Goal: Task Accomplishment & Management: Manage account settings

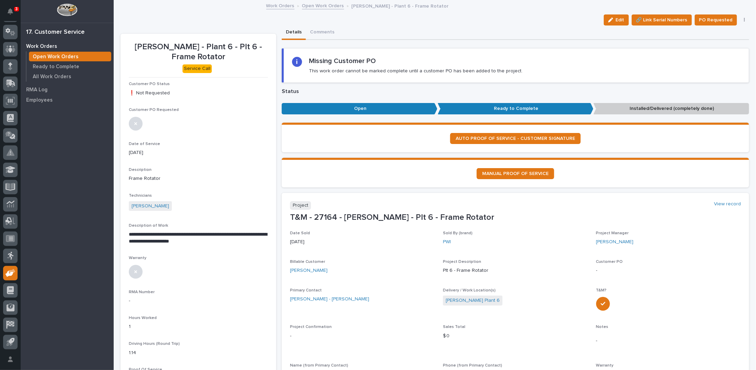
click at [313, 6] on link "Open Work Orders" at bounding box center [323, 5] width 42 height 8
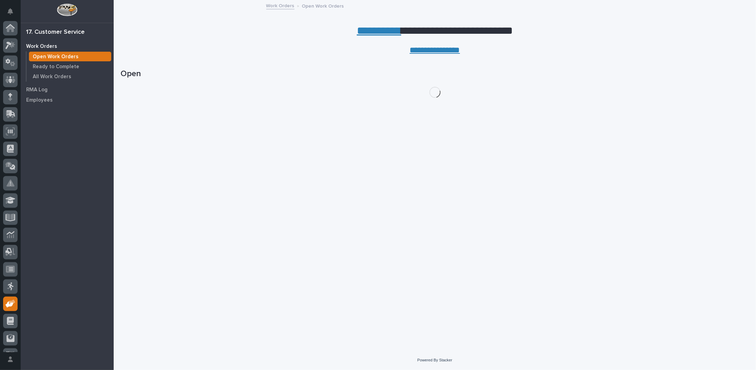
scroll to position [31, 0]
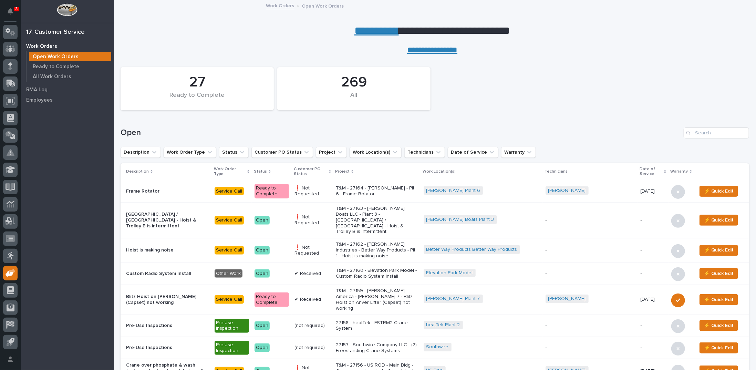
click at [377, 28] on link "**********" at bounding box center [376, 30] width 44 height 11
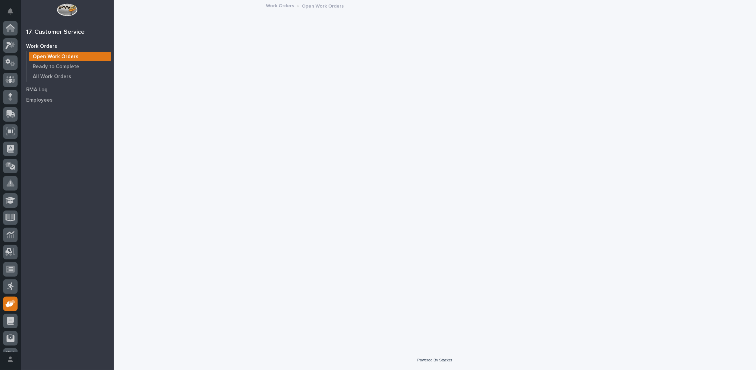
scroll to position [31, 0]
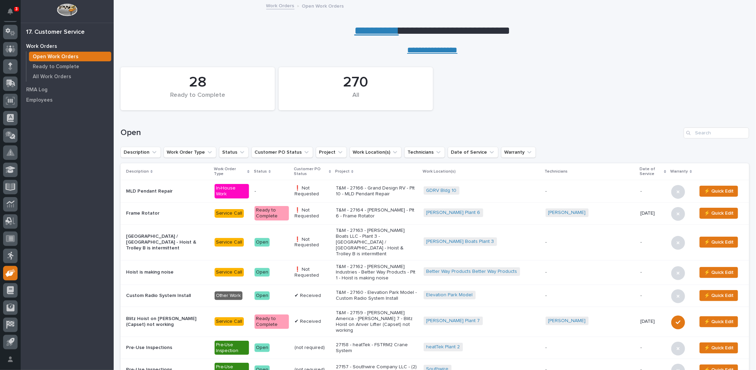
click at [372, 190] on p "T&M - 27166 - Grand Design RV - Plt 10 - MLD Pendant Repair" at bounding box center [377, 191] width 82 height 12
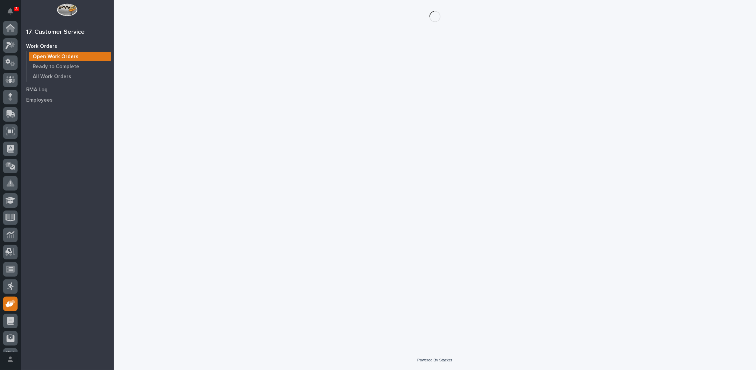
scroll to position [31, 0]
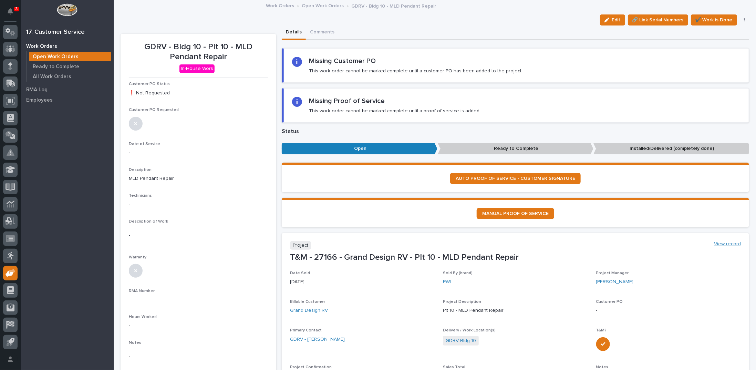
click at [714, 243] on link "View record" at bounding box center [727, 244] width 27 height 6
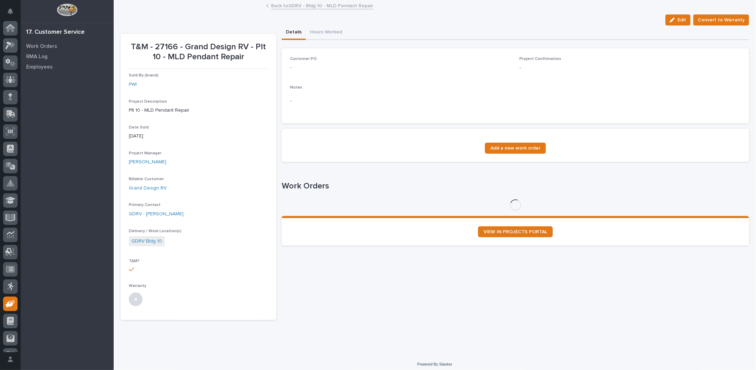
scroll to position [31, 0]
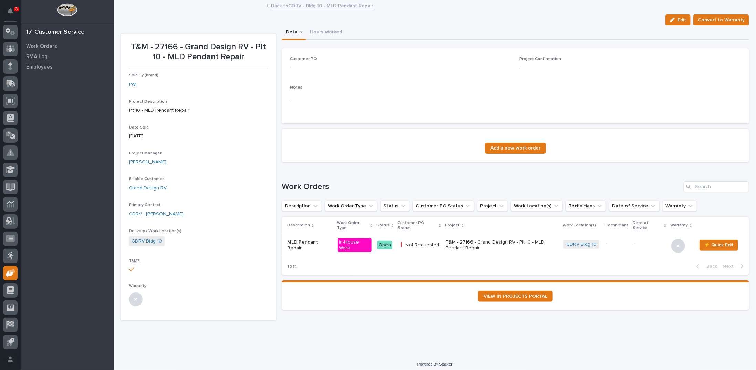
click at [677, 20] on span "Edit" at bounding box center [681, 20] width 9 height 6
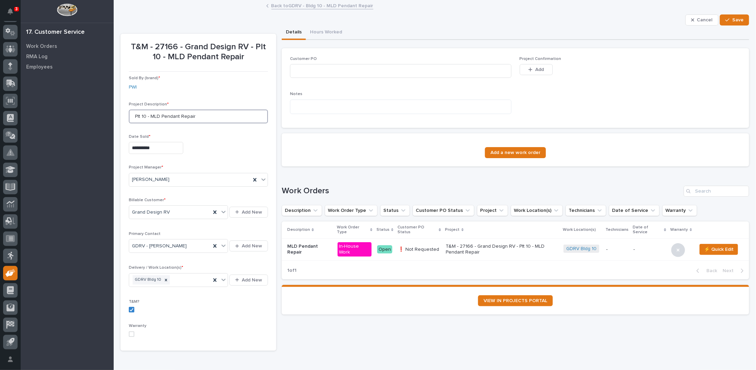
click at [150, 115] on input "Plt 10 - MLD Pendant Repair" at bounding box center [198, 116] width 139 height 14
type input "Plt 10 - (4) MLD Pendant Repair"
click at [733, 17] on span "Save" at bounding box center [737, 20] width 11 height 6
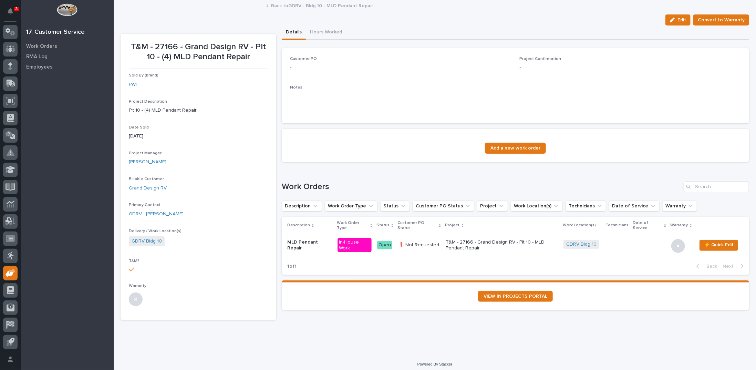
click at [287, 6] on link "Back to GDRV - Bldg 10 - MLD Pendant Repair" at bounding box center [322, 5] width 102 height 8
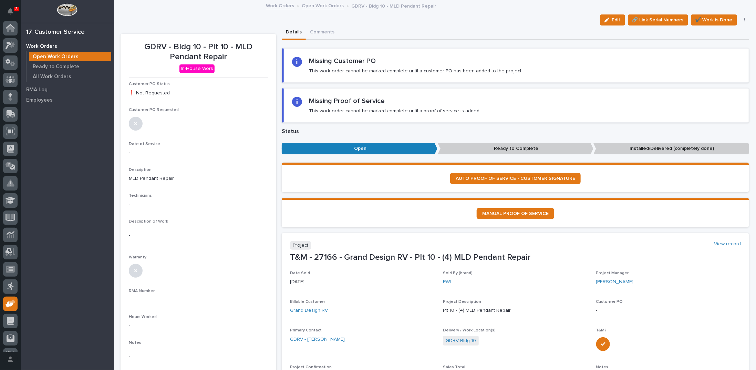
scroll to position [31, 0]
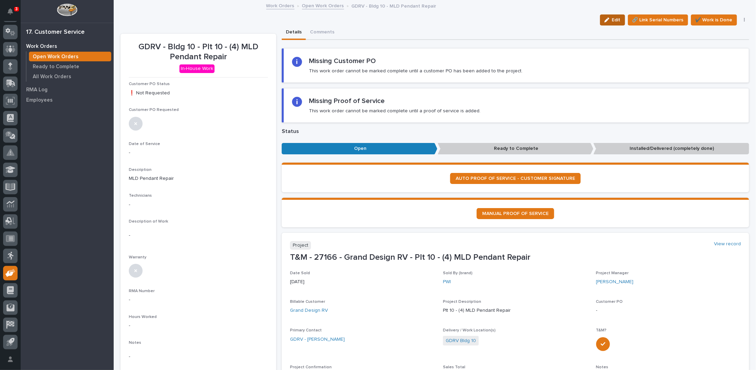
click at [608, 19] on div "button" at bounding box center [608, 20] width 8 height 5
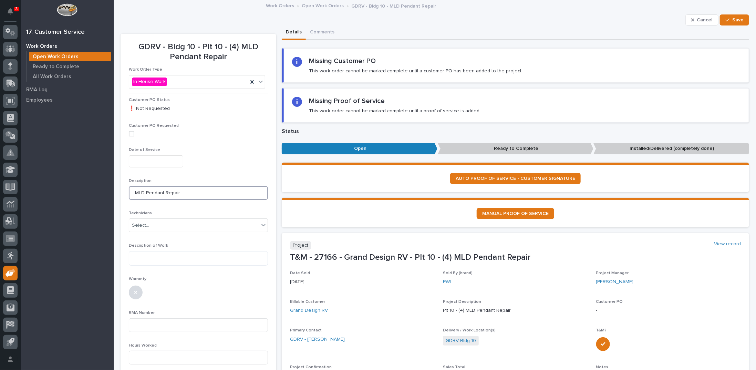
click at [132, 191] on input "MLD Pendant Repair" at bounding box center [198, 193] width 139 height 14
type input "(4) MLD Pendant Repair"
click at [732, 18] on span "Save" at bounding box center [737, 20] width 11 height 6
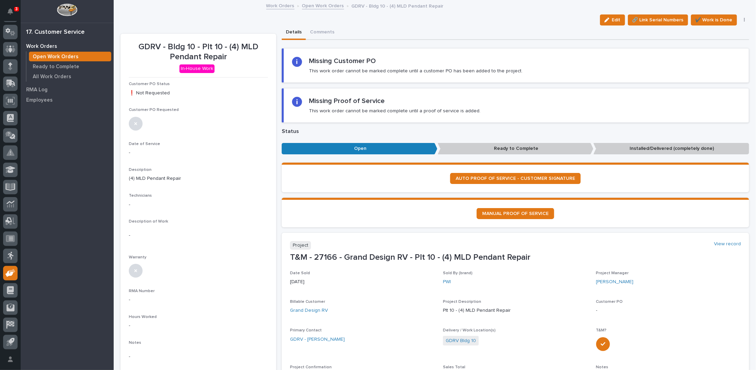
click at [315, 4] on link "Open Work Orders" at bounding box center [323, 5] width 42 height 8
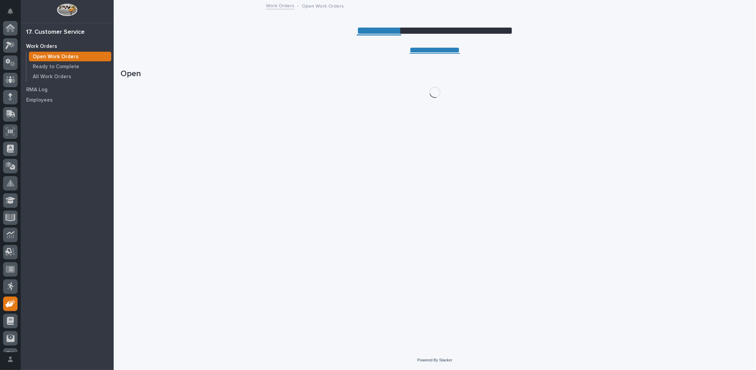
scroll to position [31, 0]
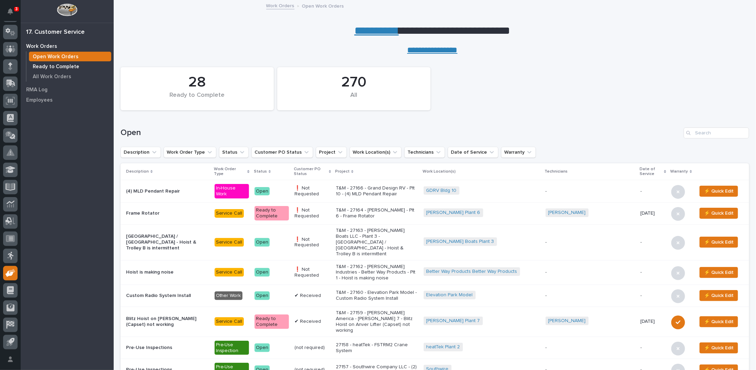
click at [39, 65] on p "Ready to Complete" at bounding box center [56, 67] width 46 height 6
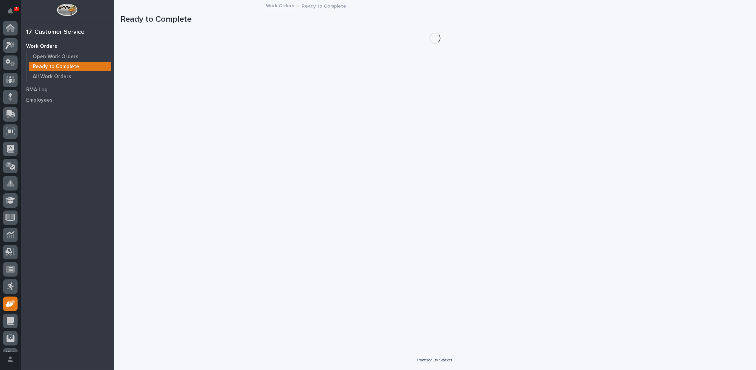
scroll to position [31, 0]
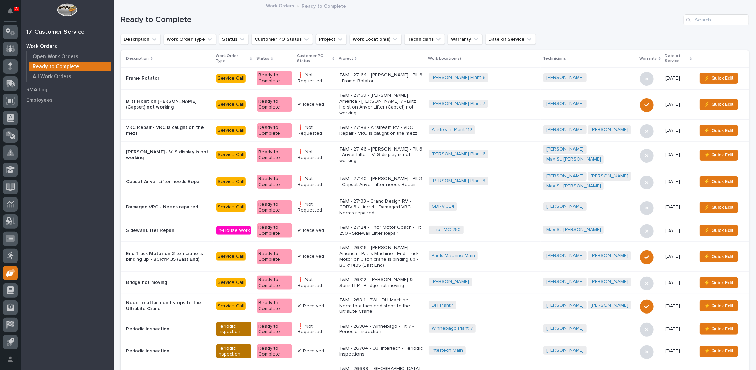
click at [334, 57] on icon at bounding box center [333, 58] width 2 height 3
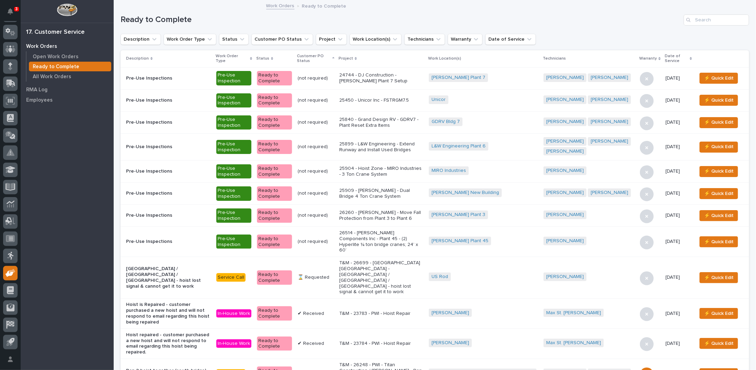
click at [372, 76] on p "24744 - DJ Construction - [PERSON_NAME] Plant 7 Setup" at bounding box center [381, 78] width 84 height 12
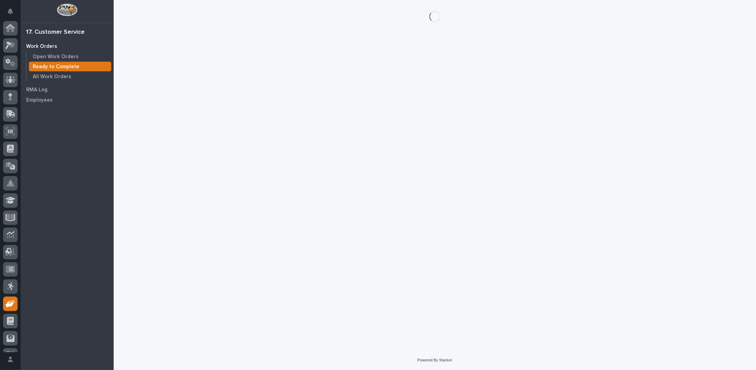
scroll to position [31, 0]
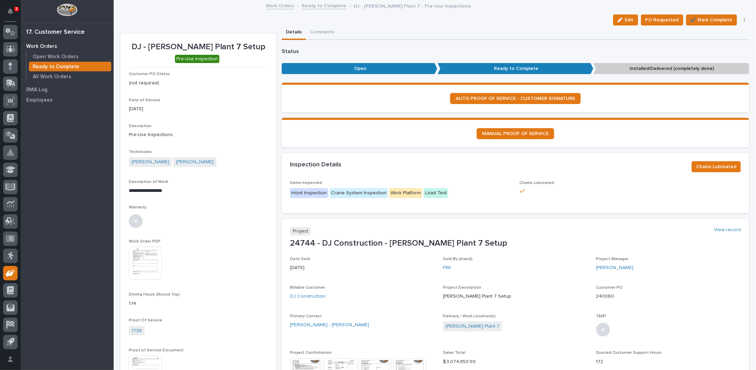
click at [741, 18] on button "button" at bounding box center [744, 20] width 10 height 5
click at [708, 44] on span "Reopen" at bounding box center [713, 45] width 18 height 8
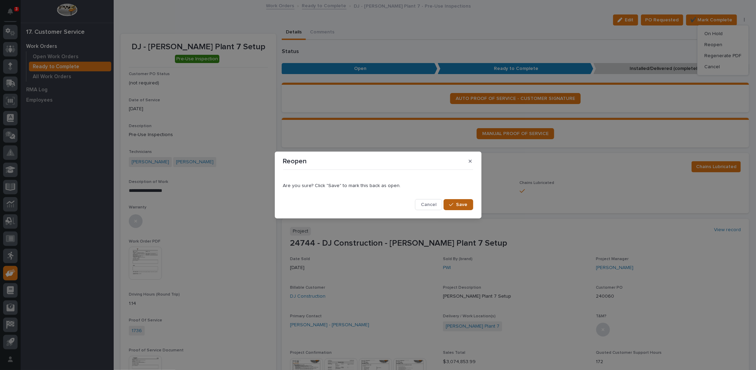
click at [459, 205] on span "Save" at bounding box center [461, 204] width 11 height 6
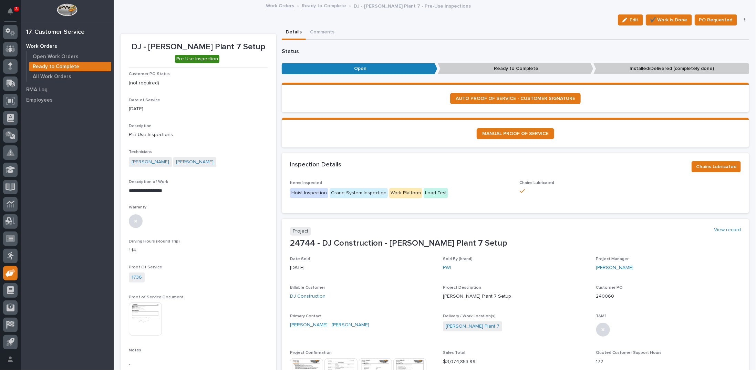
click at [314, 6] on link "Ready to Complete" at bounding box center [324, 5] width 44 height 8
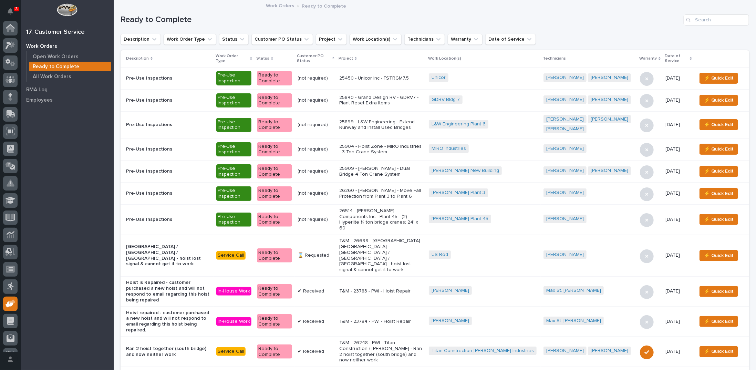
scroll to position [31, 0]
click at [396, 77] on p "25450 - Unicor Inc - FSTRGM7.5" at bounding box center [381, 78] width 84 height 6
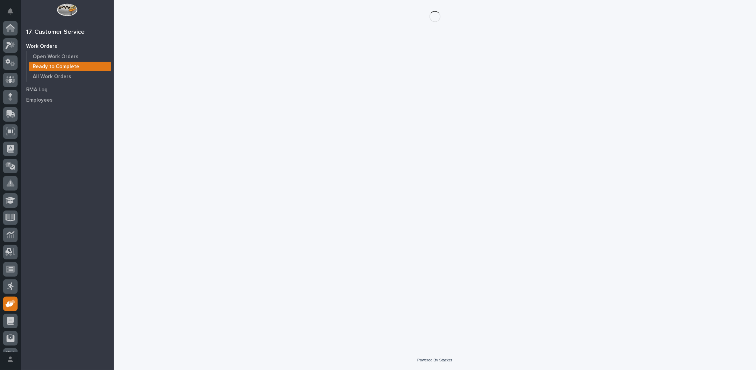
scroll to position [31, 0]
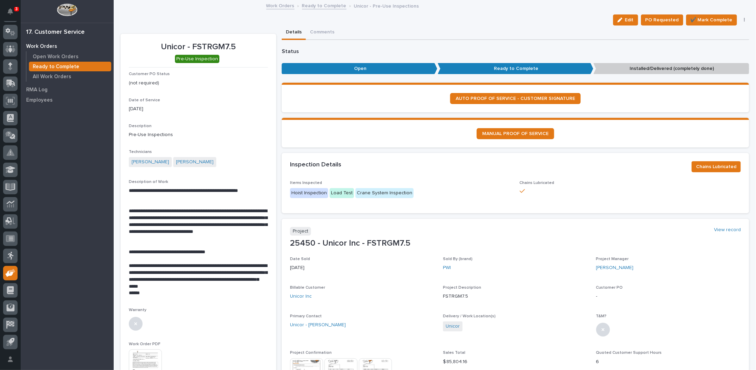
click at [739, 20] on button "button" at bounding box center [744, 20] width 10 height 5
click at [727, 55] on span "Regenerate PDF" at bounding box center [722, 56] width 37 height 8
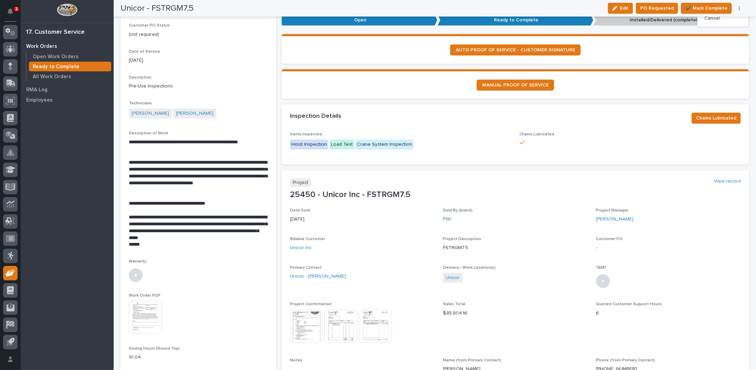
scroll to position [49, 0]
click at [148, 305] on img at bounding box center [145, 316] width 33 height 33
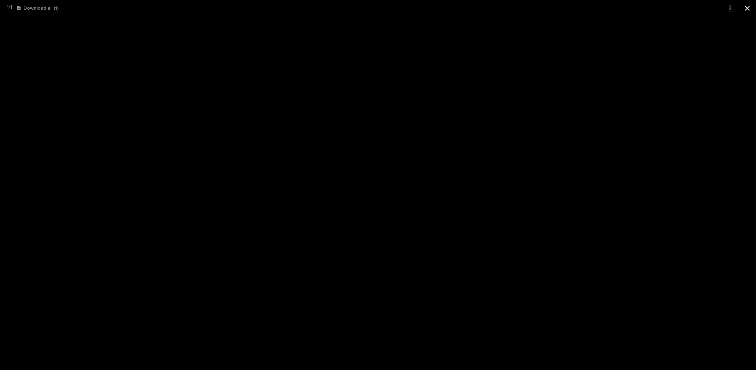
click at [748, 7] on button "Close gallery" at bounding box center [746, 8] width 17 height 16
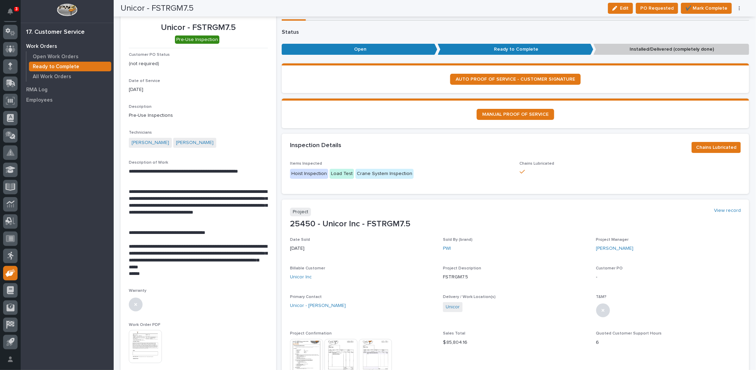
scroll to position [0, 0]
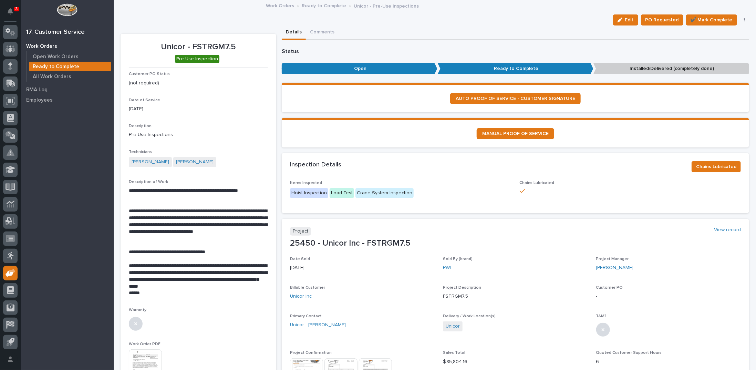
click at [314, 8] on link "Ready to Complete" at bounding box center [324, 5] width 44 height 8
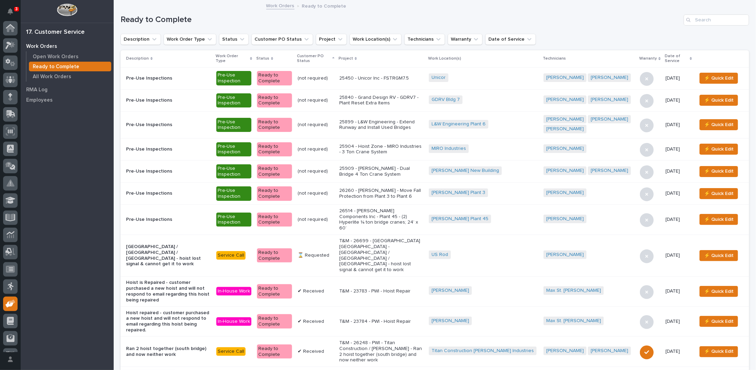
scroll to position [31, 0]
click at [392, 147] on p "25904 - Hoist Zone - MIRO Industries - 3 Ton Crane System" at bounding box center [381, 150] width 84 height 12
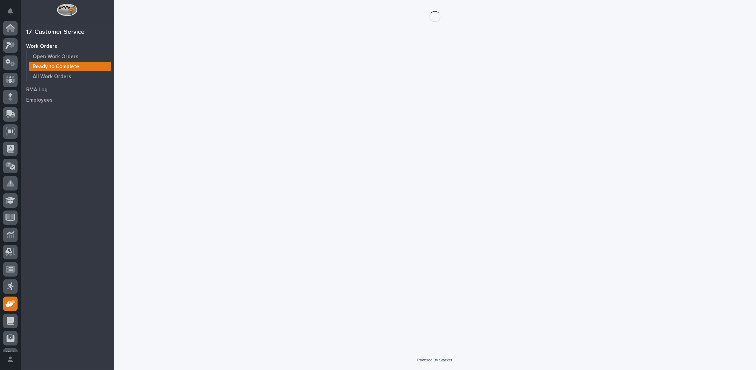
scroll to position [31, 0]
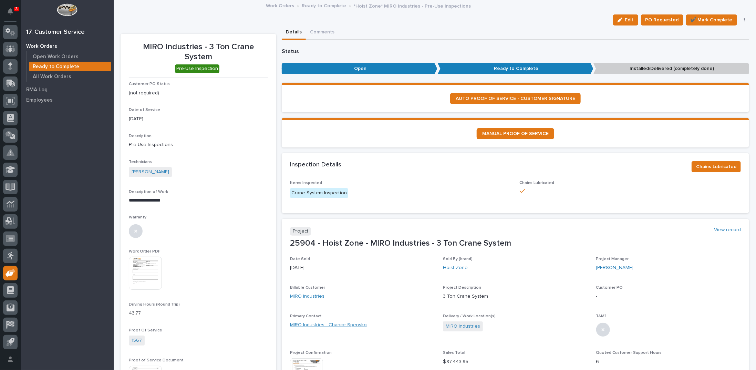
click at [325, 324] on link "MIRO Industries - Chance Spensko" at bounding box center [328, 324] width 77 height 7
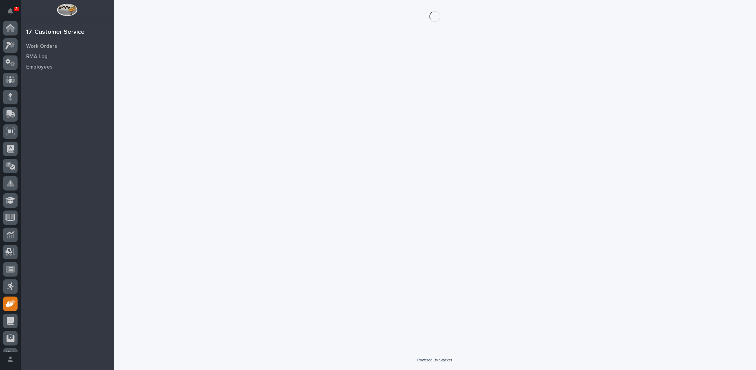
scroll to position [31, 0]
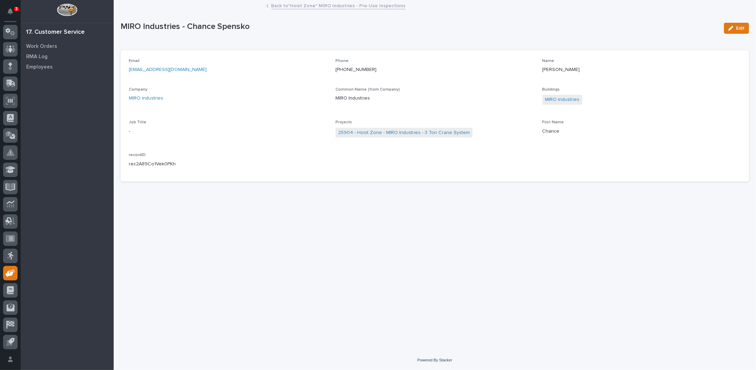
click at [348, 7] on link "Back to *Hoist Zone* MIRO Industries - Pre-Use Inspections" at bounding box center [338, 5] width 134 height 8
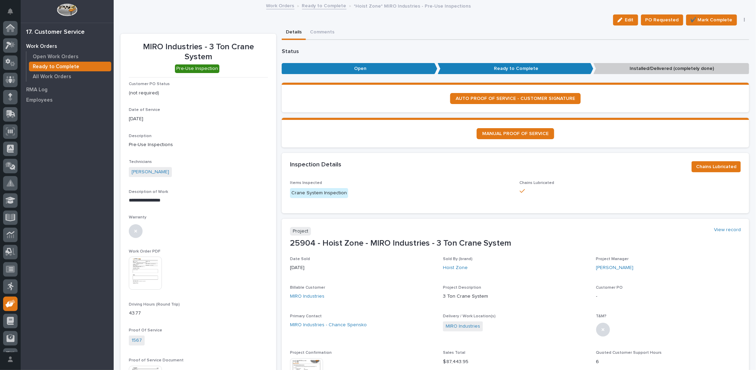
scroll to position [31, 0]
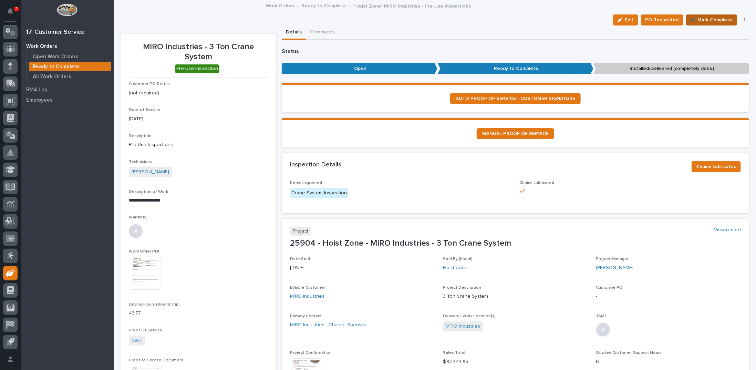
click at [699, 18] on span "✔️ Mark Complete" at bounding box center [711, 20] width 42 height 8
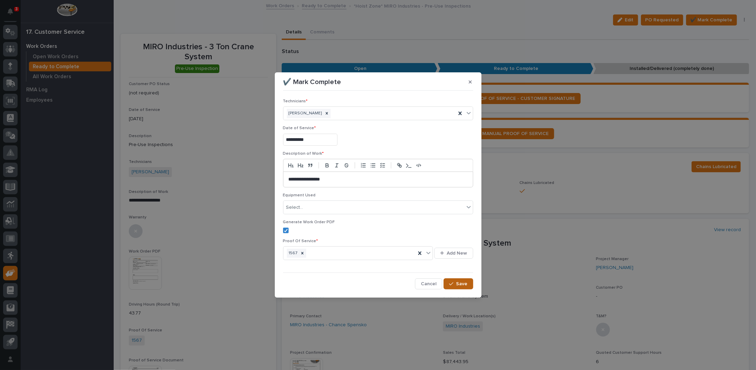
click at [466, 283] on span "Save" at bounding box center [461, 284] width 11 height 6
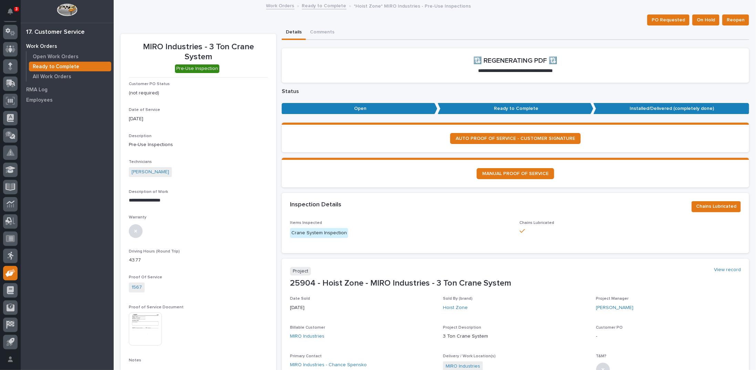
click at [312, 7] on link "Ready to Complete" at bounding box center [324, 5] width 44 height 8
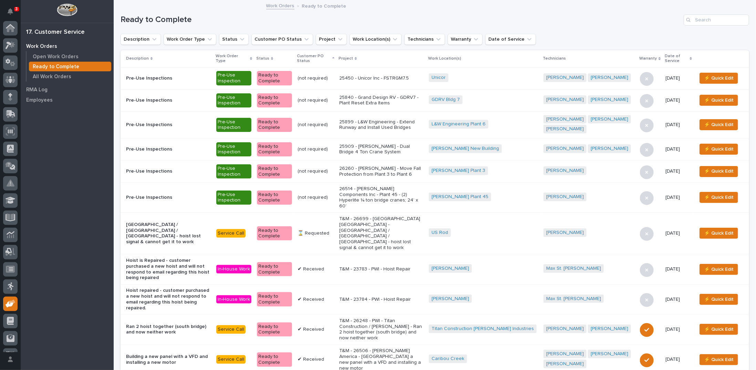
scroll to position [31, 0]
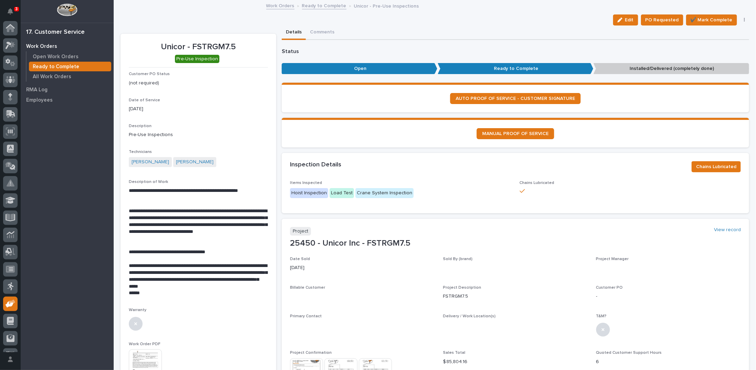
scroll to position [31, 0]
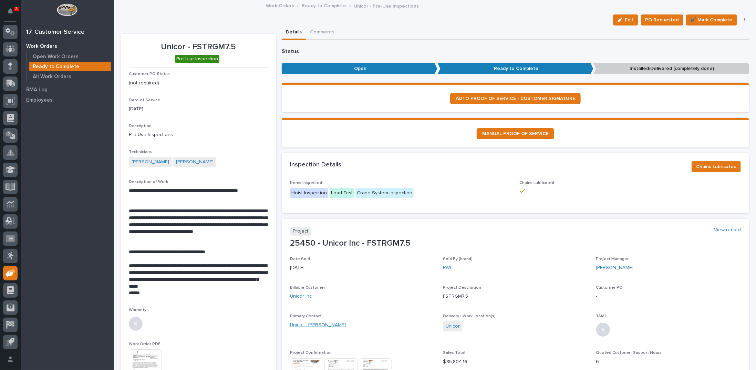
click at [324, 325] on link "Unicor - [PERSON_NAME]" at bounding box center [318, 324] width 56 height 7
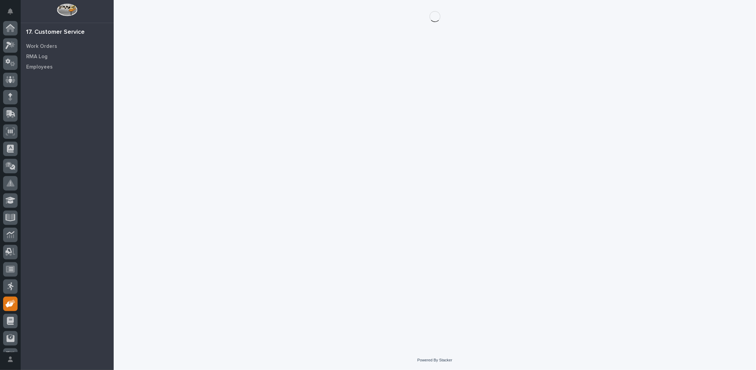
scroll to position [31, 0]
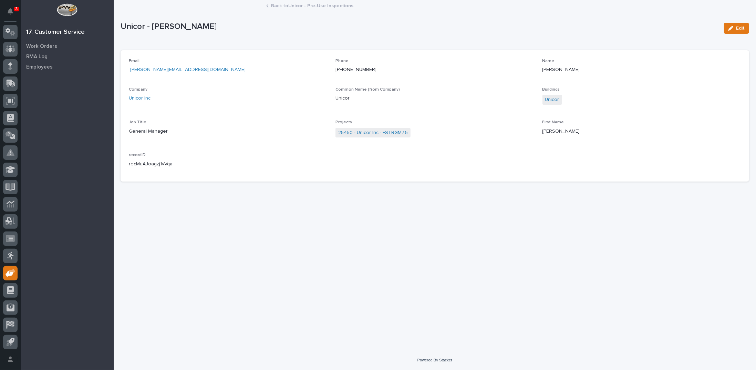
click at [303, 4] on link "Back to Unicor - Pre-Use Inspections" at bounding box center [312, 5] width 82 height 8
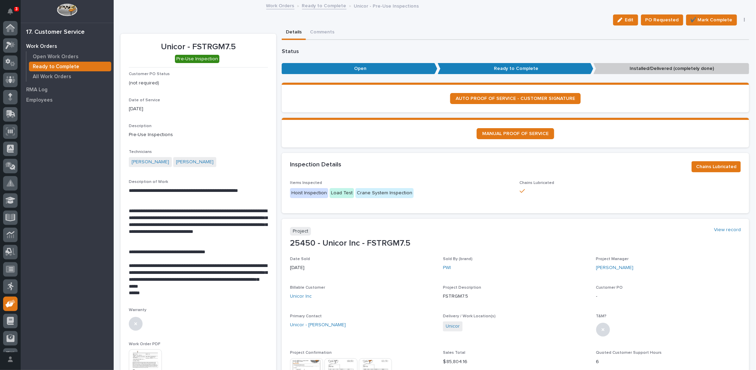
scroll to position [31, 0]
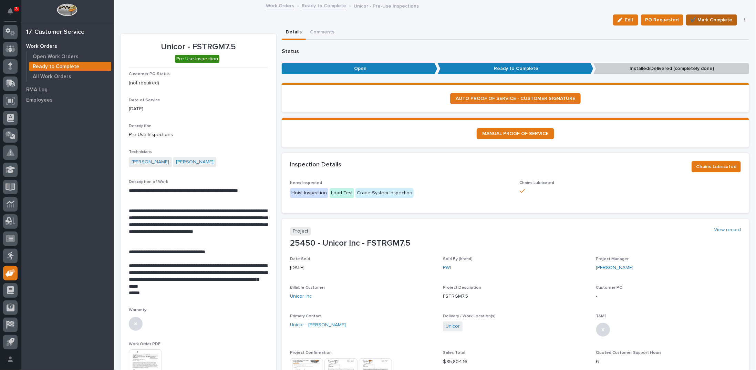
click at [700, 18] on span "✔️ Mark Complete" at bounding box center [711, 20] width 42 height 8
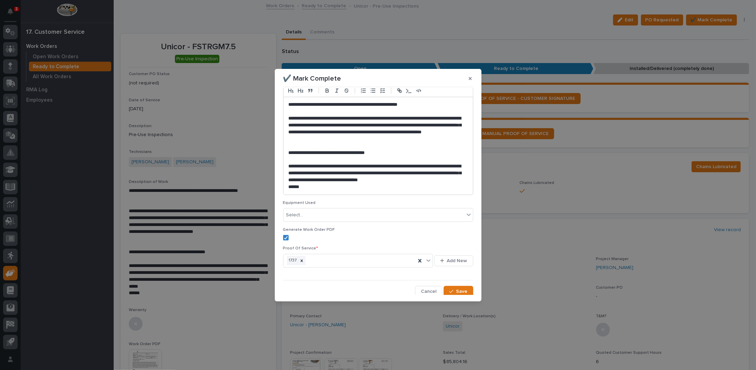
scroll to position [72, 0]
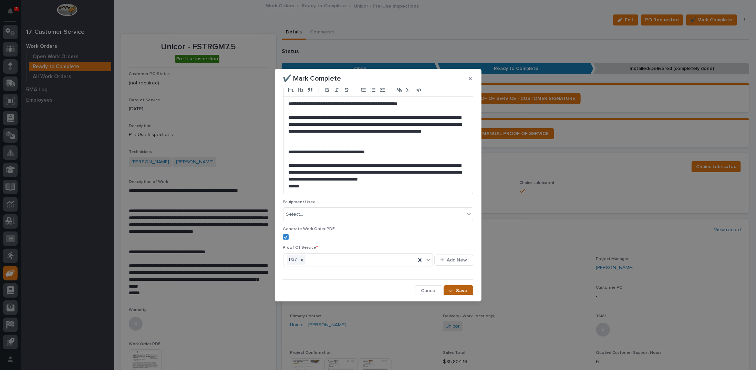
click at [456, 288] on span "Save" at bounding box center [461, 290] width 11 height 6
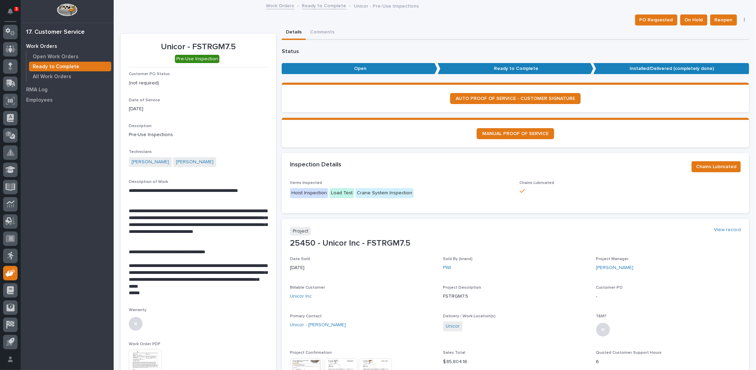
click at [315, 4] on link "Ready to Complete" at bounding box center [324, 5] width 44 height 8
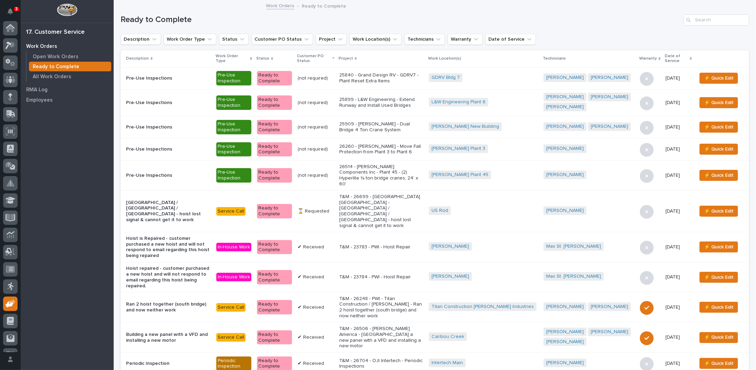
scroll to position [31, 0]
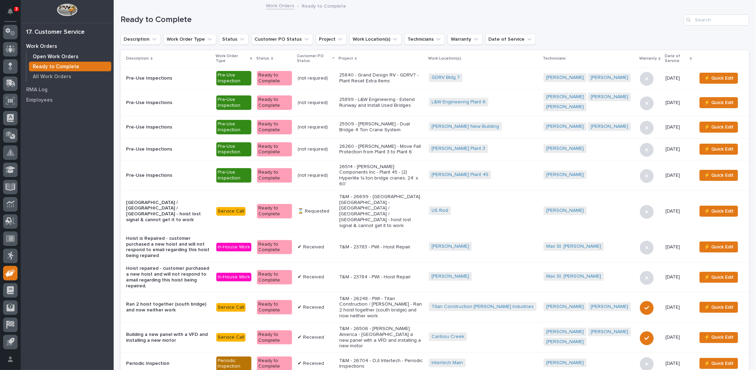
click at [50, 56] on p "Open Work Orders" at bounding box center [56, 57] width 46 height 6
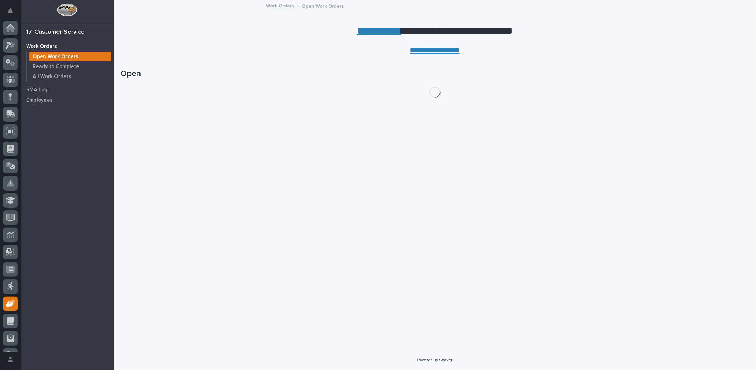
scroll to position [31, 0]
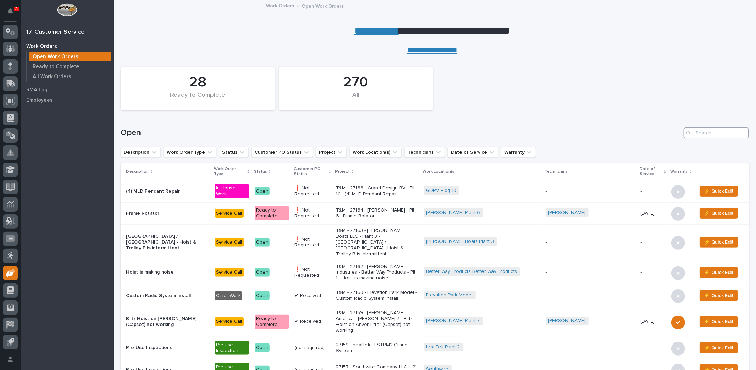
click at [722, 132] on input "Search" at bounding box center [715, 132] width 65 height 11
type input "25409"
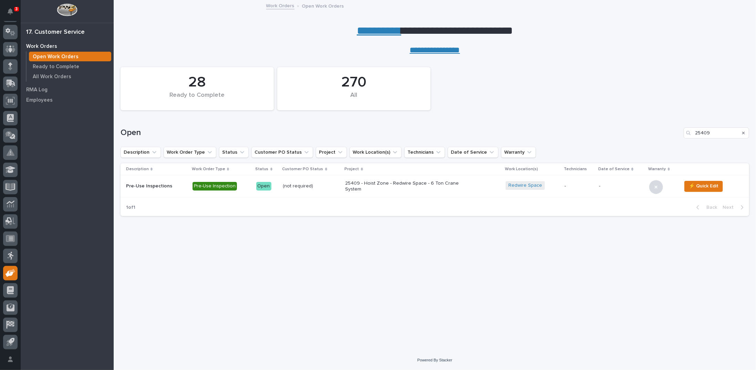
click at [356, 184] on p "25409 - Hoist Zone - Redwire Space - 6 Ton Crane System" at bounding box center [405, 186] width 120 height 12
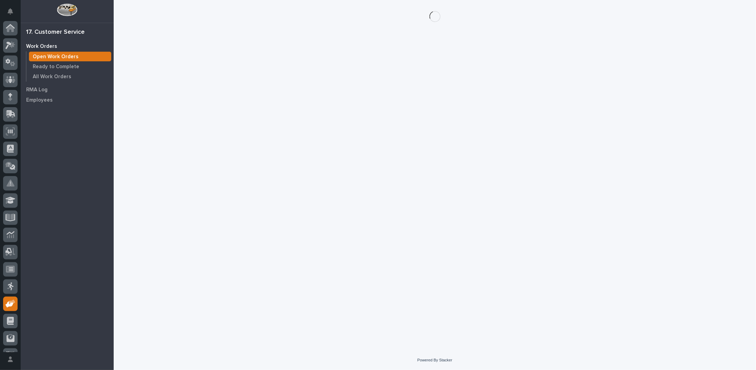
scroll to position [31, 0]
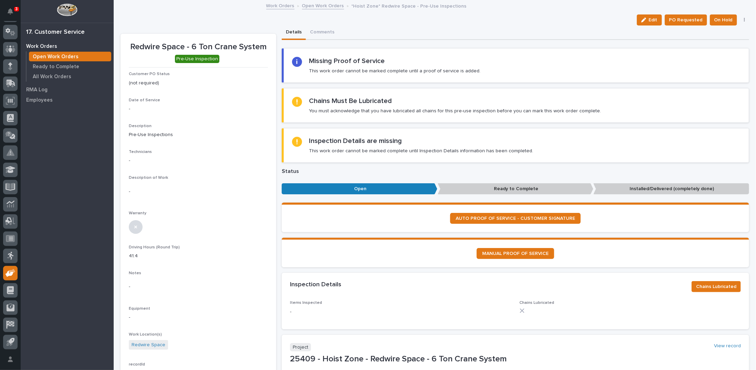
drag, startPoint x: 646, startPoint y: 17, endPoint x: 145, endPoint y: 109, distance: 510.0
click at [646, 17] on button "Edit" at bounding box center [648, 19] width 25 height 11
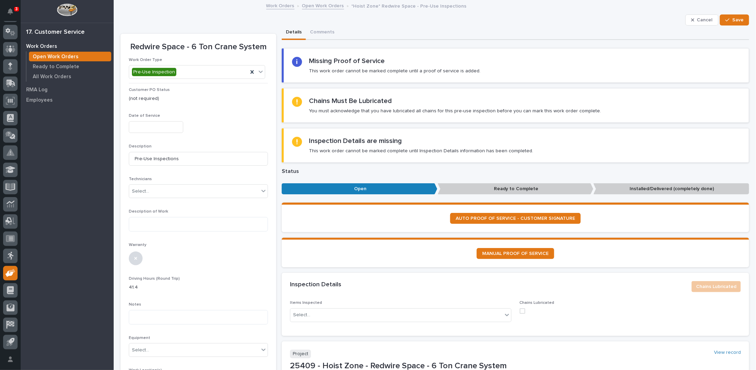
click at [141, 129] on input "text" at bounding box center [156, 127] width 54 height 12
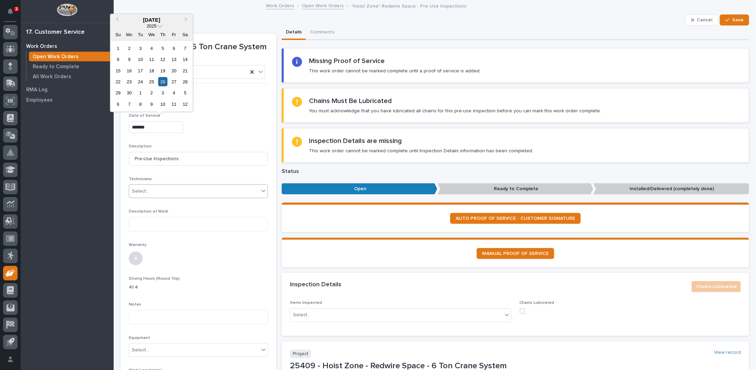
type input "**********"
click at [140, 188] on div "Select..." at bounding box center [140, 191] width 17 height 7
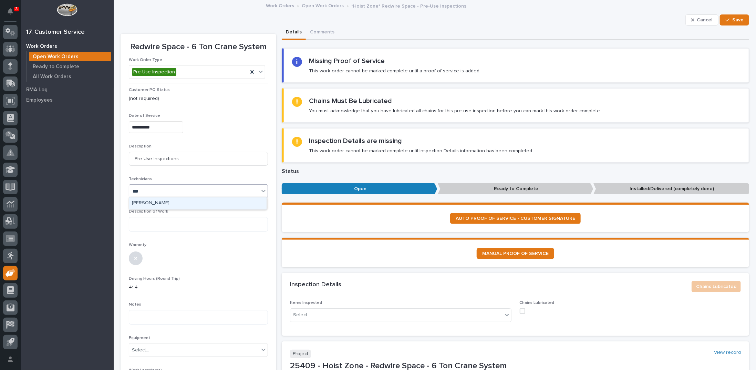
type input "****"
click at [140, 206] on div "[PERSON_NAME]" at bounding box center [197, 203] width 137 height 12
click at [142, 223] on textarea at bounding box center [198, 224] width 139 height 14
type textarea "**********"
click at [202, 251] on div at bounding box center [198, 257] width 139 height 15
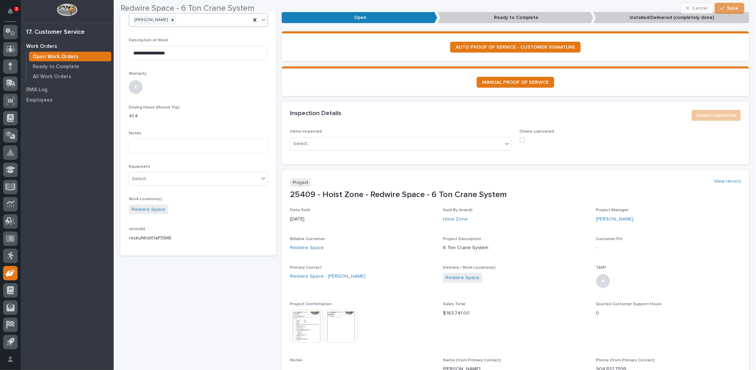
scroll to position [172, 0]
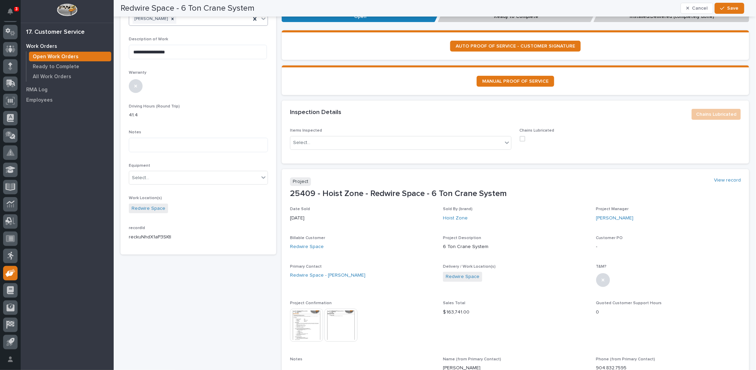
click at [305, 318] on img at bounding box center [306, 324] width 33 height 33
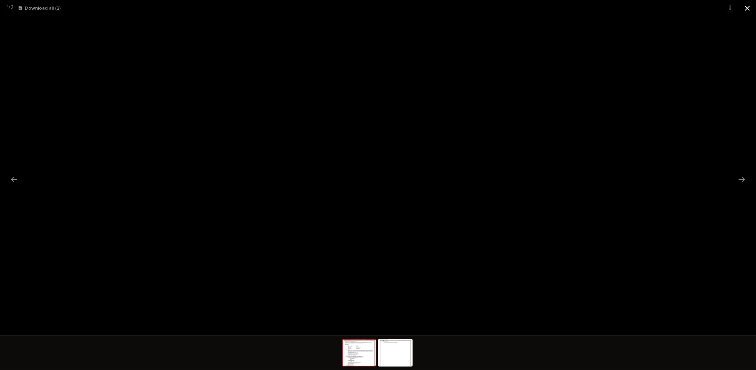
click at [749, 8] on button "Close gallery" at bounding box center [746, 8] width 17 height 16
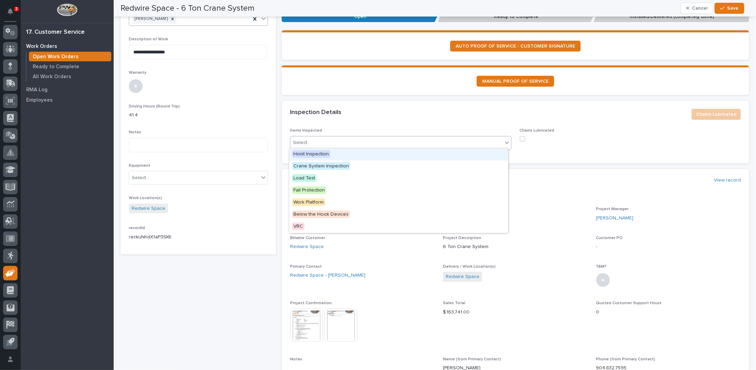
click at [506, 141] on icon at bounding box center [506, 142] width 7 height 7
click at [310, 153] on span "Hoist Inspection" at bounding box center [311, 154] width 38 height 8
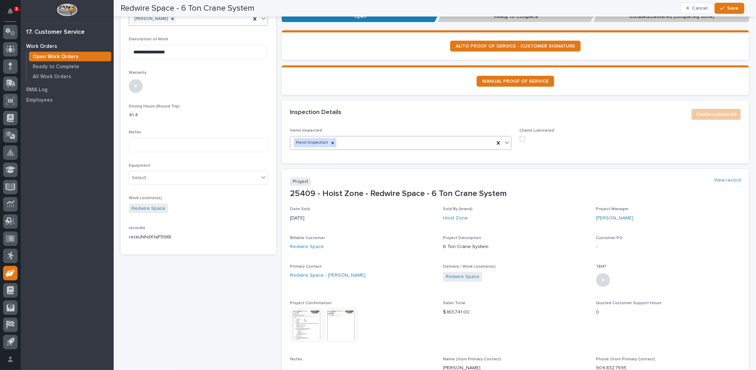
click at [503, 141] on icon at bounding box center [506, 142] width 7 height 7
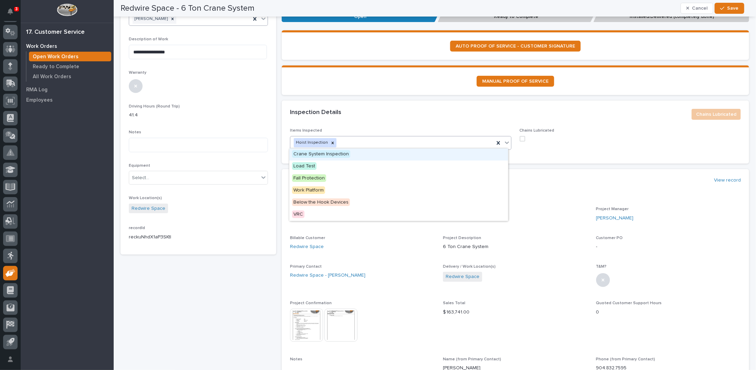
click at [307, 154] on span "Crane System Inspection" at bounding box center [321, 154] width 58 height 8
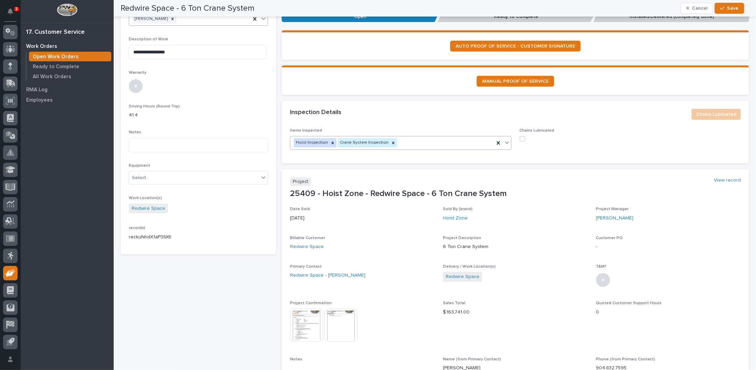
click at [505, 141] on icon at bounding box center [507, 142] width 4 height 2
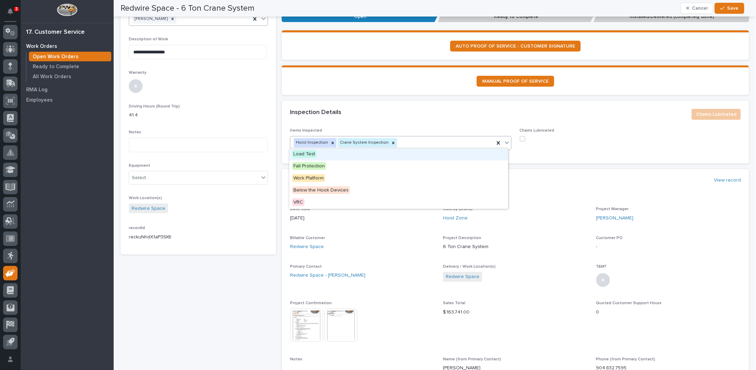
click at [304, 154] on span "Load Test" at bounding box center [304, 154] width 24 height 8
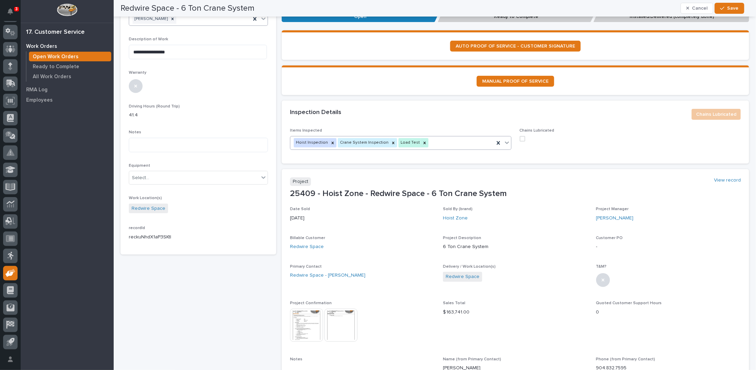
click at [519, 136] on span at bounding box center [522, 139] width 6 height 6
click at [728, 6] on span "Save" at bounding box center [732, 8] width 11 height 6
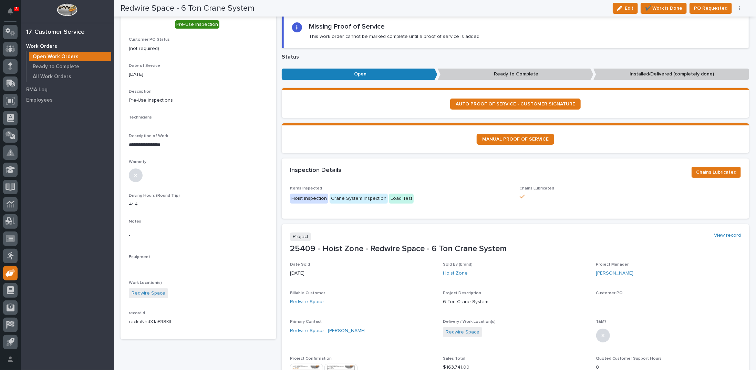
scroll to position [0, 0]
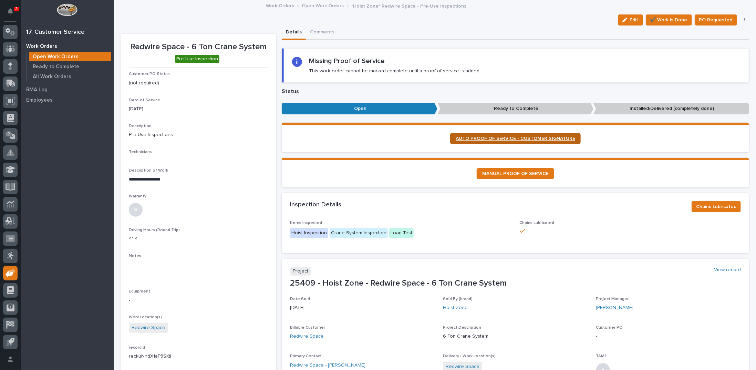
click at [501, 136] on span "AUTO PROOF OF SERVICE - CUSTOMER SIGNATURE" at bounding box center [514, 138] width 119 height 5
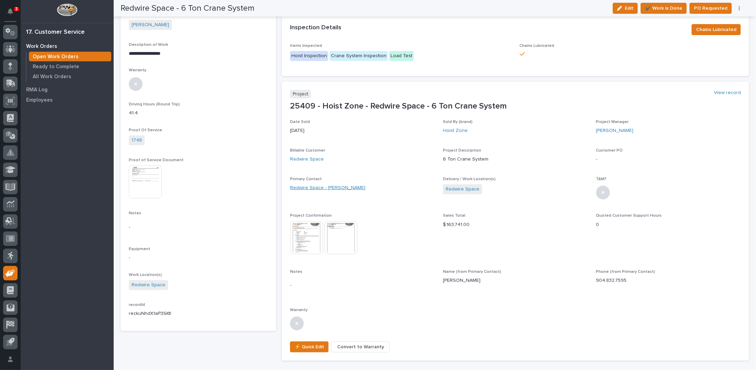
scroll to position [152, 0]
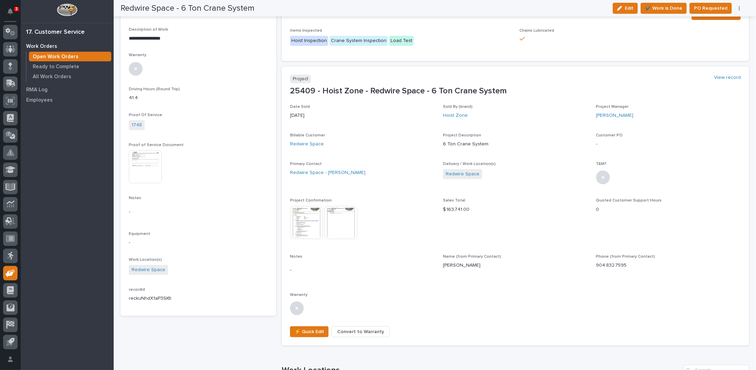
click at [299, 218] on img at bounding box center [306, 222] width 33 height 33
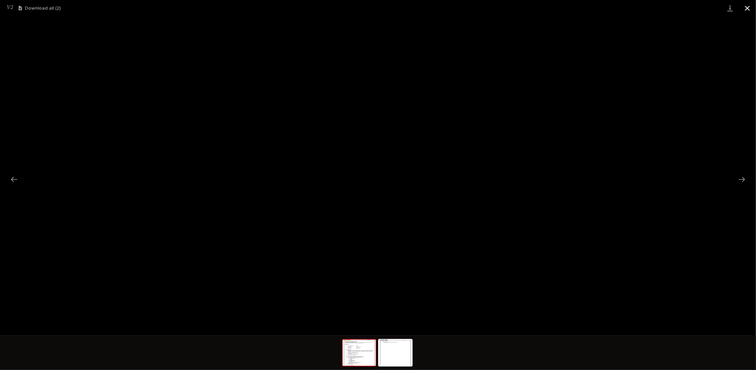
click at [746, 7] on button "Close gallery" at bounding box center [746, 8] width 17 height 16
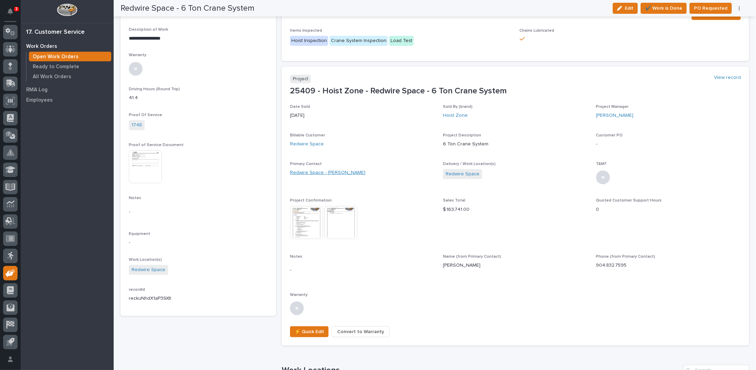
click at [341, 173] on link "Redwire Space - [PERSON_NAME]" at bounding box center [327, 172] width 75 height 7
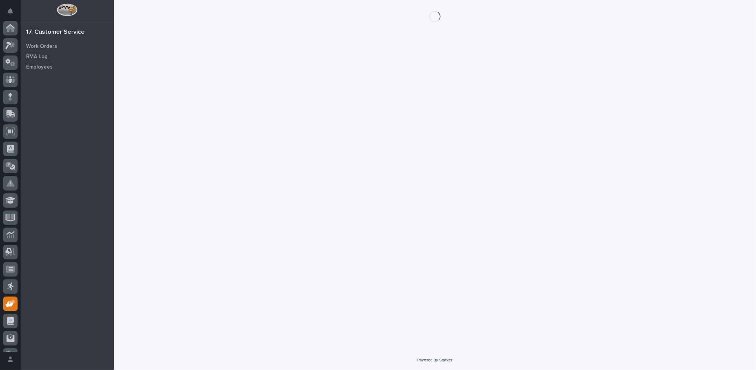
scroll to position [31, 0]
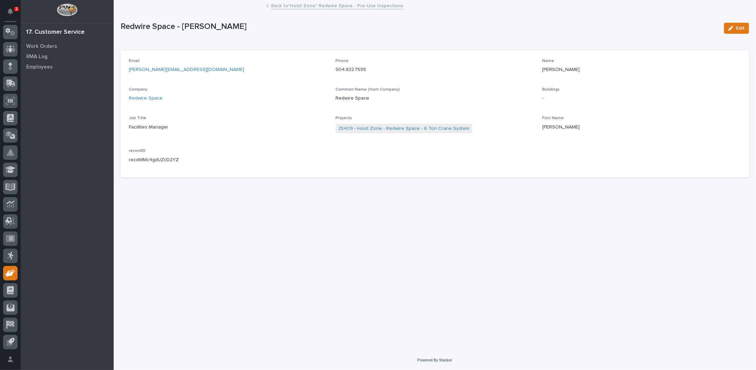
click at [308, 6] on link "Back to *Hoist Zone* Redwire Space - Pre-Use Inspections" at bounding box center [337, 5] width 132 height 8
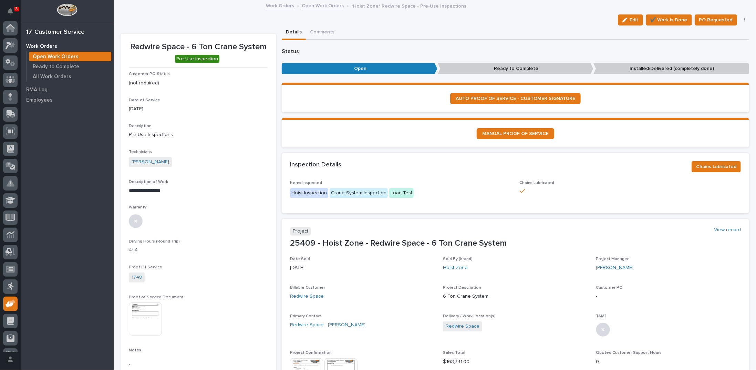
scroll to position [31, 0]
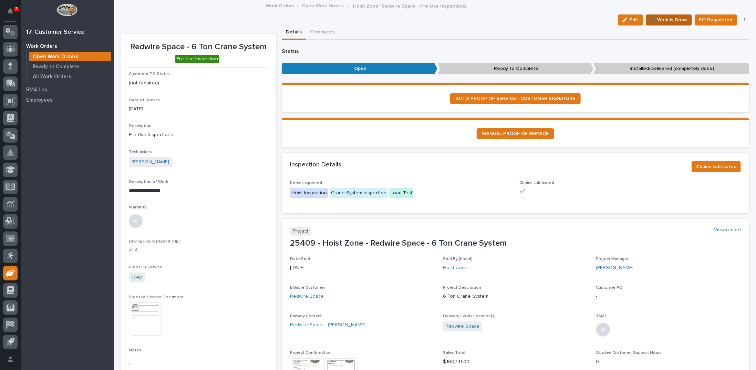
click at [652, 18] on span "✔️ Work is Done" at bounding box center [668, 20] width 37 height 8
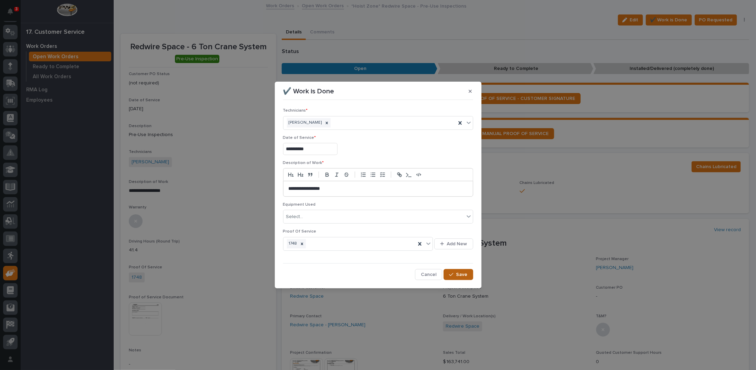
click at [457, 272] on span "Save" at bounding box center [461, 274] width 11 height 6
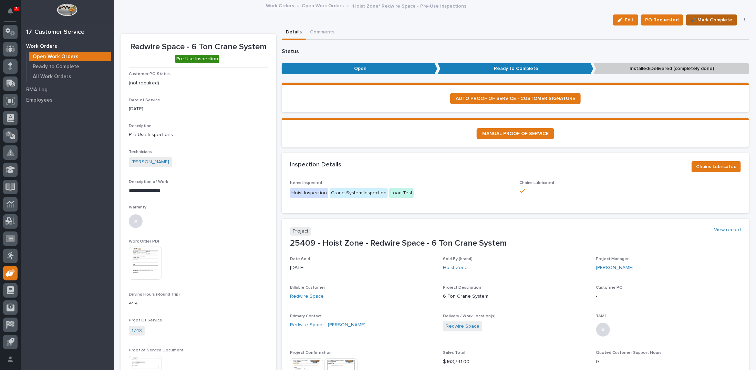
click at [701, 18] on span "✔️ Mark Complete" at bounding box center [711, 20] width 42 height 8
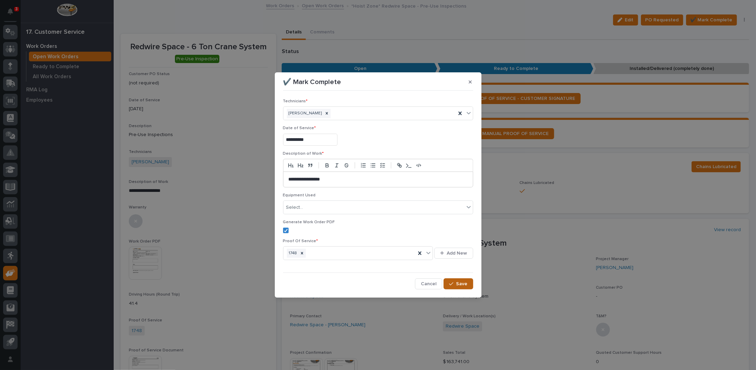
click at [458, 283] on span "Save" at bounding box center [461, 284] width 11 height 6
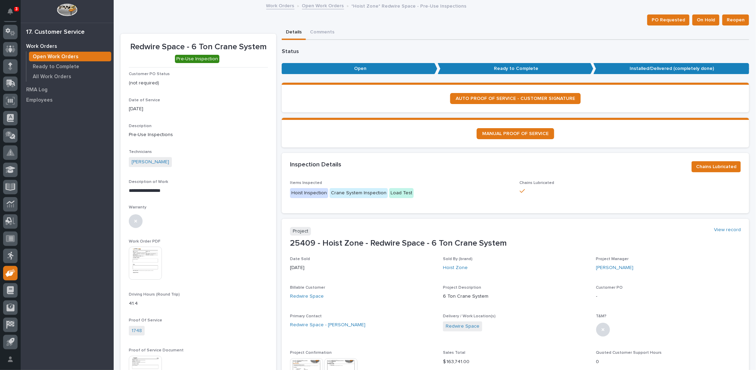
click at [311, 4] on link "Open Work Orders" at bounding box center [323, 5] width 42 height 8
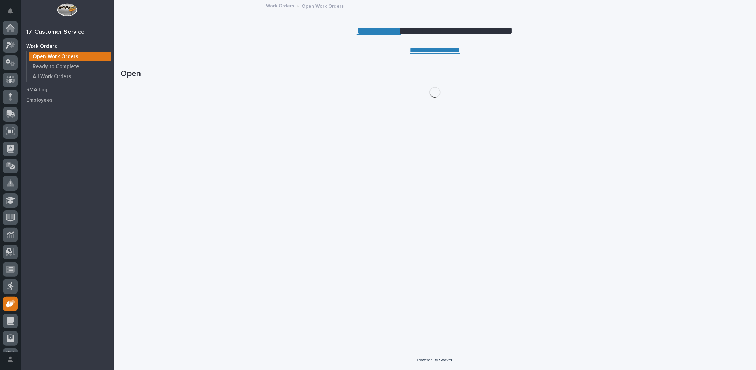
scroll to position [31, 0]
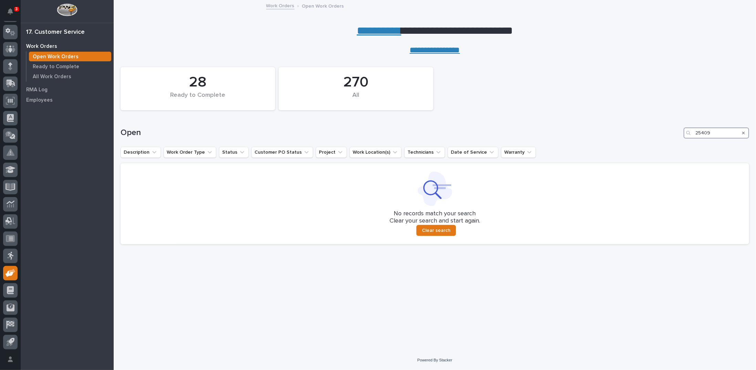
drag, startPoint x: 715, startPoint y: 132, endPoint x: 527, endPoint y: 132, distance: 188.3
click at [528, 135] on div "Open 25409" at bounding box center [434, 132] width 628 height 11
type input "25059"
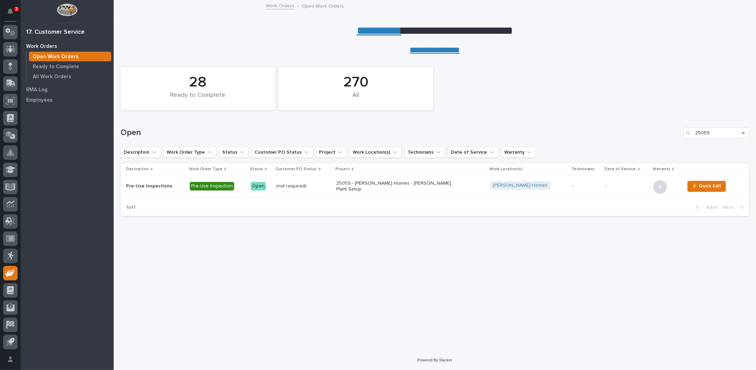
click at [380, 184] on p "25059 - [PERSON_NAME] Homes - [PERSON_NAME] Plant Setup" at bounding box center [396, 186] width 120 height 12
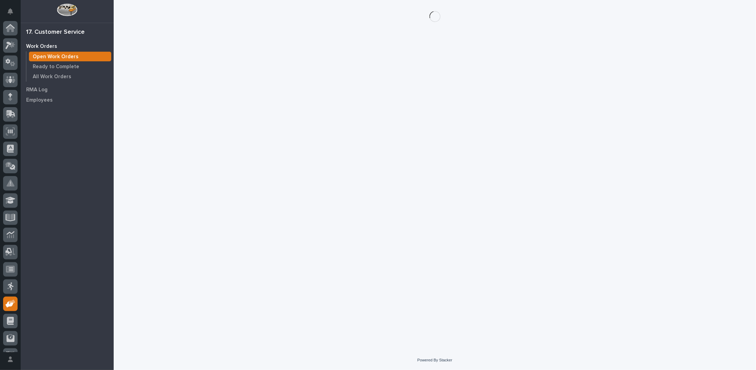
scroll to position [31, 0]
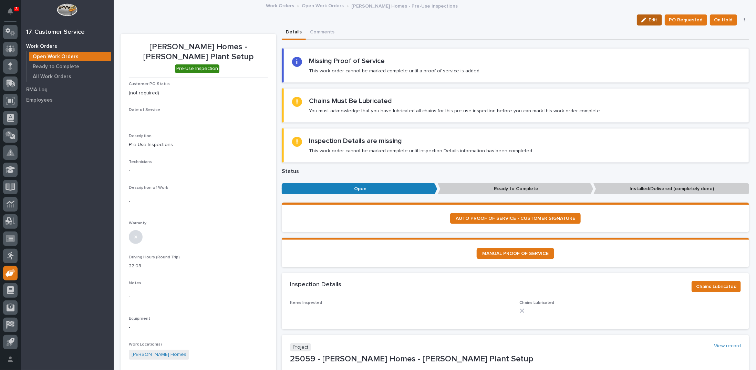
click at [653, 19] on span "Edit" at bounding box center [652, 20] width 9 height 6
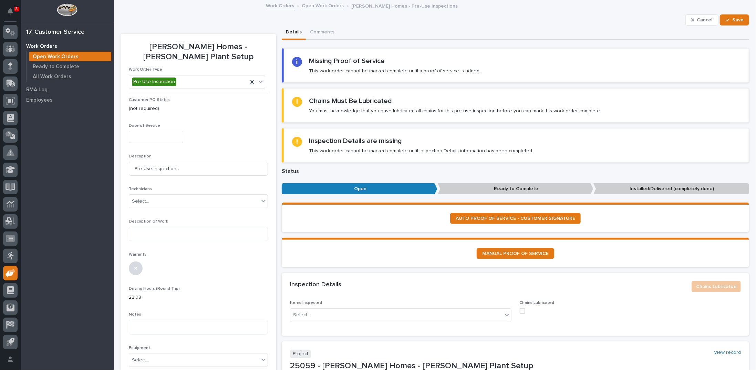
click at [141, 131] on input "text" at bounding box center [156, 137] width 54 height 12
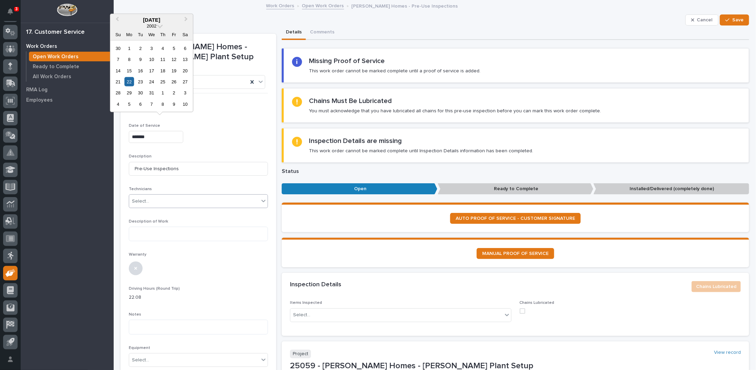
type input "**********"
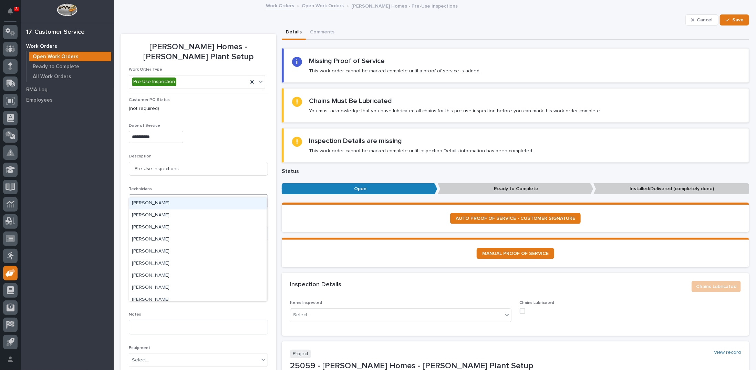
click at [156, 196] on div "Select..." at bounding box center [194, 201] width 130 height 11
type input "****"
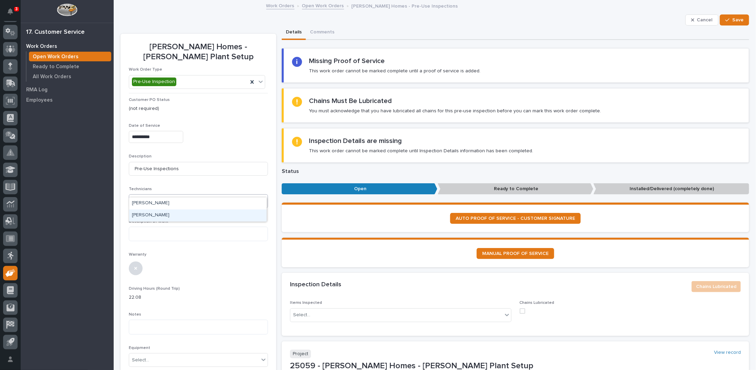
click at [156, 214] on div "[PERSON_NAME]" at bounding box center [197, 215] width 137 height 12
click at [152, 226] on textarea at bounding box center [198, 233] width 139 height 14
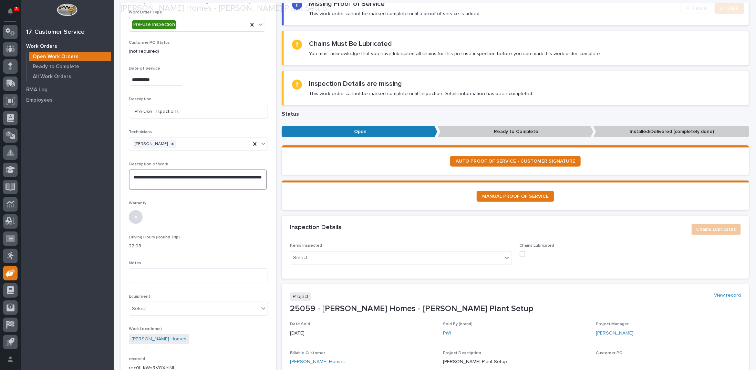
scroll to position [69, 0]
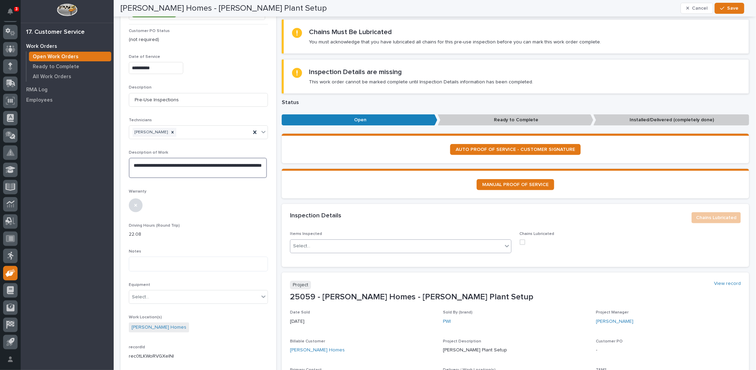
type textarea "**********"
click at [503, 246] on icon at bounding box center [506, 245] width 7 height 7
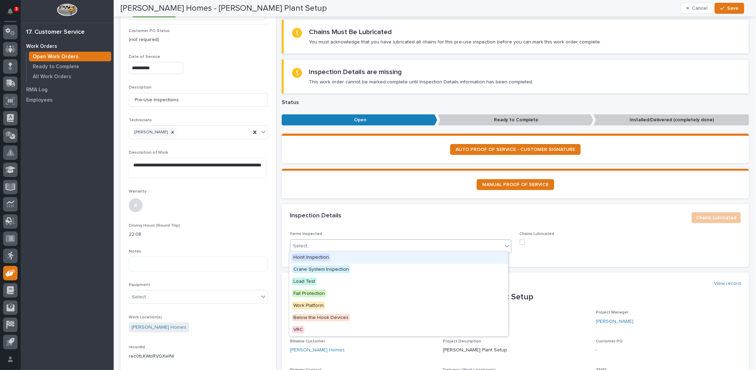
click at [327, 260] on span "Hoist Inspection" at bounding box center [311, 257] width 38 height 8
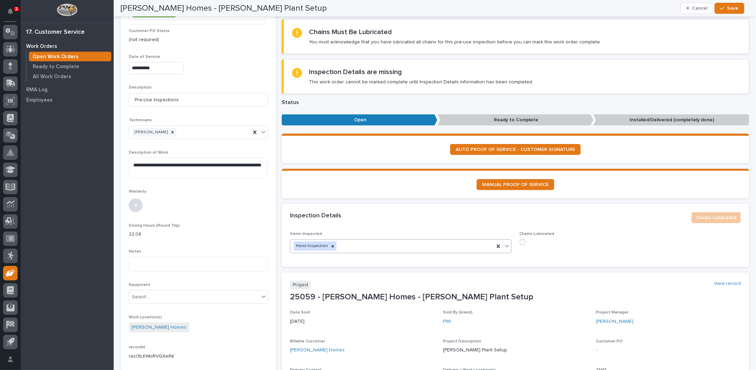
click at [505, 245] on icon at bounding box center [507, 246] width 4 height 2
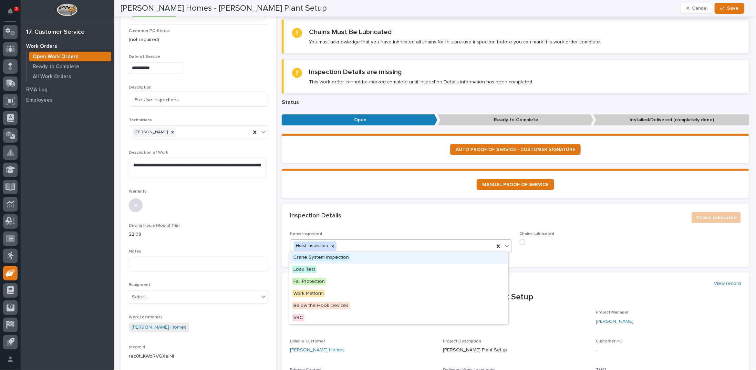
click at [345, 257] on span "Crane System Inspection" at bounding box center [321, 257] width 58 height 8
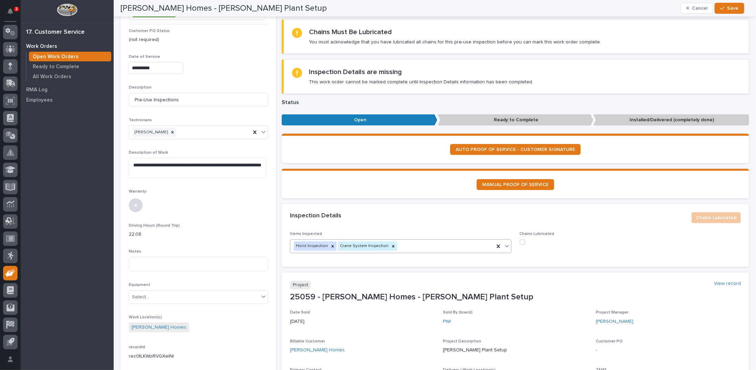
click at [505, 245] on icon at bounding box center [507, 246] width 4 height 2
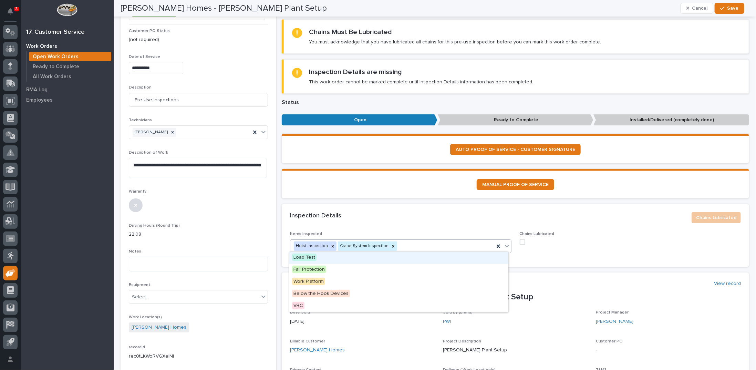
click at [302, 258] on span "Load Test" at bounding box center [304, 257] width 24 height 8
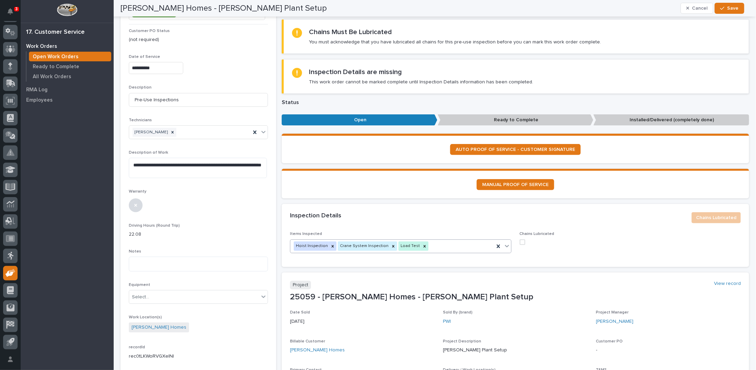
click at [519, 241] on span at bounding box center [522, 242] width 6 height 6
click at [727, 9] on div "button" at bounding box center [723, 8] width 7 height 5
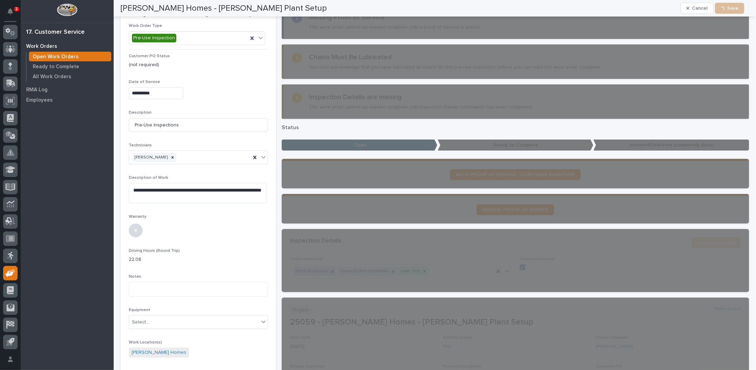
scroll to position [34, 0]
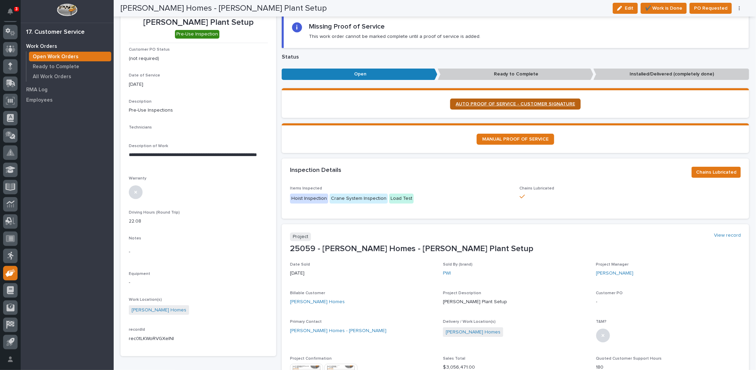
click at [499, 103] on span "AUTO PROOF OF SERVICE - CUSTOMER SIGNATURE" at bounding box center [514, 104] width 119 height 5
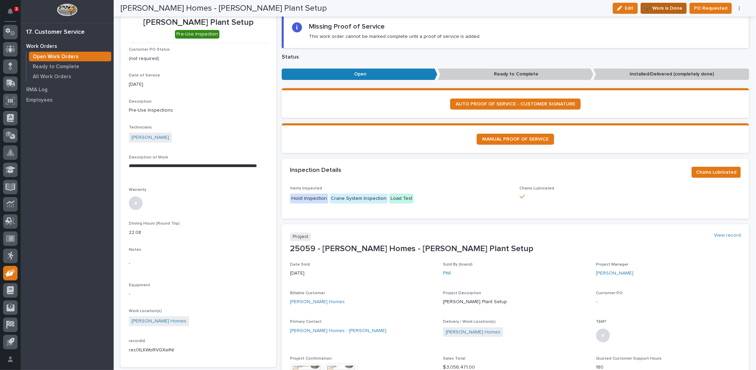
click at [663, 6] on span "✔️ Work is Done" at bounding box center [663, 8] width 37 height 8
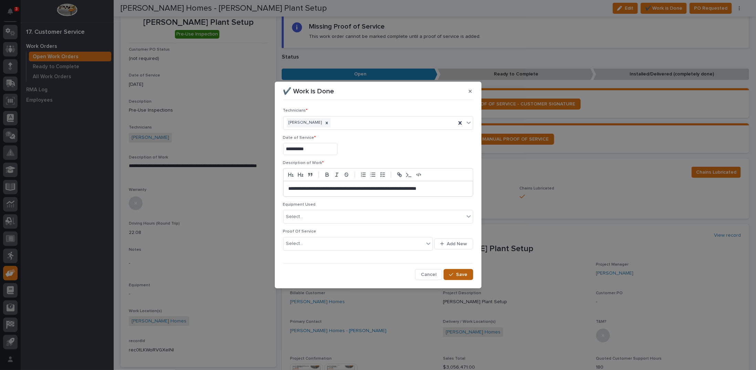
click at [454, 274] on div "button" at bounding box center [452, 274] width 7 height 5
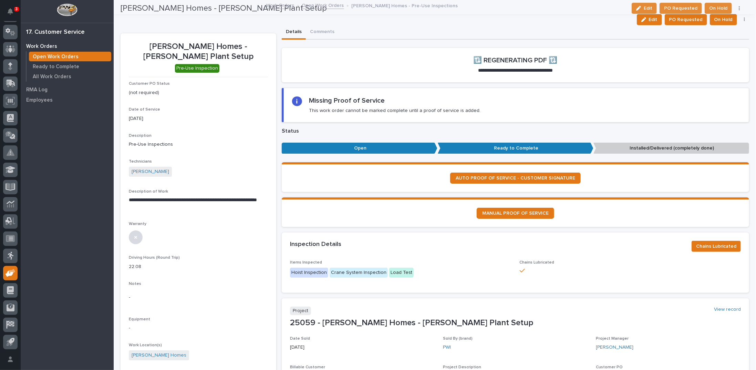
scroll to position [0, 0]
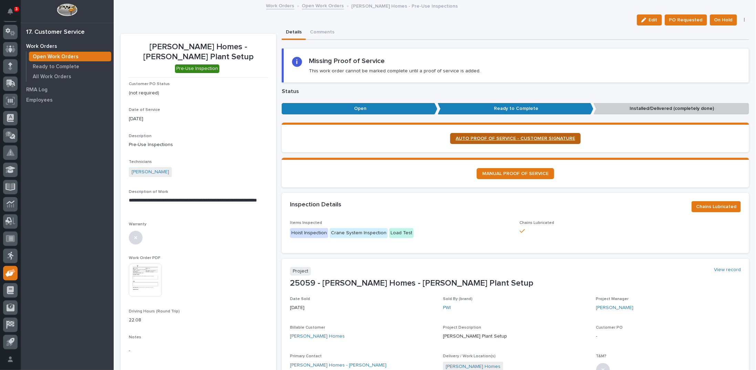
click at [495, 139] on span "AUTO PROOF OF SERVICE - CUSTOMER SIGNATURE" at bounding box center [514, 138] width 119 height 5
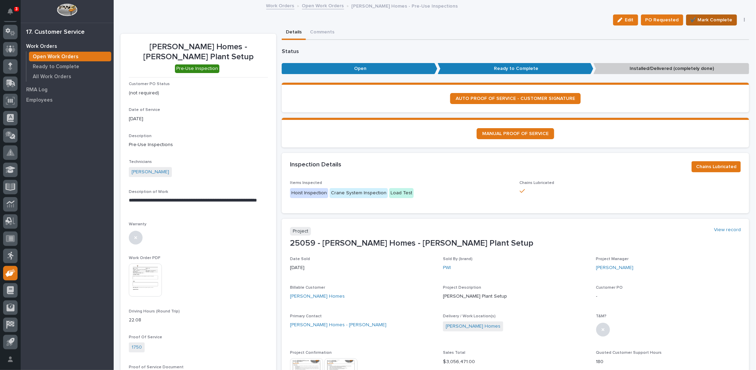
click at [698, 18] on span "✔️ Mark Complete" at bounding box center [711, 20] width 42 height 8
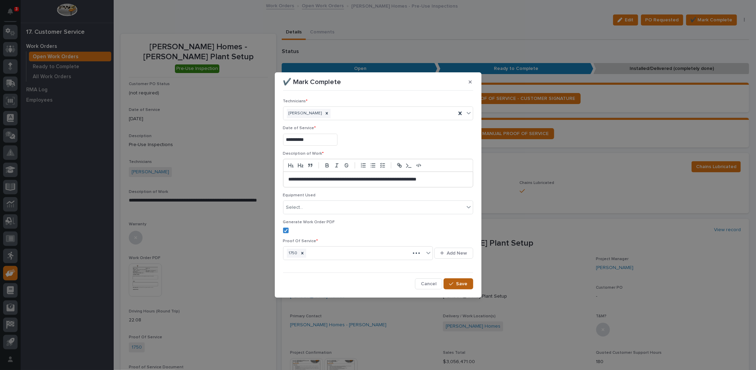
click at [461, 284] on span "Save" at bounding box center [461, 284] width 11 height 6
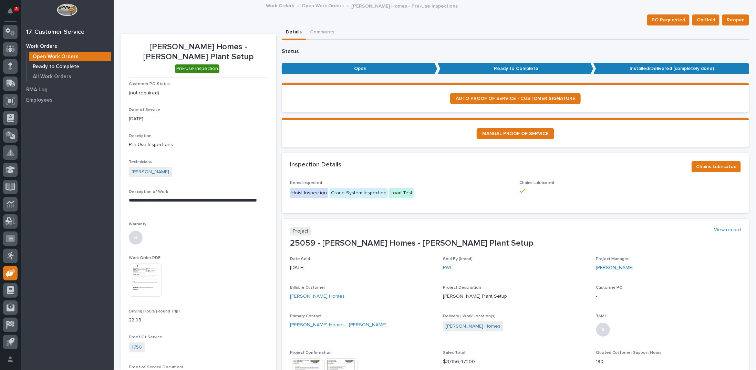
click at [58, 65] on p "Ready to Complete" at bounding box center [56, 67] width 46 height 6
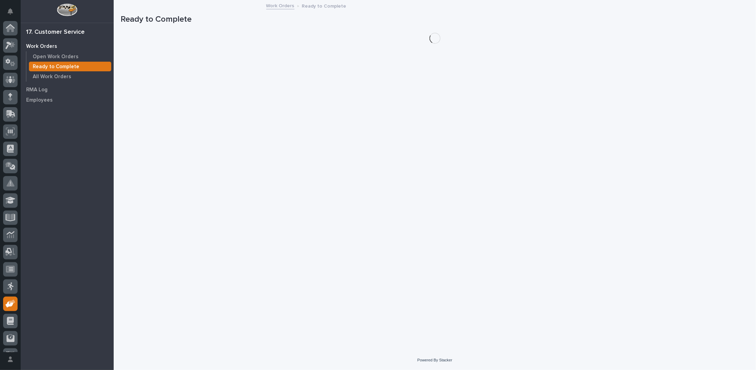
scroll to position [31, 0]
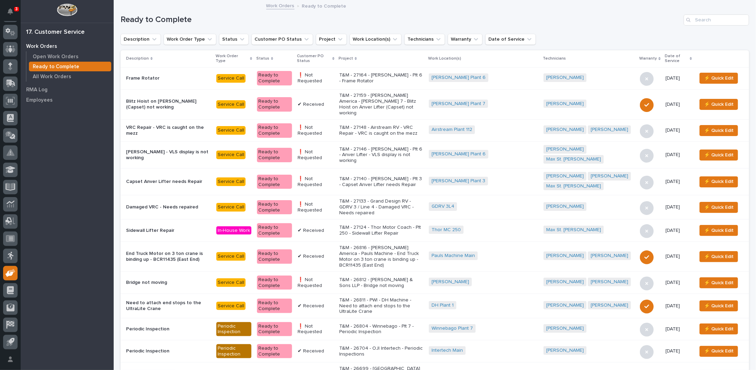
click at [334, 58] on icon at bounding box center [333, 58] width 2 height 3
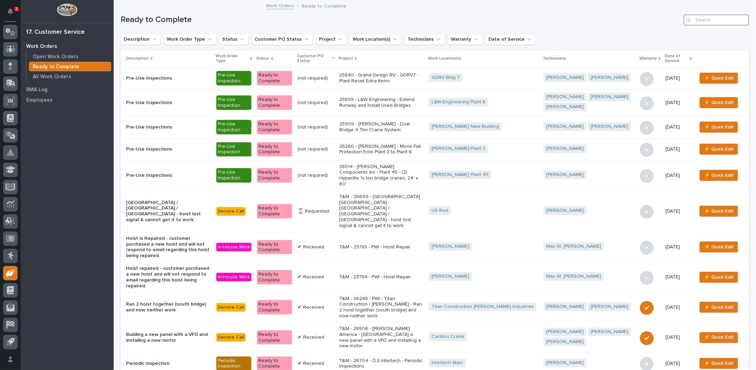
click at [694, 19] on input "Search" at bounding box center [715, 19] width 65 height 11
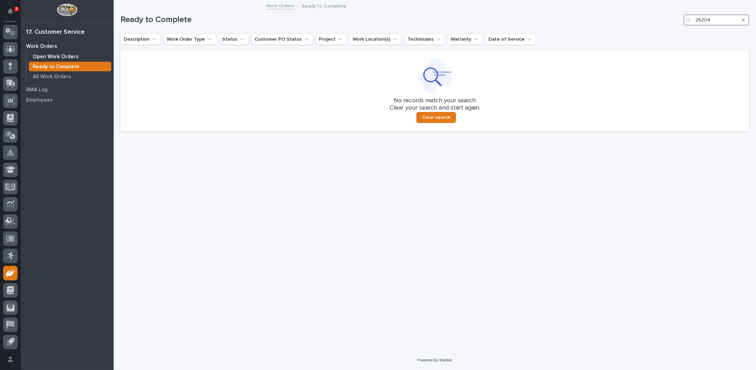
type input "26204"
click at [55, 56] on p "Open Work Orders" at bounding box center [56, 57] width 46 height 6
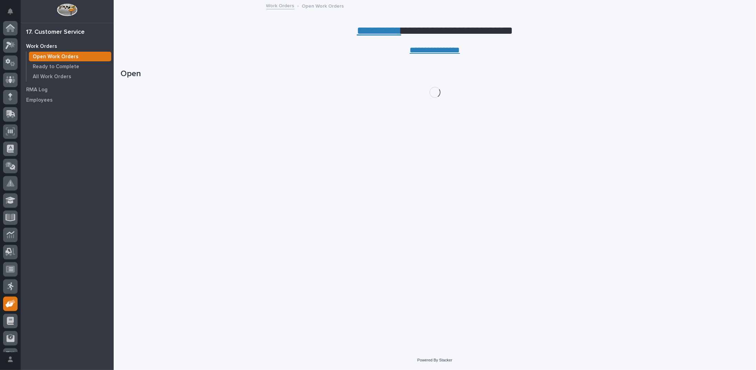
scroll to position [31, 0]
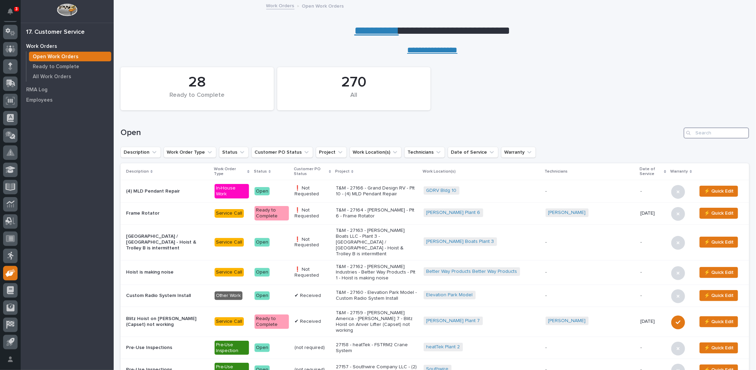
click at [711, 134] on input "Search" at bounding box center [715, 132] width 65 height 11
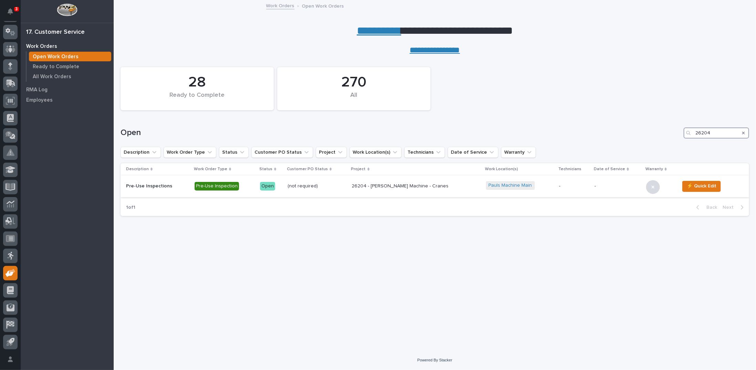
type input "26204"
click at [368, 184] on p "26204 - [PERSON_NAME] Machine - Cranes" at bounding box center [412, 186] width 120 height 6
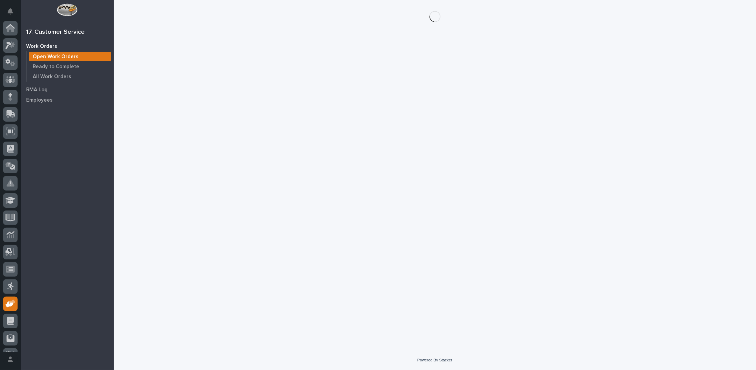
scroll to position [31, 0]
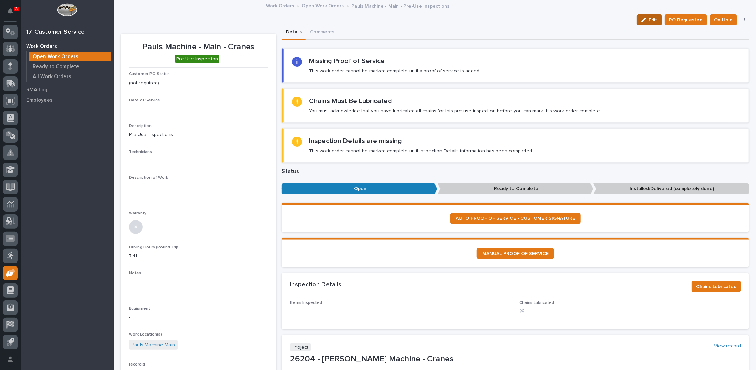
click at [646, 18] on div "button" at bounding box center [645, 20] width 8 height 5
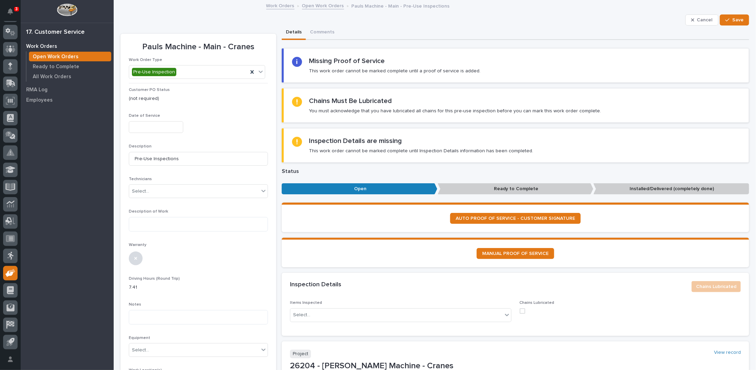
click at [151, 129] on input "text" at bounding box center [156, 127] width 54 height 12
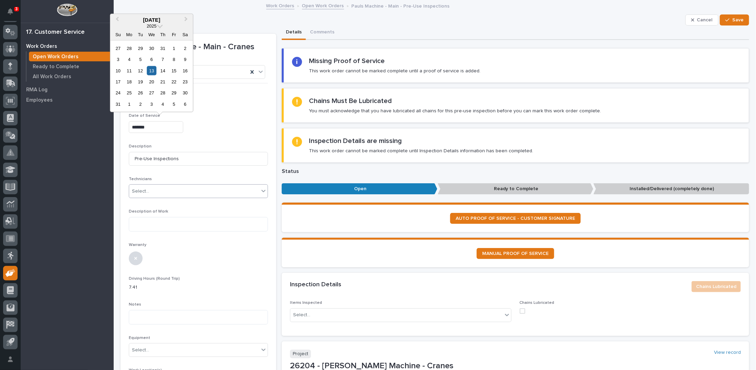
type input "**********"
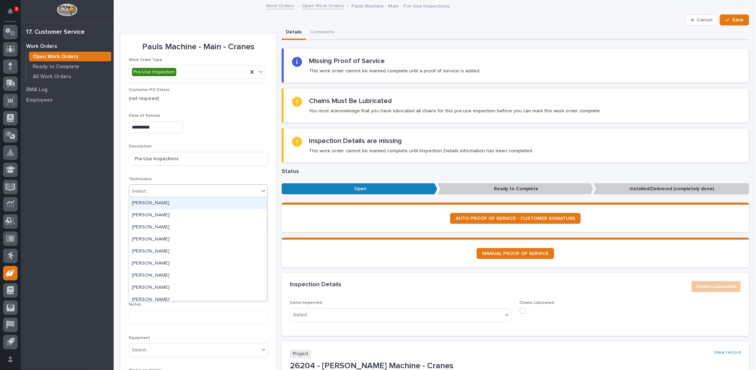
click at [150, 189] on input "text" at bounding box center [150, 191] width 1 height 6
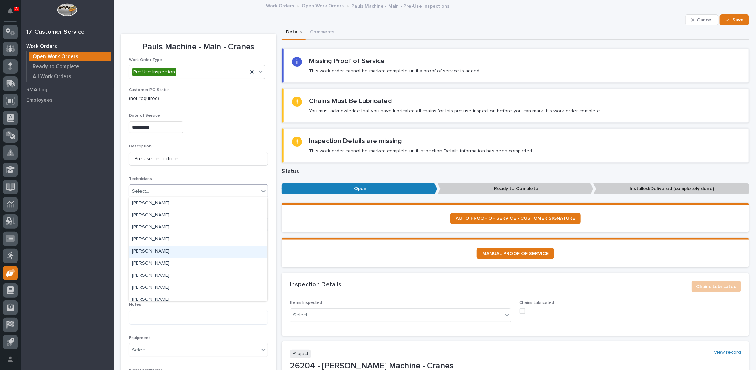
click at [146, 252] on div "[PERSON_NAME]" at bounding box center [197, 251] width 137 height 12
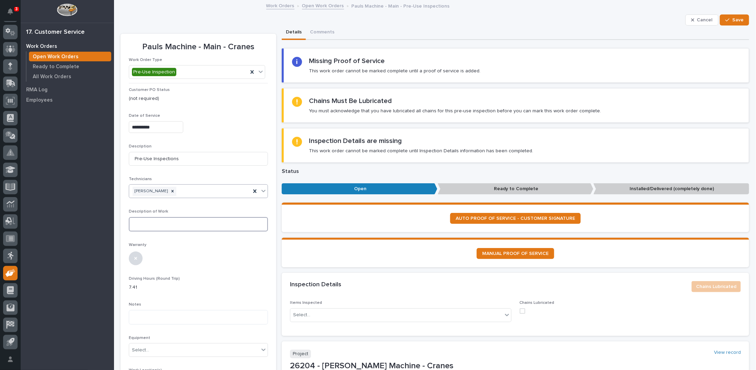
click at [152, 223] on textarea at bounding box center [198, 224] width 139 height 14
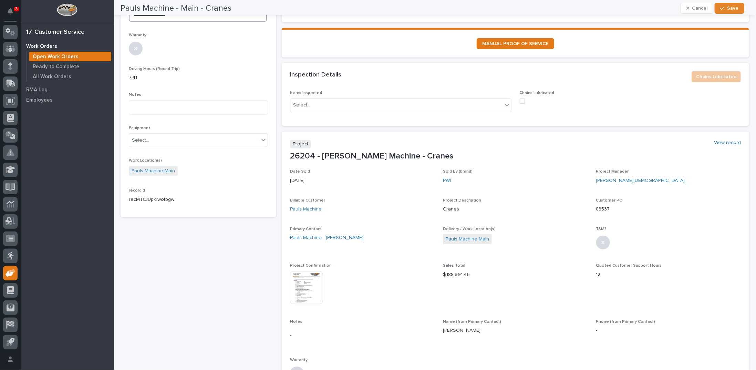
scroll to position [241, 0]
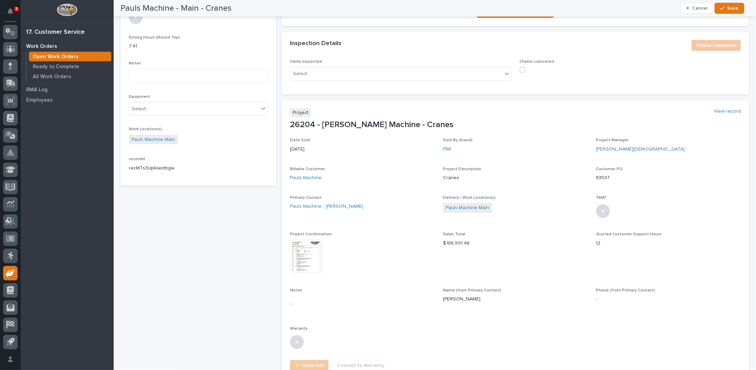
type textarea "**********"
click at [309, 261] on img at bounding box center [306, 256] width 33 height 33
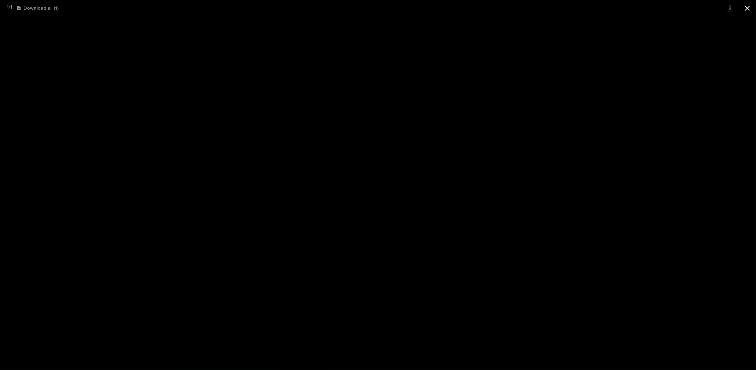
click at [750, 9] on button "Close gallery" at bounding box center [746, 8] width 17 height 16
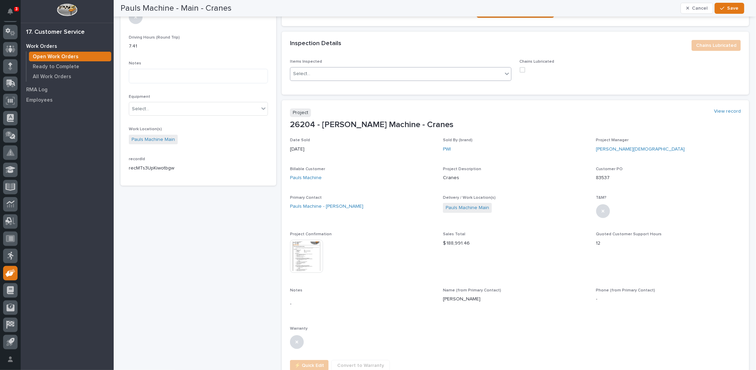
click at [503, 70] on icon at bounding box center [506, 73] width 7 height 7
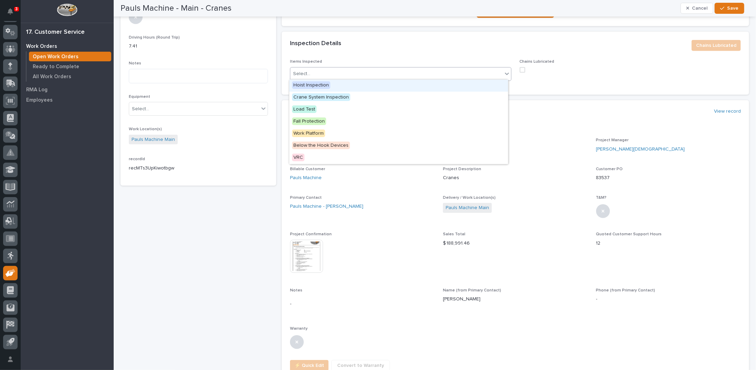
click at [303, 86] on span "Hoist Inspection" at bounding box center [311, 85] width 38 height 8
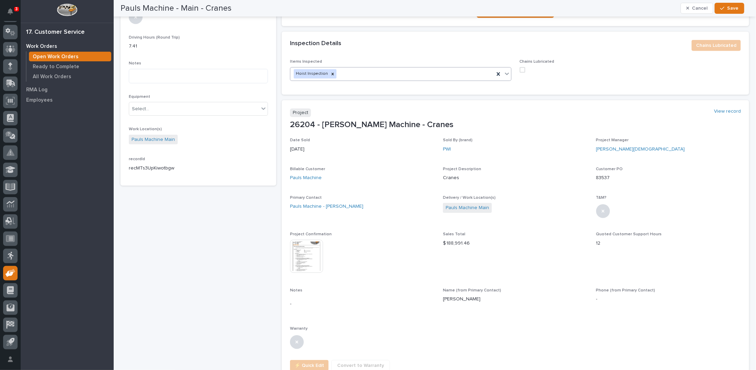
click at [504, 72] on icon at bounding box center [506, 73] width 7 height 7
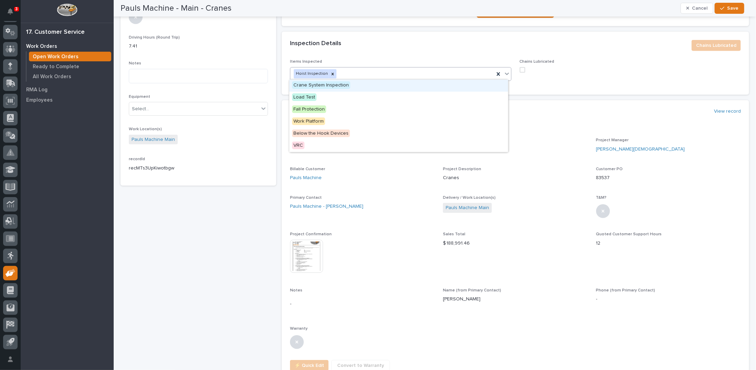
drag, startPoint x: 301, startPoint y: 91, endPoint x: 313, endPoint y: 84, distance: 13.9
click at [303, 84] on span "Crane System Inspection" at bounding box center [321, 85] width 58 height 8
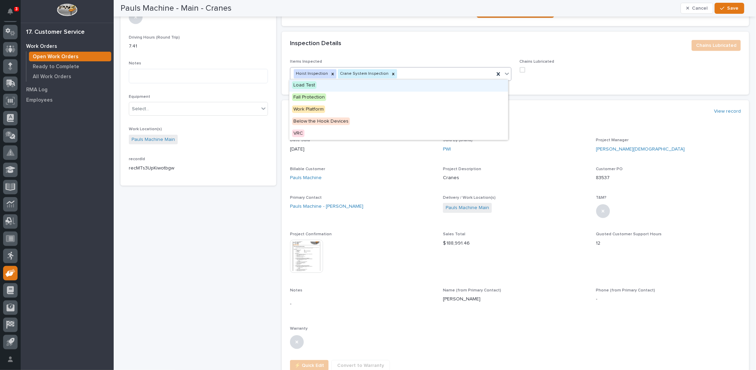
click at [504, 72] on icon at bounding box center [506, 73] width 7 height 7
click at [311, 86] on span "Load Test" at bounding box center [304, 85] width 24 height 8
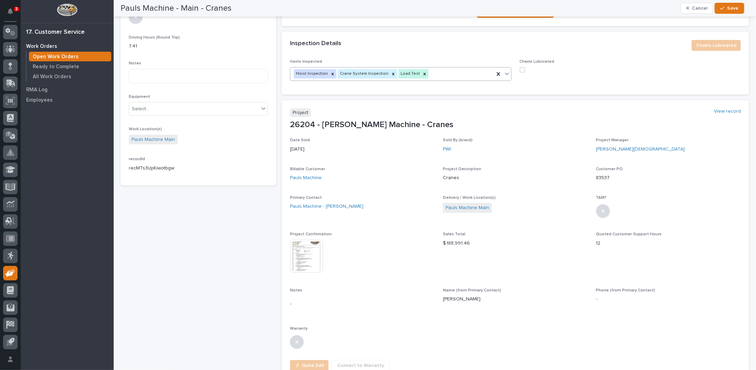
click at [519, 68] on span at bounding box center [522, 70] width 6 height 6
click at [726, 7] on div "button" at bounding box center [723, 8] width 7 height 5
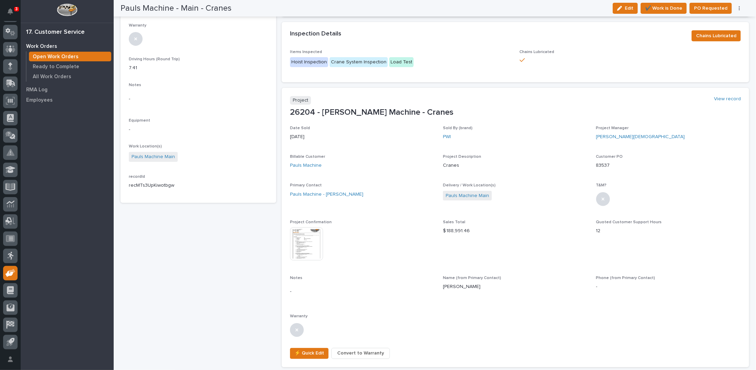
scroll to position [28, 0]
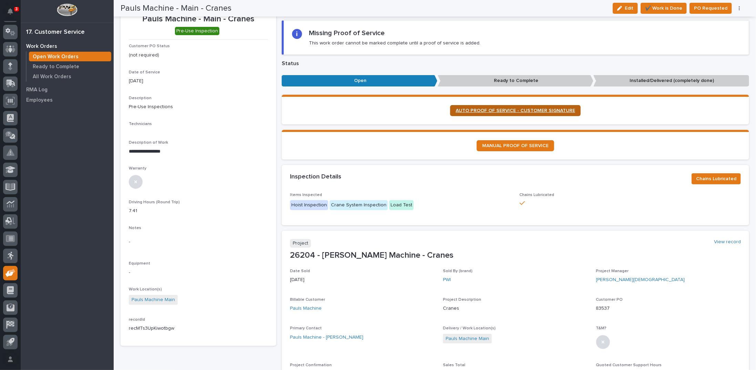
click at [503, 108] on span "AUTO PROOF OF SERVICE - CUSTOMER SIGNATURE" at bounding box center [514, 110] width 119 height 5
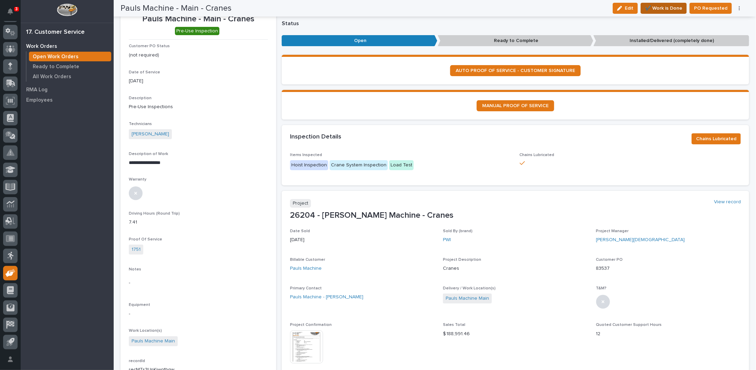
click at [661, 9] on span "✔️ Work is Done" at bounding box center [663, 8] width 37 height 8
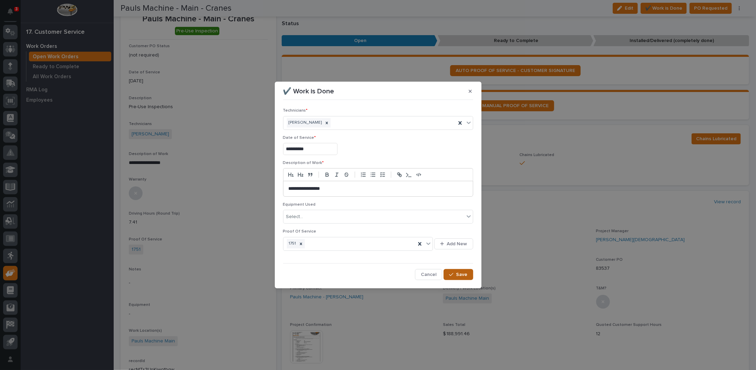
click at [461, 271] on span "Save" at bounding box center [461, 274] width 11 height 6
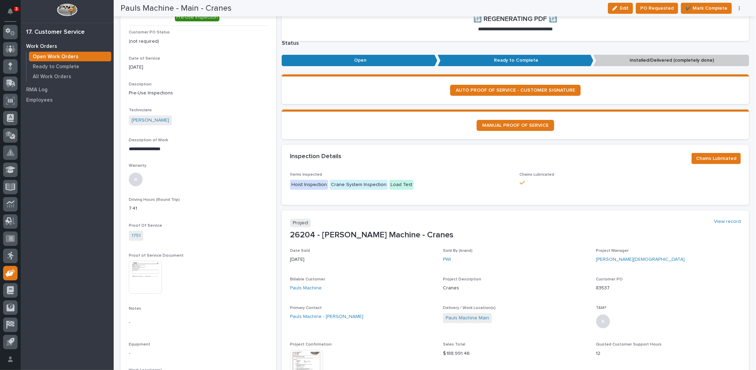
scroll to position [48, 0]
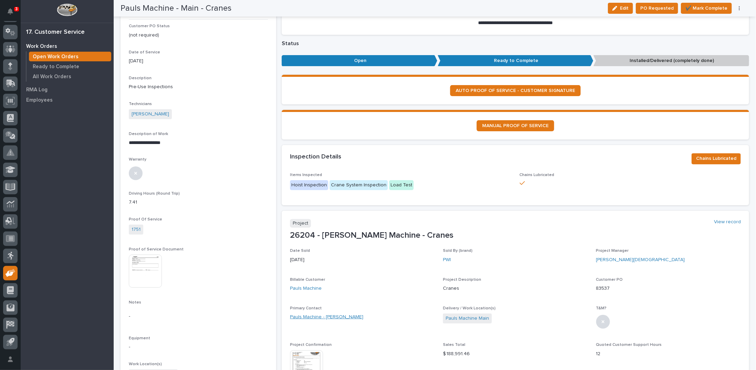
click at [338, 317] on link "Pauls Machine - [PERSON_NAME]" at bounding box center [326, 316] width 73 height 7
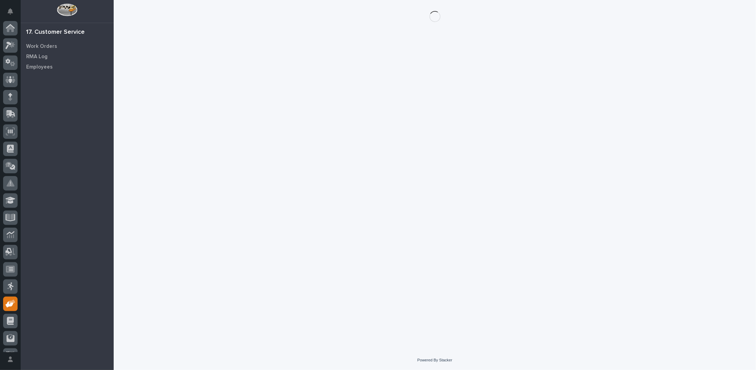
scroll to position [31, 0]
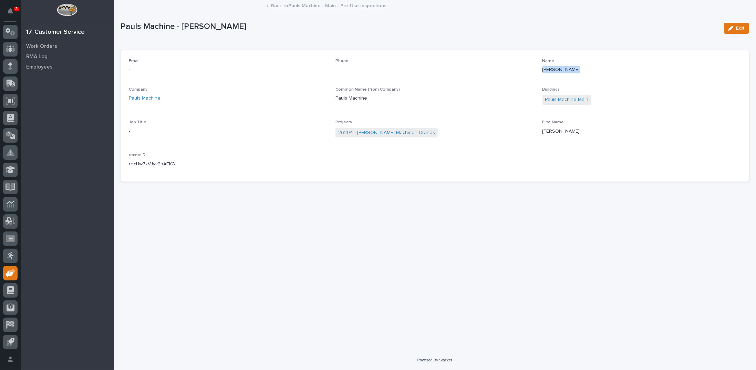
drag, startPoint x: 542, startPoint y: 69, endPoint x: 584, endPoint y: 69, distance: 42.0
click at [584, 69] on p "[PERSON_NAME]" at bounding box center [641, 69] width 198 height 7
copy p "[PERSON_NAME]"
click at [295, 4] on link "Back to Pauls Machine - Main - Pre-Use Inspections" at bounding box center [328, 5] width 115 height 8
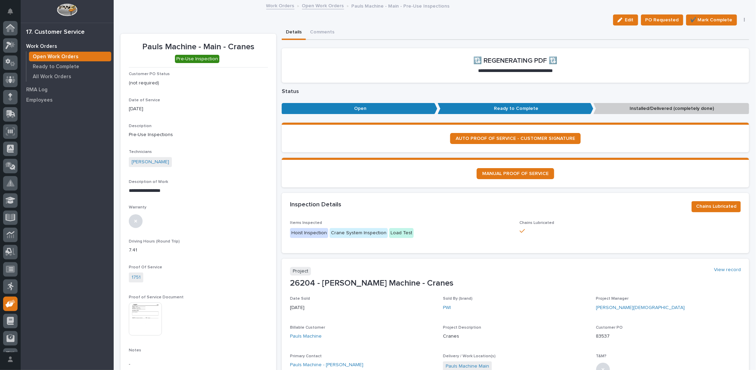
scroll to position [31, 0]
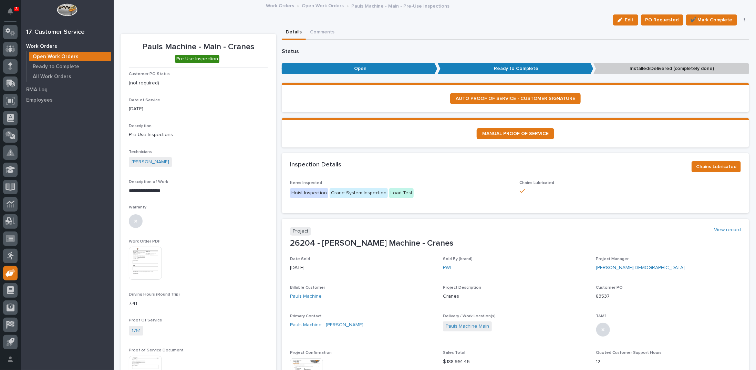
click at [314, 5] on link "Open Work Orders" at bounding box center [323, 5] width 42 height 8
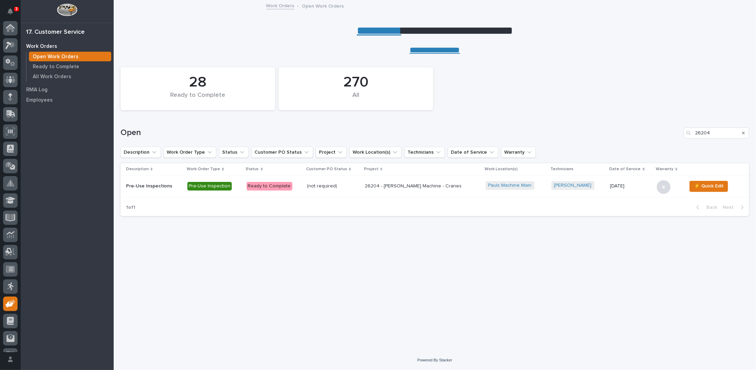
scroll to position [31, 0]
drag, startPoint x: 694, startPoint y: 129, endPoint x: 755, endPoint y: 129, distance: 60.6
click at [755, 129] on div "Loading... Saving… Loading... Saving… 28 Ready to Complete 270 All Open 26204 D…" at bounding box center [435, 202] width 642 height 295
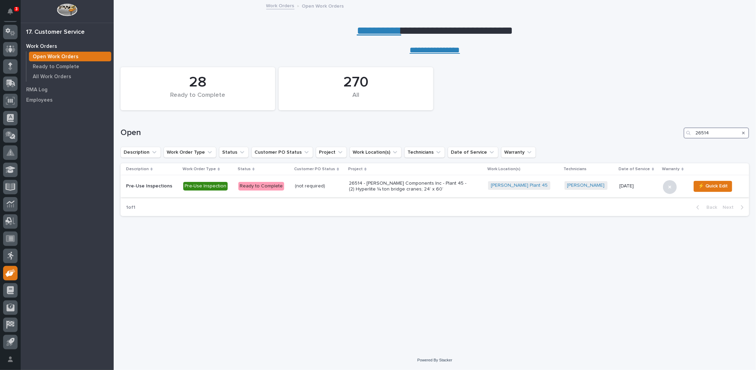
type input "26514"
click at [406, 182] on p "26514 - [PERSON_NAME] Components Inc - Plant 45 - (2) Hyperlite ¼ ton bridge cr…" at bounding box center [409, 186] width 120 height 12
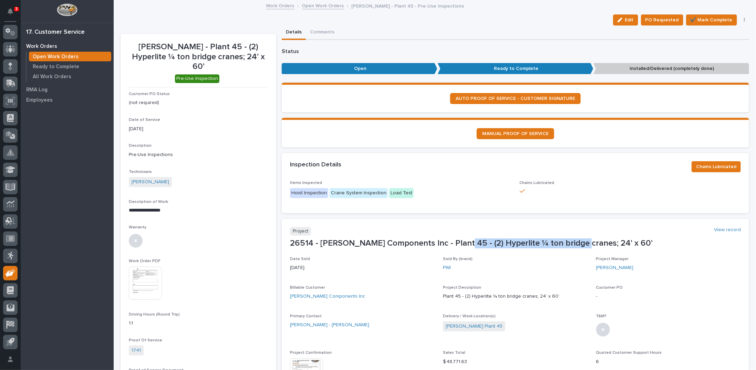
drag, startPoint x: 451, startPoint y: 242, endPoint x: 570, endPoint y: 241, distance: 119.8
click at [570, 241] on p "26514 - [PERSON_NAME] Components Inc - Plant 45 - (2) Hyperlite ¼ ton bridge cr…" at bounding box center [515, 243] width 451 height 10
copy p "(2) Hyperlite ¼ ton bridge cranes"
click at [313, 326] on link "[PERSON_NAME] - [PERSON_NAME]" at bounding box center [329, 324] width 79 height 7
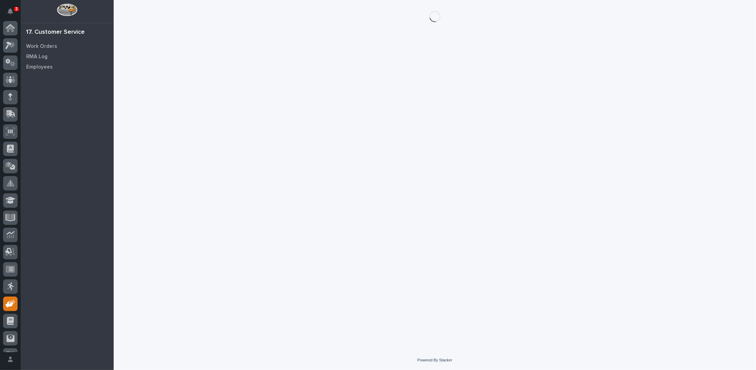
scroll to position [31, 0]
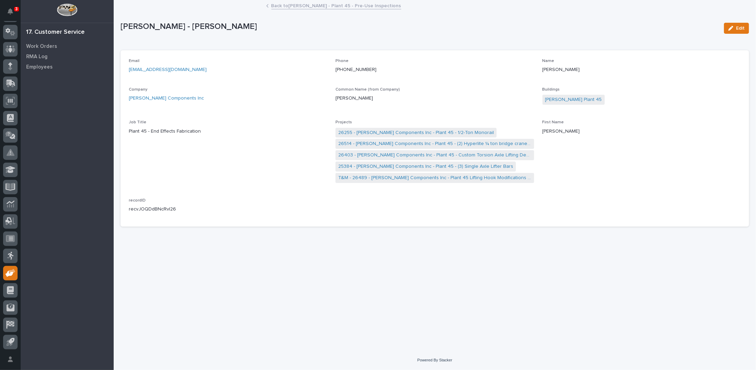
click at [285, 6] on link "Back to [PERSON_NAME] - Plant 45 - Pre-Use Inspections" at bounding box center [336, 5] width 130 height 8
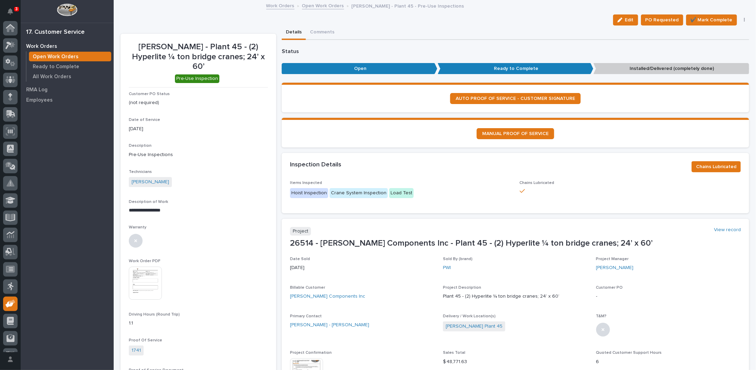
scroll to position [31, 0]
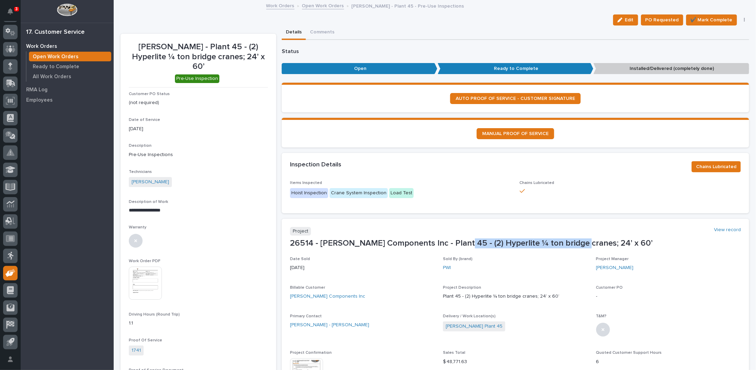
drag, startPoint x: 451, startPoint y: 242, endPoint x: 571, endPoint y: 243, distance: 120.5
click at [571, 243] on p "26514 - [PERSON_NAME] Components Inc - Plant 45 - (2) Hyperlite ¼ ton bridge cr…" at bounding box center [515, 243] width 451 height 10
copy p "(2) Hyperlite ¼ ton bridge cranes"
click at [694, 17] on span "✔️ Mark Complete" at bounding box center [711, 20] width 42 height 8
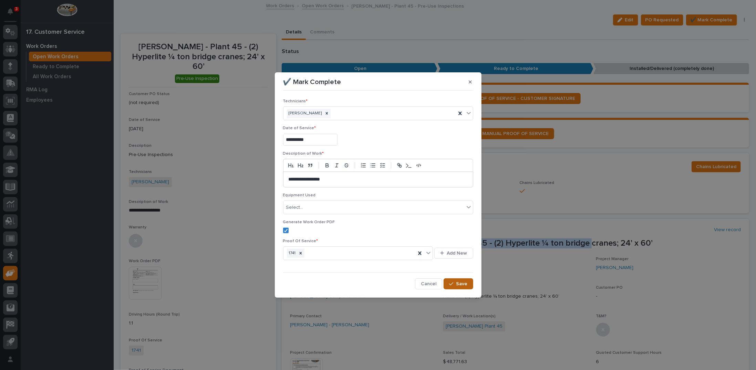
click at [461, 284] on span "Save" at bounding box center [461, 284] width 11 height 6
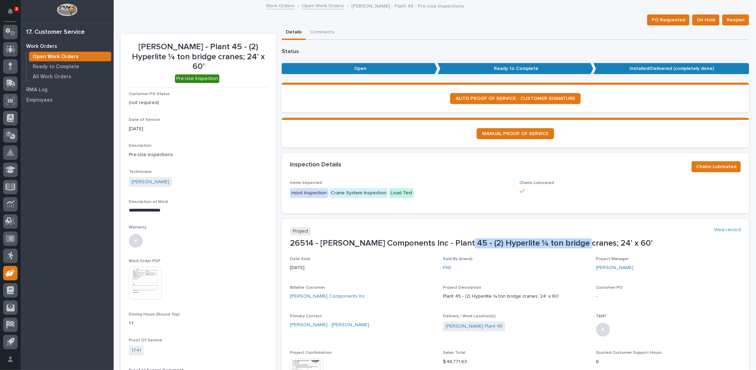
click at [316, 4] on link "Open Work Orders" at bounding box center [323, 5] width 42 height 8
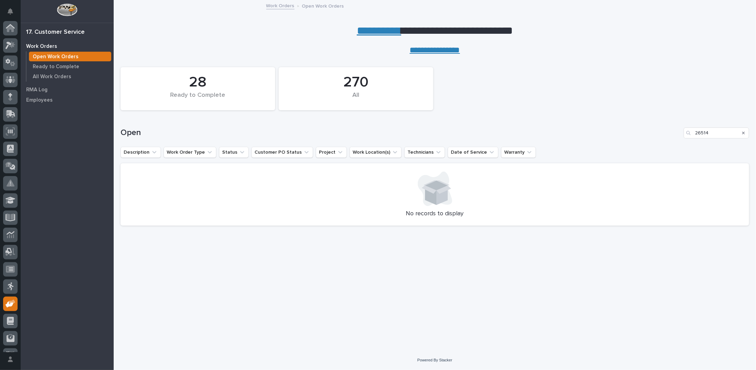
scroll to position [31, 0]
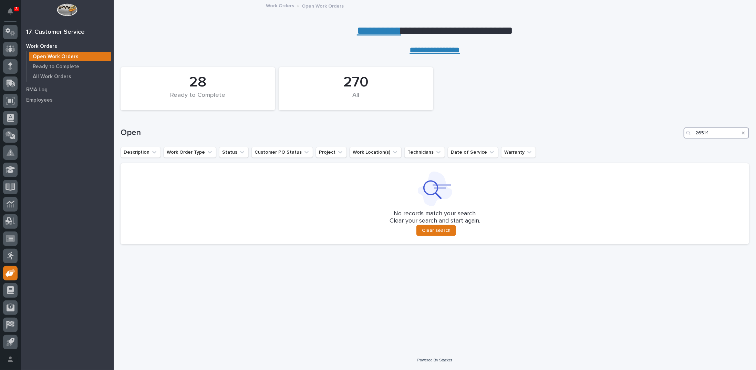
drag, startPoint x: 709, startPoint y: 133, endPoint x: 665, endPoint y: 132, distance: 44.1
click at [665, 132] on div "Open 26514" at bounding box center [434, 132] width 628 height 11
type input "26359"
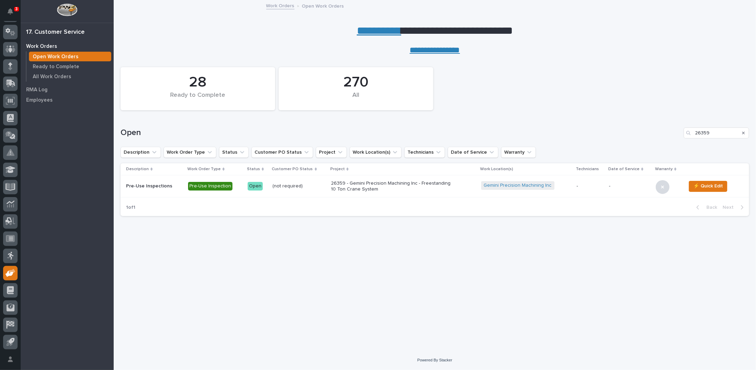
click at [354, 187] on p "26359 - Gemini Precision Machining Inc - Freestanding 10 Ton Crane System" at bounding box center [391, 186] width 120 height 12
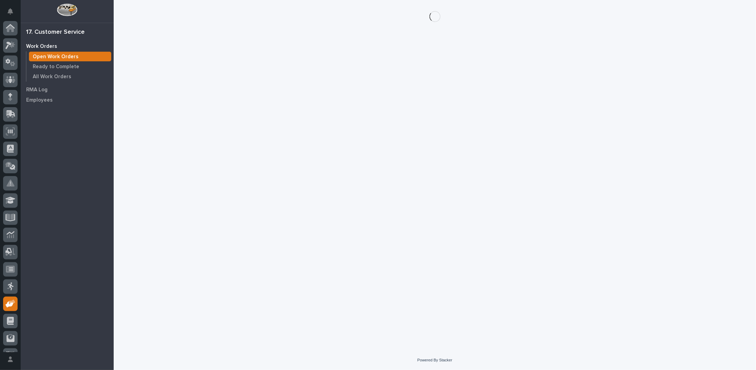
scroll to position [31, 0]
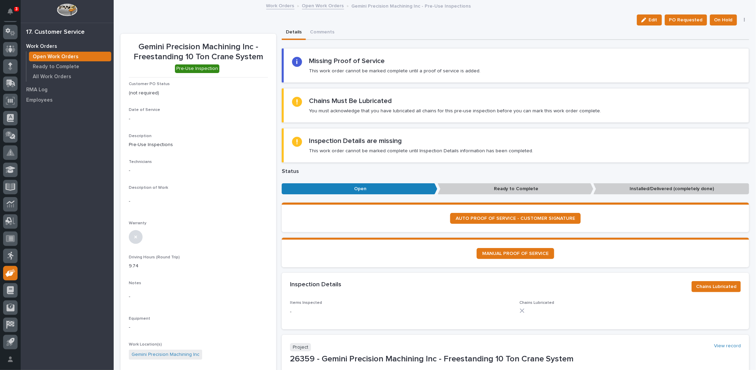
drag, startPoint x: 650, startPoint y: 21, endPoint x: 219, endPoint y: 73, distance: 433.7
click at [650, 21] on span "Edit" at bounding box center [652, 20] width 9 height 6
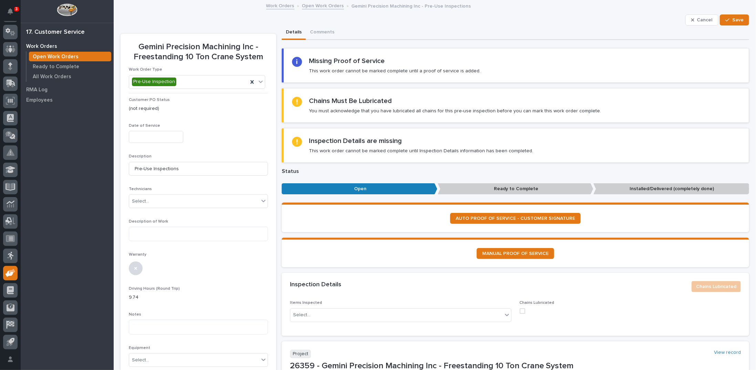
click at [155, 135] on input "text" at bounding box center [156, 137] width 54 height 12
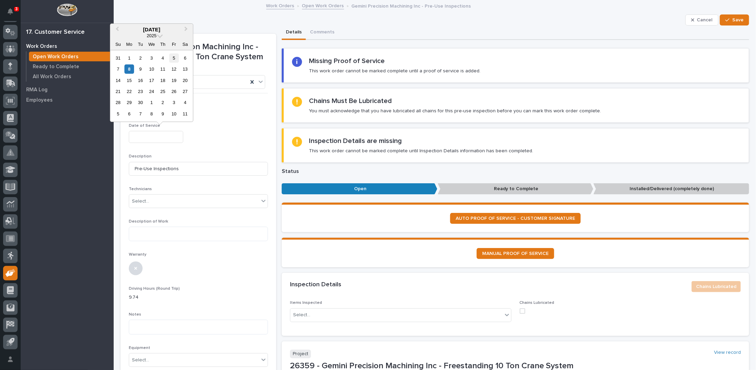
click at [172, 57] on div "5" at bounding box center [173, 57] width 9 height 9
type input "**********"
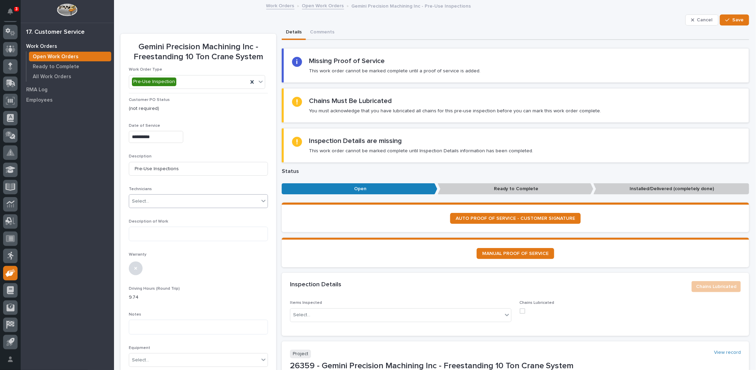
click at [140, 198] on div "Select..." at bounding box center [140, 201] width 17 height 7
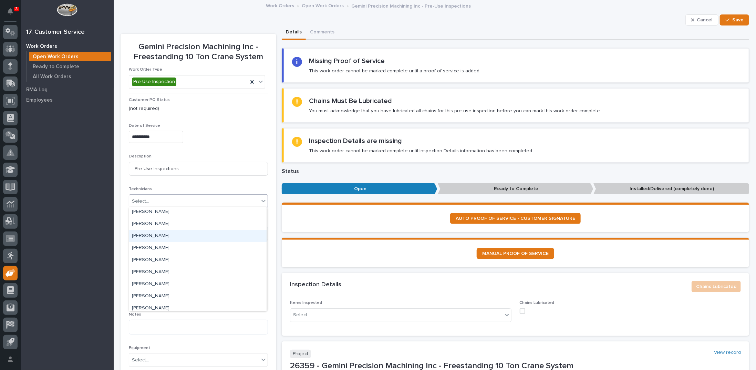
scroll to position [103, 0]
click at [150, 243] on div "[PERSON_NAME]" at bounding box center [197, 242] width 137 height 12
click at [151, 232] on textarea at bounding box center [198, 233] width 139 height 14
type textarea "**********"
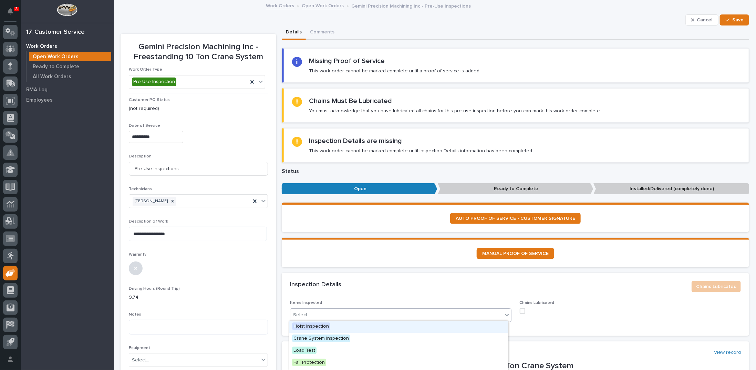
click at [504, 313] on icon at bounding box center [506, 314] width 7 height 7
click at [321, 324] on span "Hoist Inspection" at bounding box center [311, 326] width 38 height 8
click at [503, 314] on icon at bounding box center [506, 314] width 7 height 7
click at [338, 327] on span "Crane System Inspection" at bounding box center [321, 326] width 58 height 8
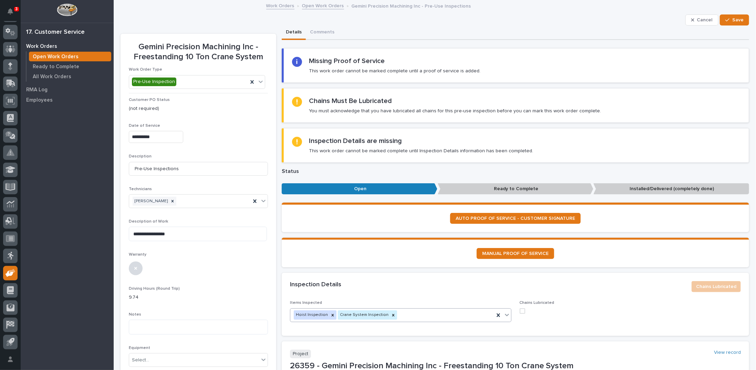
click at [503, 313] on icon at bounding box center [506, 314] width 7 height 7
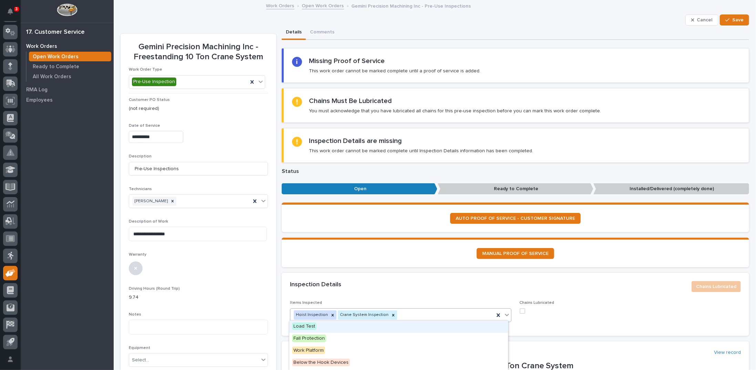
click at [299, 327] on span "Load Test" at bounding box center [304, 326] width 24 height 8
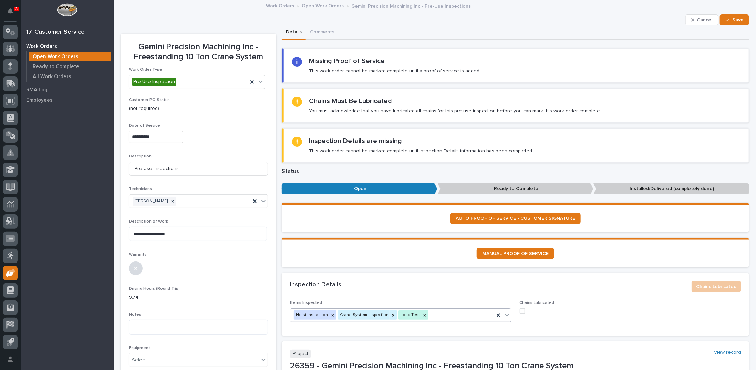
click at [519, 310] on span at bounding box center [522, 311] width 6 height 6
click at [725, 18] on icon "button" at bounding box center [727, 20] width 4 height 5
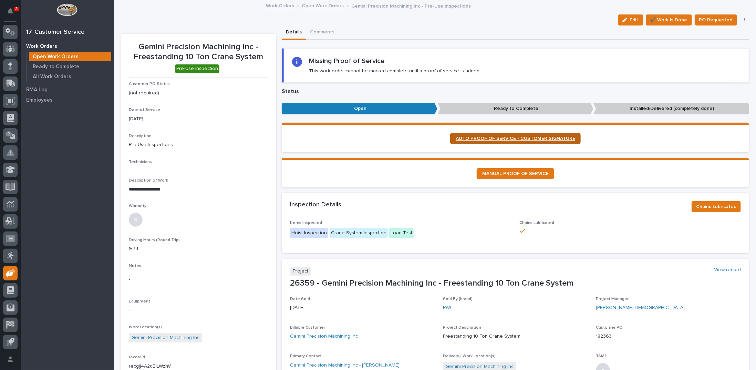
click at [480, 139] on span "AUTO PROOF OF SERVICE - CUSTOMER SIGNATURE" at bounding box center [514, 138] width 119 height 5
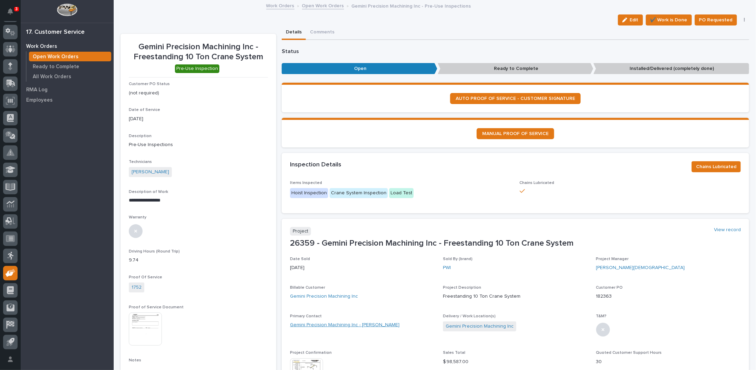
click at [359, 325] on link "Gemini Precision Machining Inc - [PERSON_NAME]" at bounding box center [344, 324] width 109 height 7
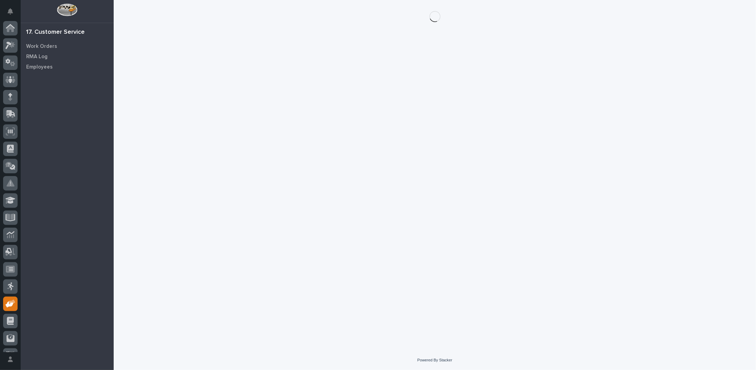
scroll to position [31, 0]
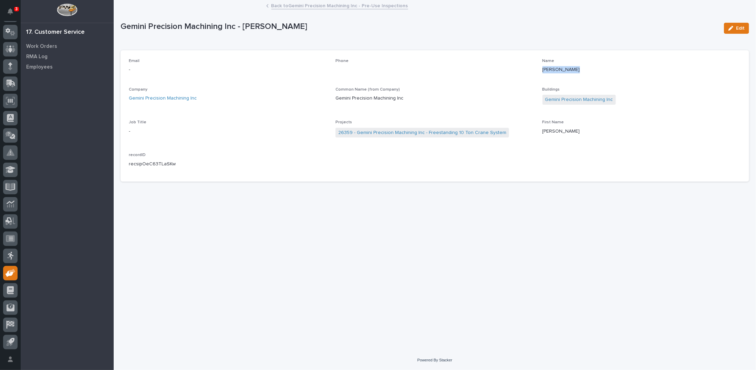
drag, startPoint x: 542, startPoint y: 68, endPoint x: 592, endPoint y: 68, distance: 50.3
click at [592, 68] on p "[PERSON_NAME]" at bounding box center [641, 69] width 198 height 7
copy p "[PERSON_NAME]"
click at [299, 8] on link "Back to Gemini Precision Machining Inc - Pre-Use Inspections" at bounding box center [339, 5] width 137 height 8
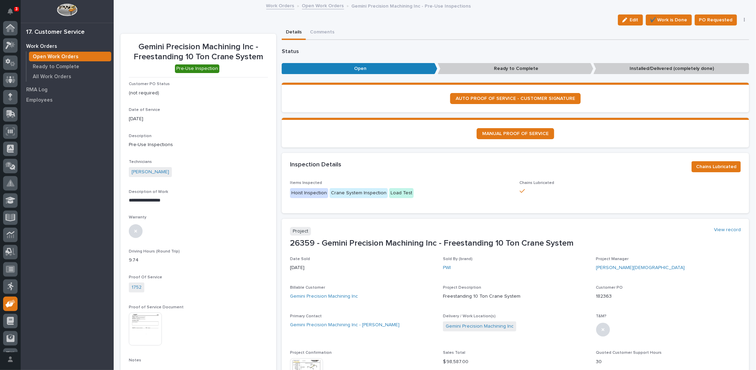
scroll to position [31, 0]
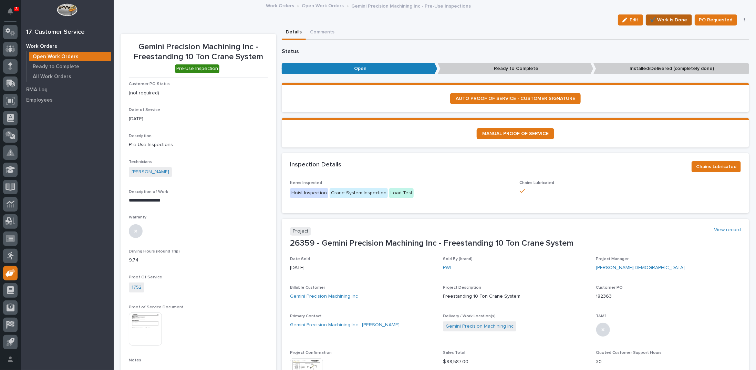
click at [667, 18] on span "✔️ Work is Done" at bounding box center [668, 20] width 37 height 8
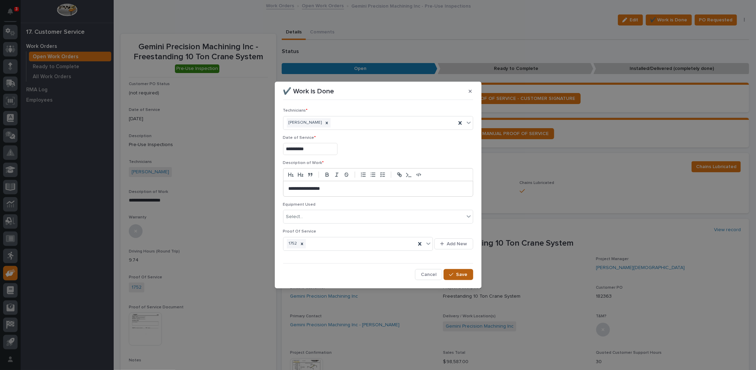
click at [456, 272] on div "button" at bounding box center [452, 274] width 7 height 5
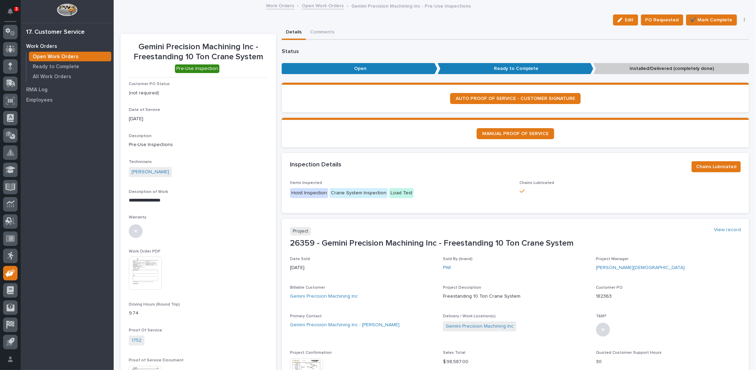
click at [318, 4] on link "Open Work Orders" at bounding box center [323, 5] width 42 height 8
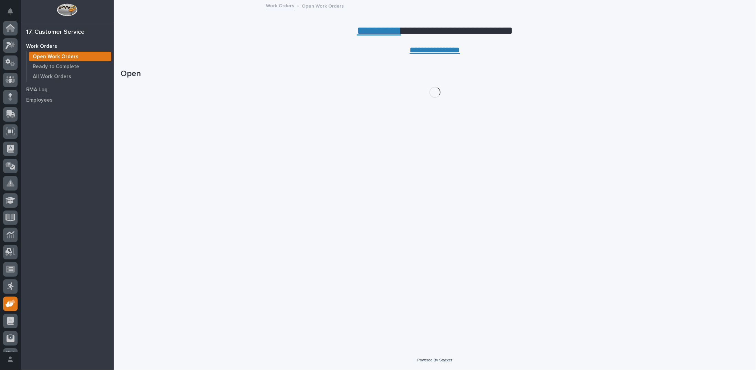
scroll to position [31, 0]
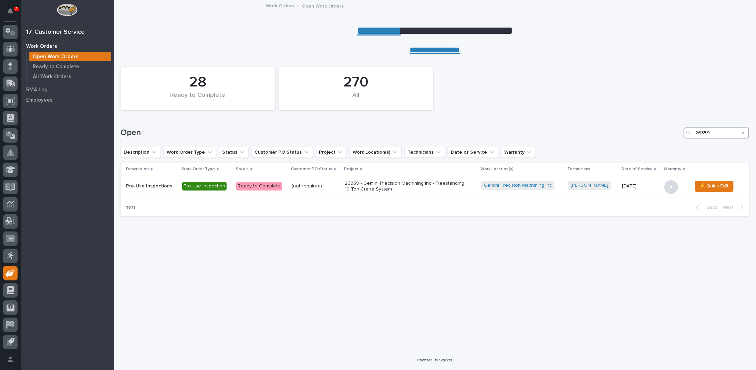
drag, startPoint x: 714, startPoint y: 134, endPoint x: 647, endPoint y: 135, distance: 66.4
click at [649, 135] on div "Open 26359" at bounding box center [434, 132] width 628 height 11
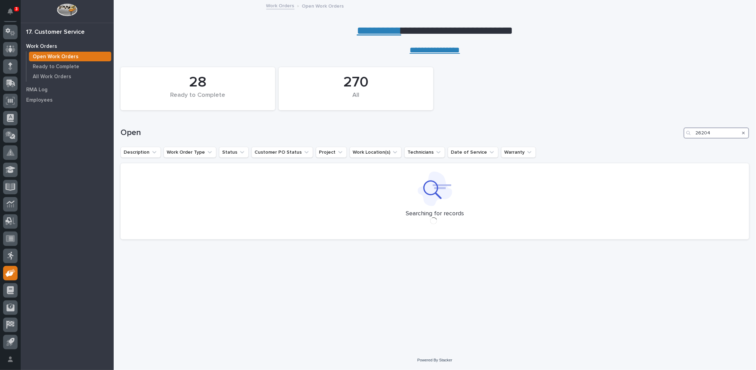
type input "26204"
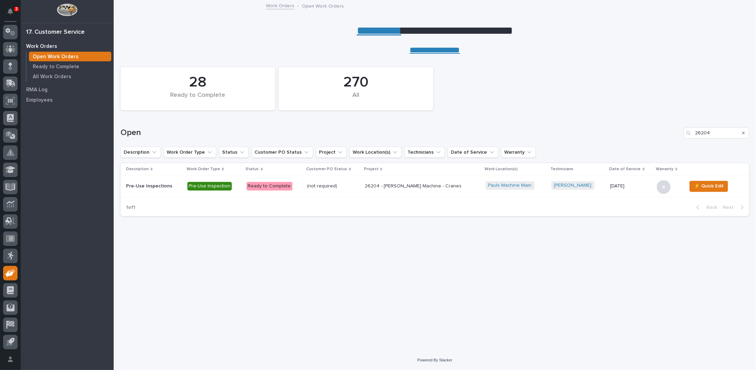
click at [386, 185] on p "26204 - [PERSON_NAME] Machine - Cranes" at bounding box center [422, 186] width 115 height 6
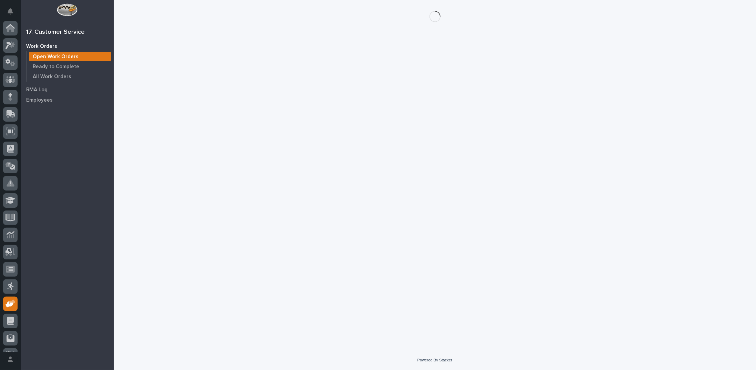
scroll to position [31, 0]
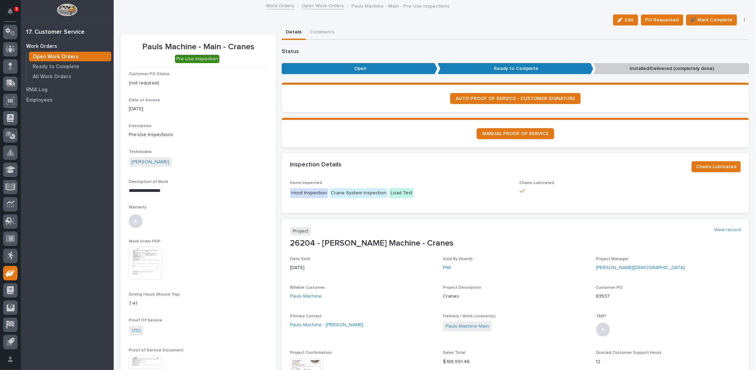
click at [312, 6] on link "Open Work Orders" at bounding box center [323, 5] width 42 height 8
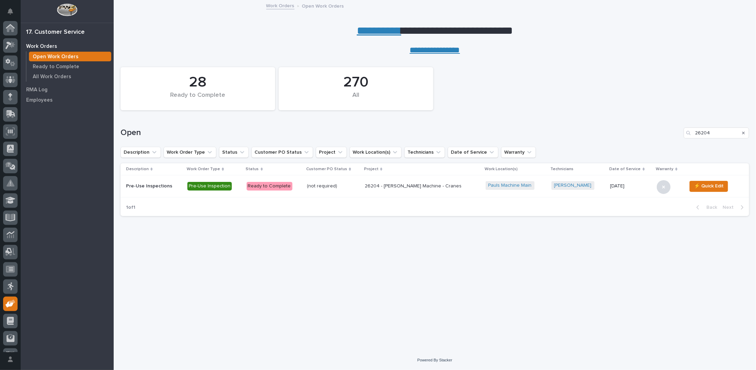
scroll to position [31, 0]
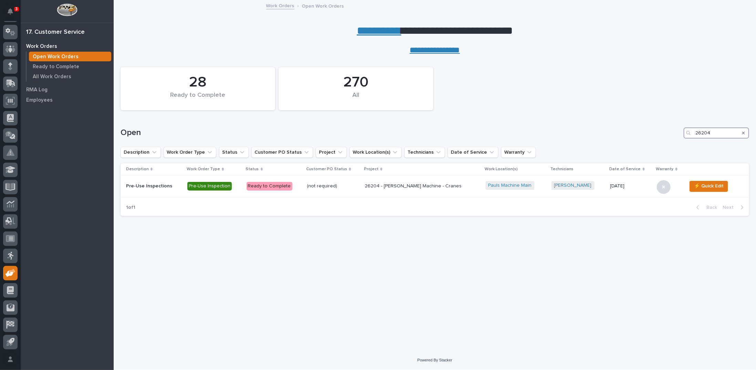
drag, startPoint x: 715, startPoint y: 132, endPoint x: 608, endPoint y: 128, distance: 107.1
click at [610, 130] on div "Open 26204" at bounding box center [434, 132] width 628 height 11
type input "26283"
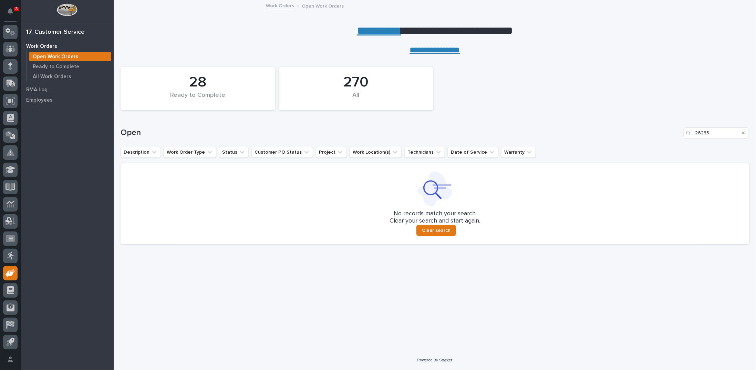
click at [743, 131] on icon "Search" at bounding box center [743, 133] width 3 height 4
click at [68, 65] on p "Ready to Complete" at bounding box center [56, 67] width 46 height 6
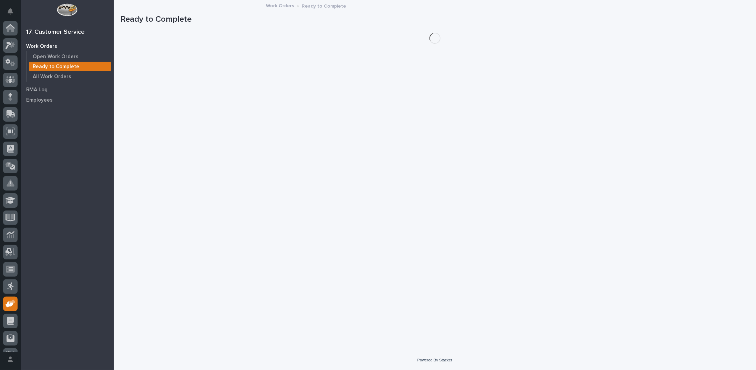
scroll to position [31, 0]
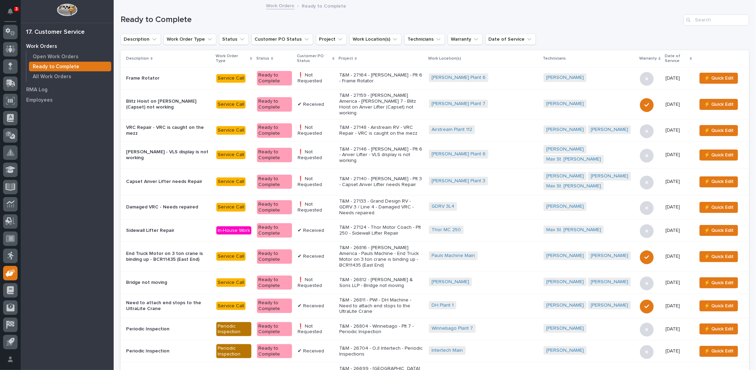
click at [334, 58] on icon at bounding box center [333, 58] width 2 height 3
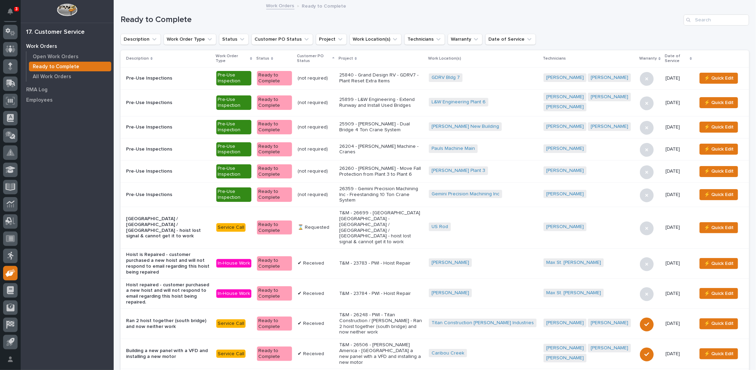
click at [372, 80] on p "25840 - Grand Design RV - GDRV7 - Plant Reset Extra Items" at bounding box center [381, 78] width 84 height 12
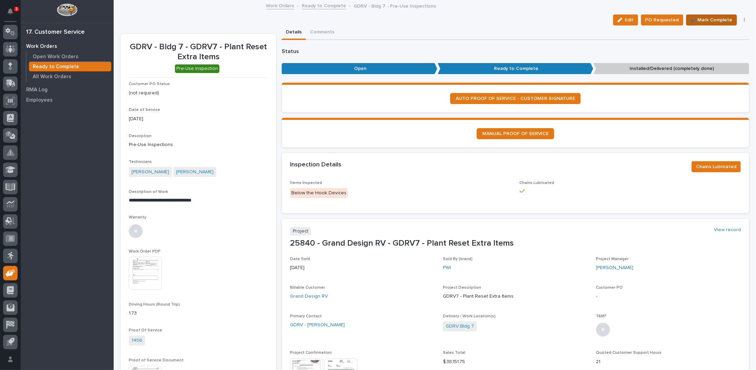
click at [699, 19] on span "✔️ Mark Complete" at bounding box center [711, 20] width 42 height 8
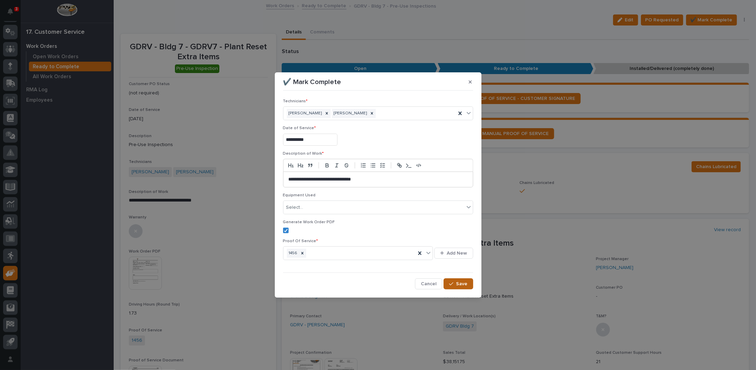
click at [464, 285] on span "Save" at bounding box center [461, 284] width 11 height 6
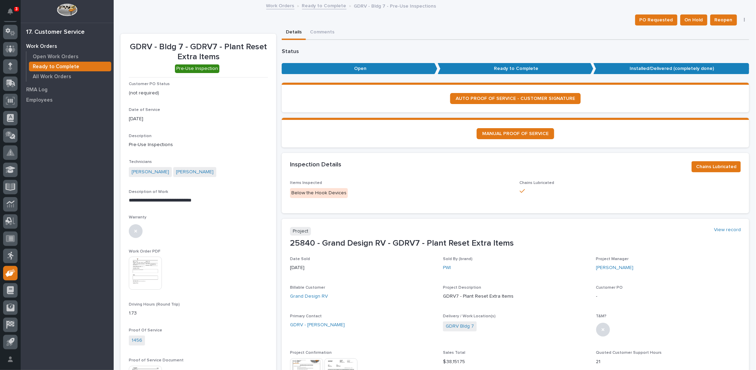
click at [332, 6] on link "Ready to Complete" at bounding box center [324, 5] width 44 height 8
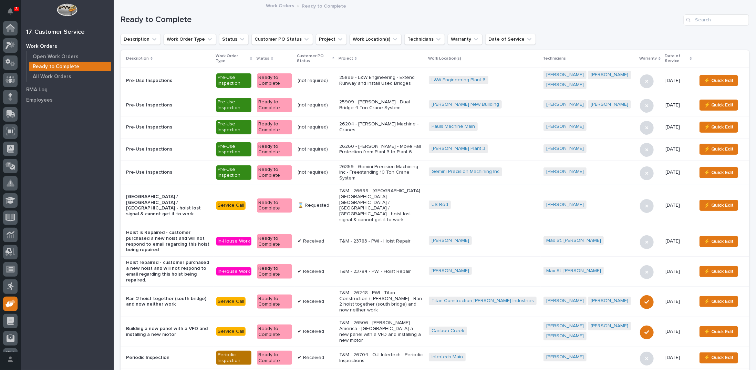
scroll to position [31, 0]
click at [361, 194] on p "T&M - 26699 - [GEOGRAPHIC_DATA] [GEOGRAPHIC_DATA] - [GEOGRAPHIC_DATA] / [GEOGRA…" at bounding box center [381, 205] width 84 height 35
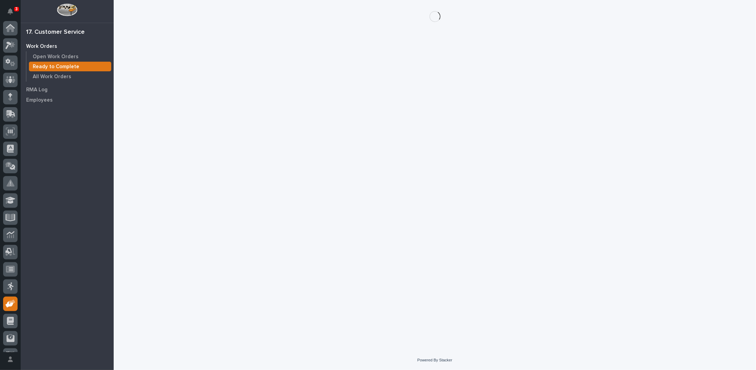
scroll to position [31, 0]
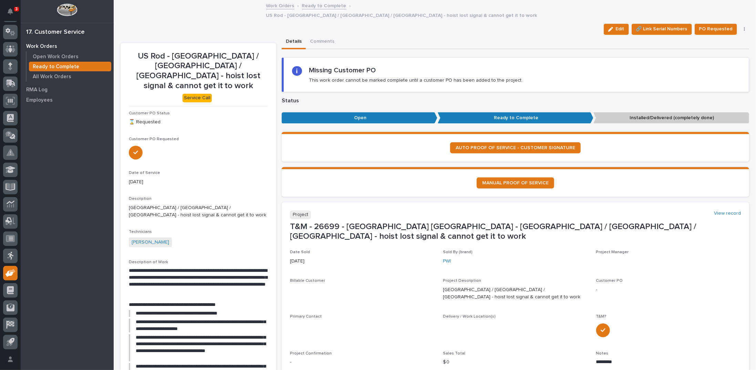
drag, startPoint x: 613, startPoint y: 20, endPoint x: 228, endPoint y: 82, distance: 390.1
click at [612, 27] on div "button" at bounding box center [612, 29] width 8 height 5
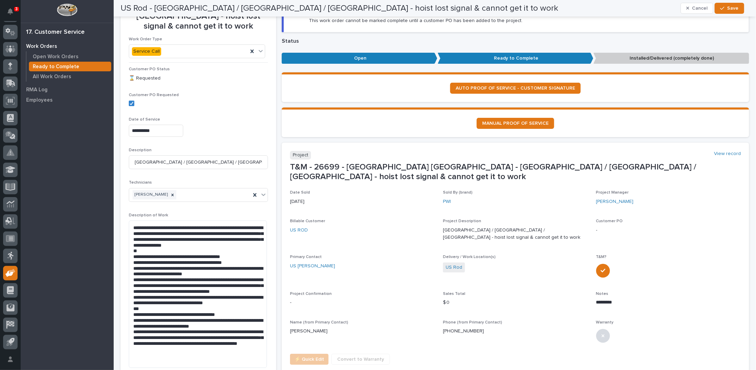
scroll to position [0, 0]
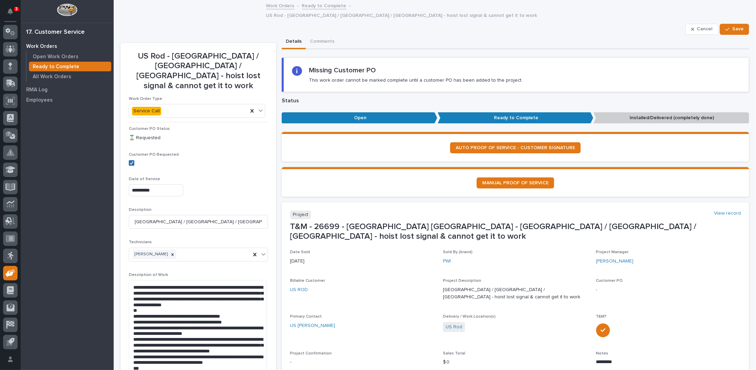
click at [129, 161] on icon at bounding box center [131, 162] width 4 height 3
click at [732, 26] on span "Save" at bounding box center [737, 29] width 11 height 6
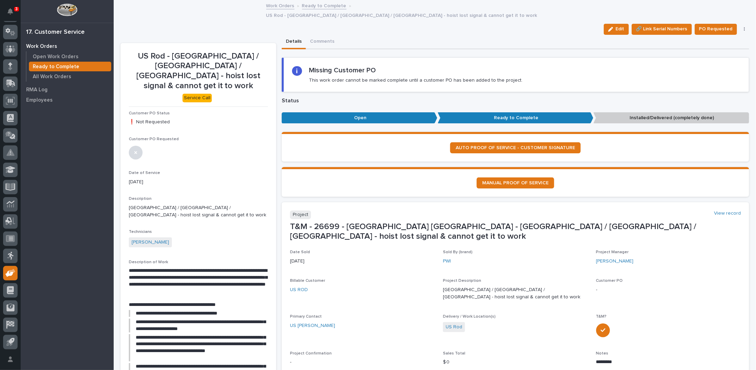
click at [321, 6] on link "Ready to Complete" at bounding box center [324, 5] width 44 height 8
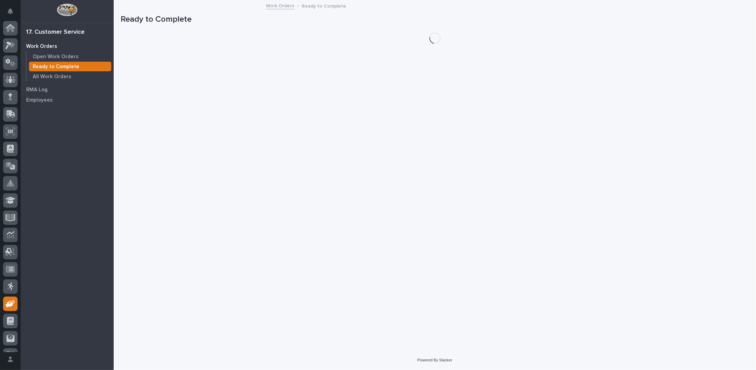
scroll to position [31, 0]
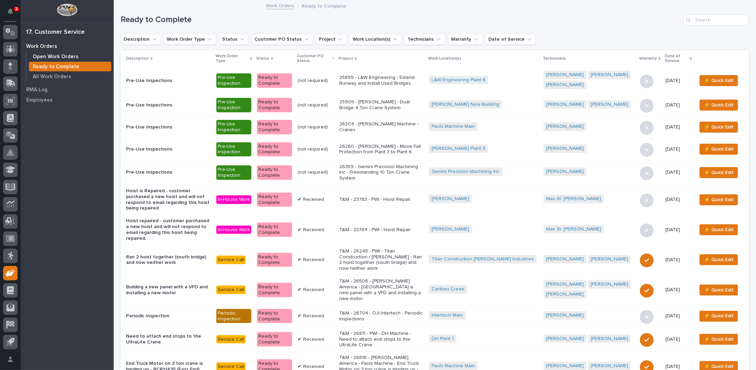
click at [59, 55] on p "Open Work Orders" at bounding box center [56, 57] width 46 height 6
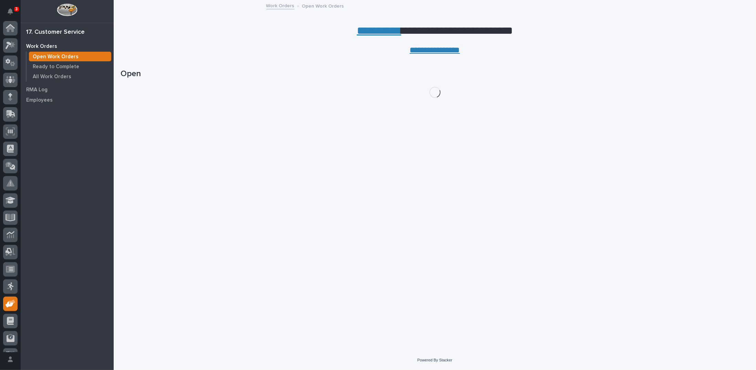
scroll to position [31, 0]
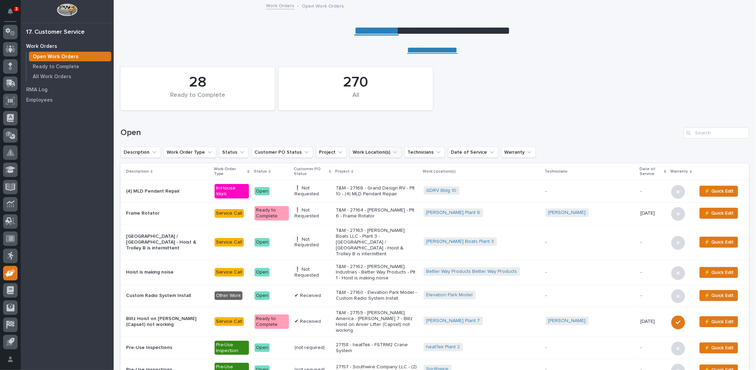
click at [391, 152] on icon "Work Location(s)" at bounding box center [394, 152] width 7 height 7
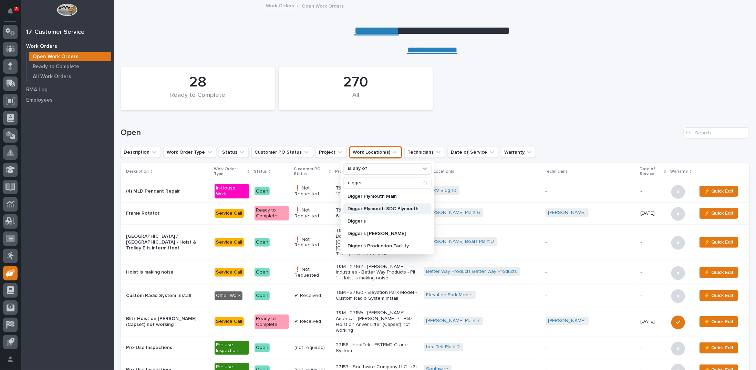
type input "digger"
click at [373, 211] on div "Digger Plymouth SDC Plymouth" at bounding box center [387, 208] width 88 height 11
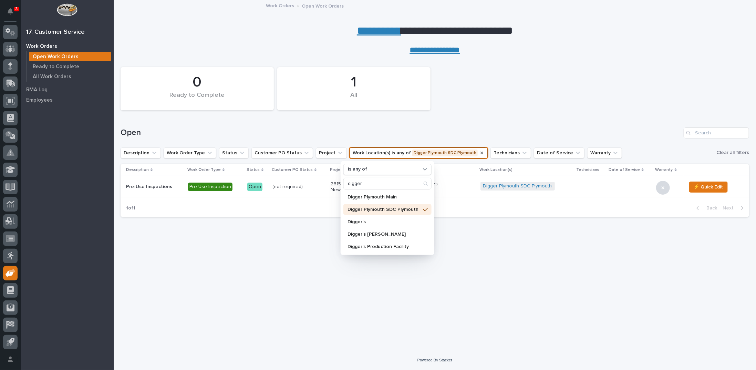
click at [480, 152] on icon "Work Location(s)" at bounding box center [481, 152] width 3 height 3
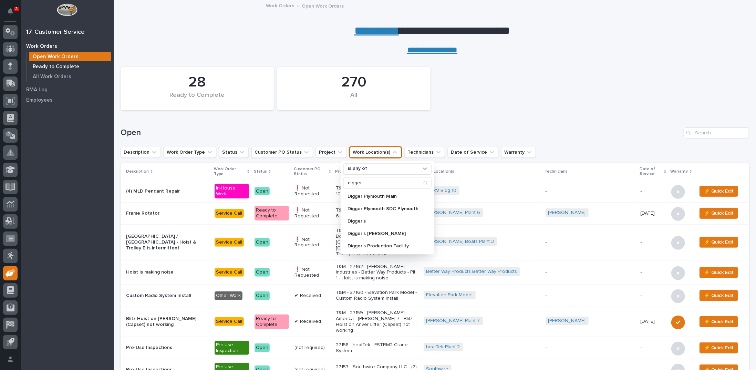
click at [70, 67] on p "Ready to Complete" at bounding box center [56, 67] width 46 height 6
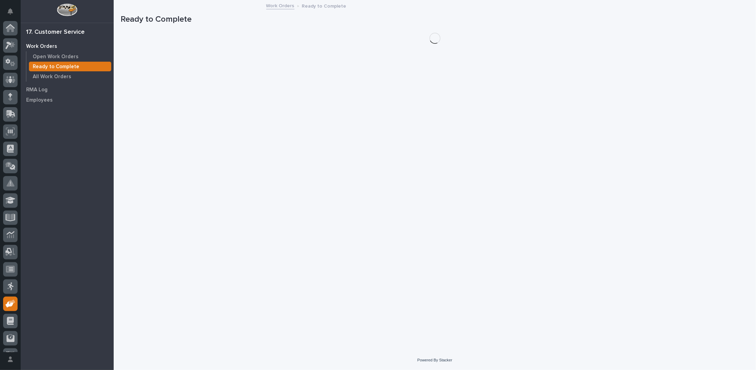
scroll to position [31, 0]
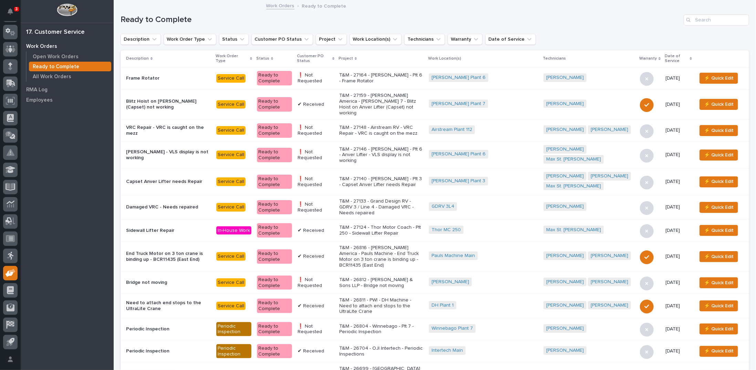
click at [334, 57] on icon at bounding box center [333, 58] width 2 height 3
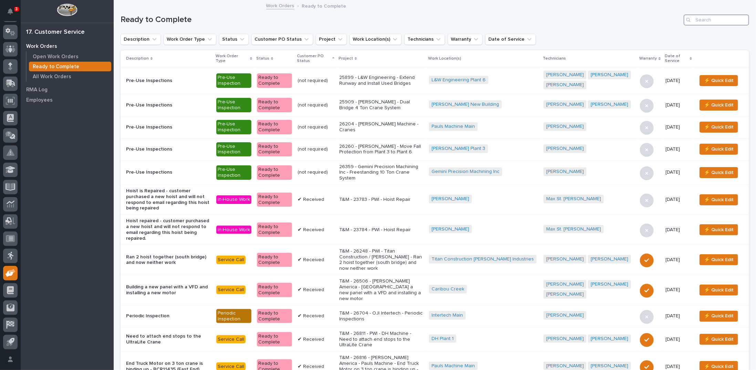
click at [708, 18] on input "Search" at bounding box center [715, 19] width 65 height 11
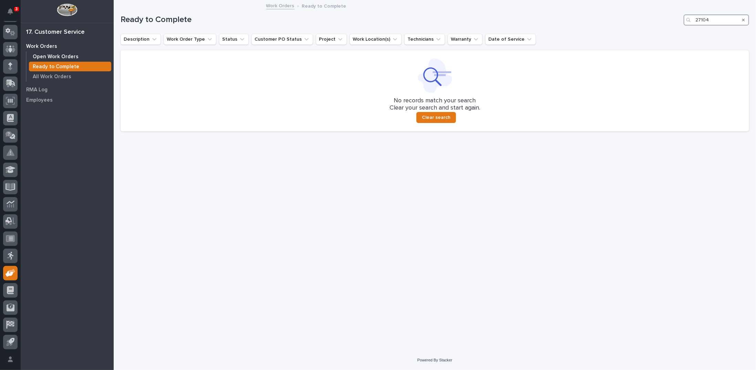
type input "27104"
click at [57, 56] on p "Open Work Orders" at bounding box center [56, 57] width 46 height 6
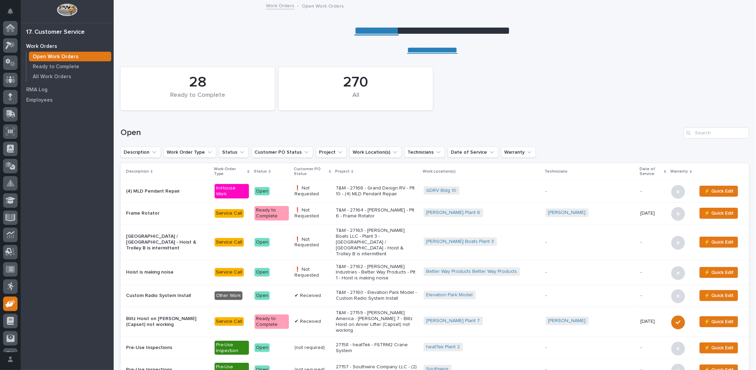
scroll to position [31, 0]
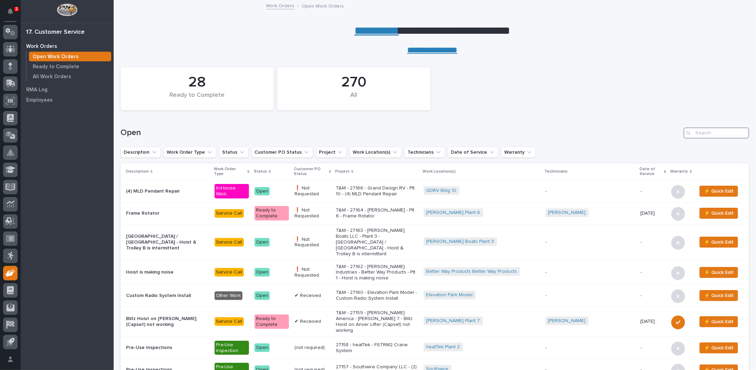
click at [720, 133] on input "Search" at bounding box center [715, 132] width 65 height 11
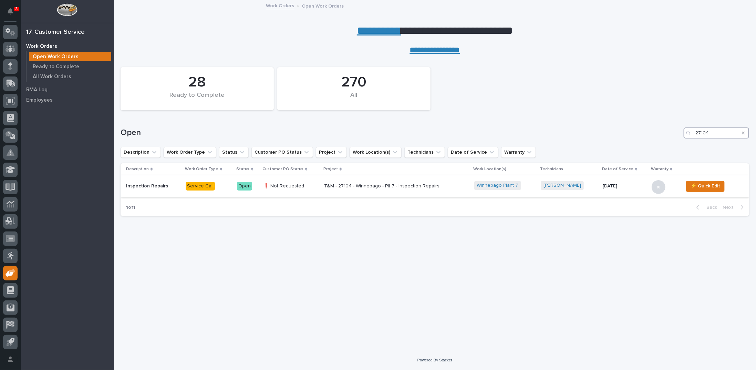
type input "27104"
click at [383, 187] on p "T&M - 27104 - Winnebago - Plt 7 - Inspection Repairs" at bounding box center [384, 186] width 120 height 6
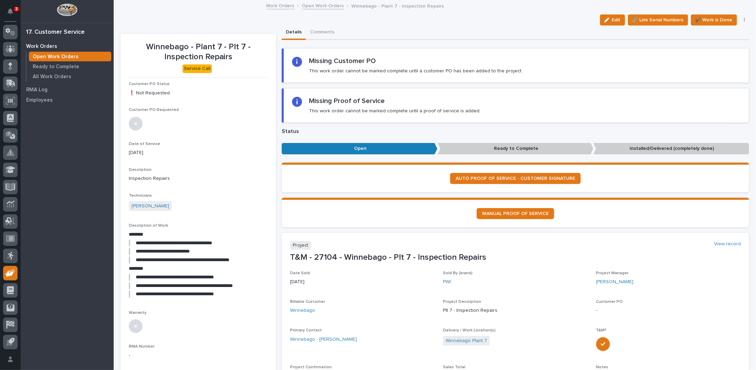
click at [321, 3] on link "Open Work Orders" at bounding box center [323, 5] width 42 height 8
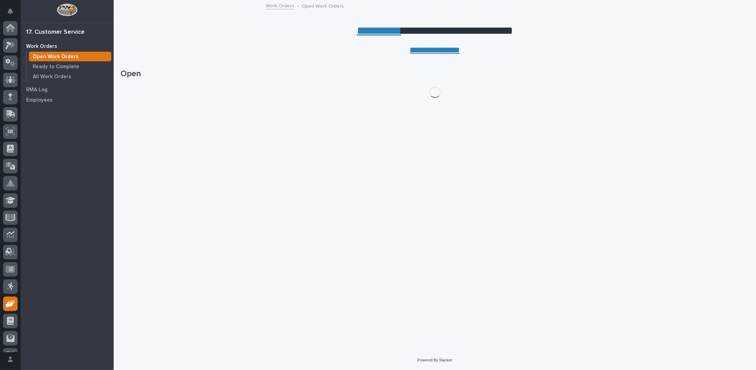
scroll to position [31, 0]
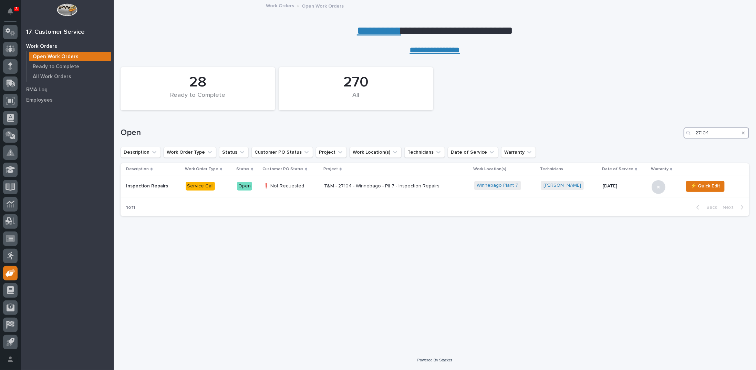
drag, startPoint x: 716, startPoint y: 130, endPoint x: 578, endPoint y: 137, distance: 137.5
click at [579, 137] on div "Open 27104" at bounding box center [434, 132] width 628 height 11
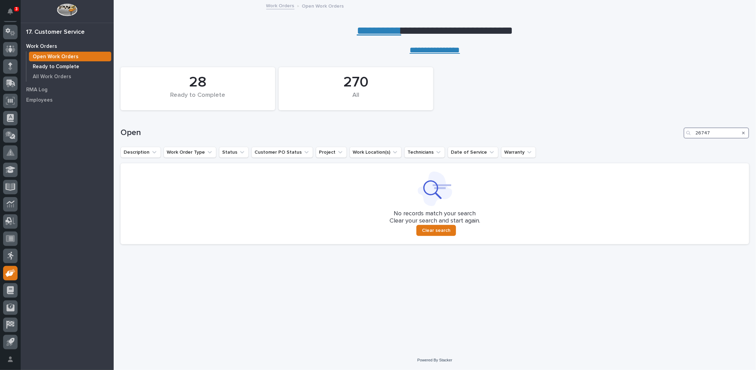
type input "26747"
click at [73, 67] on p "Ready to Complete" at bounding box center [56, 67] width 46 height 6
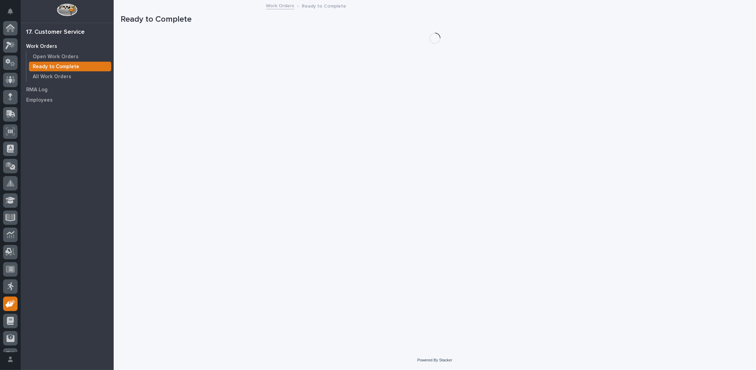
scroll to position [31, 0]
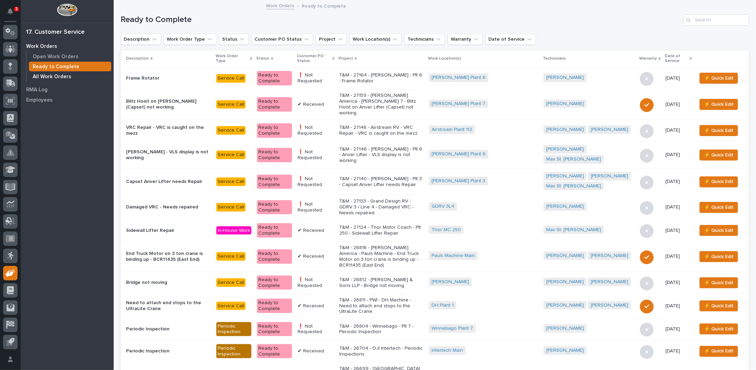
click at [42, 74] on p "All Work Orders" at bounding box center [52, 77] width 39 height 6
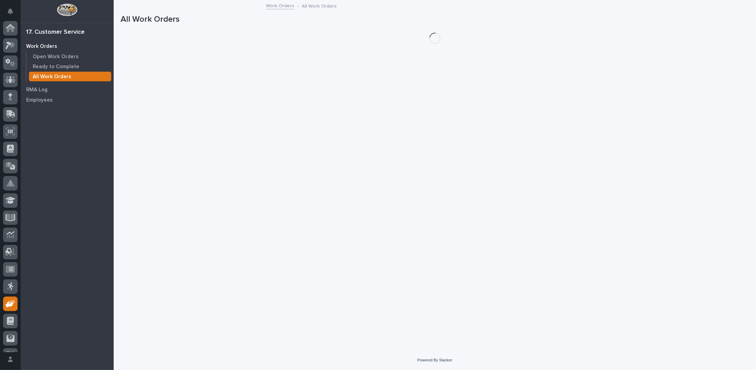
scroll to position [31, 0]
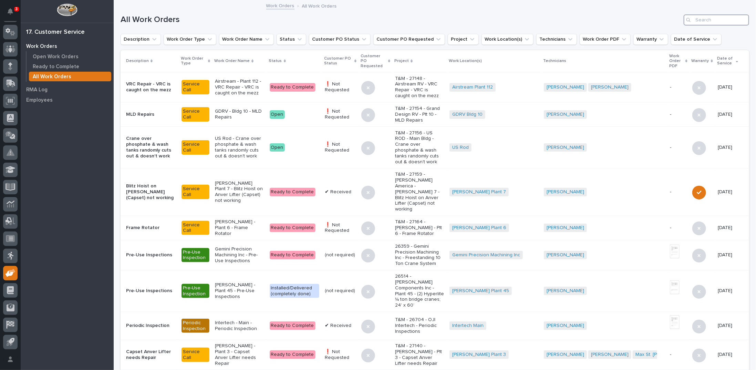
click at [700, 20] on input "Search" at bounding box center [715, 19] width 65 height 11
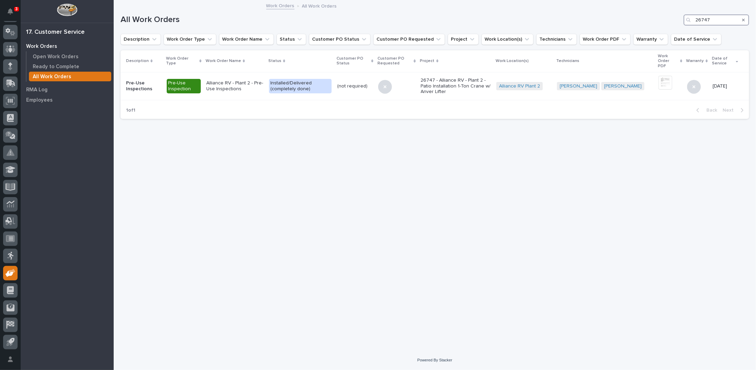
drag, startPoint x: 721, startPoint y: 18, endPoint x: 634, endPoint y: 13, distance: 87.6
click at [647, 15] on div "All Work Orders 26747" at bounding box center [434, 19] width 628 height 11
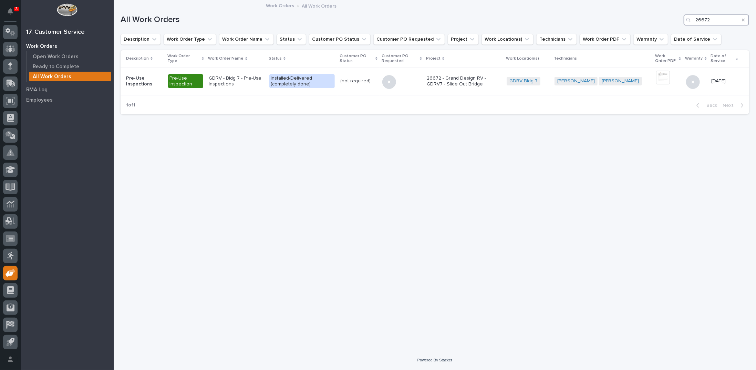
drag, startPoint x: 703, startPoint y: 19, endPoint x: 715, endPoint y: 17, distance: 12.2
click at [714, 17] on input "26672" at bounding box center [715, 19] width 65 height 11
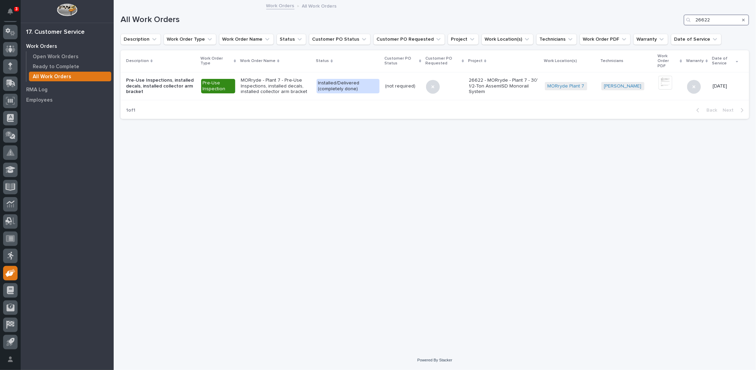
drag, startPoint x: 718, startPoint y: 15, endPoint x: 576, endPoint y: 25, distance: 142.6
click at [576, 25] on div "All Work Orders 26622" at bounding box center [434, 17] width 628 height 33
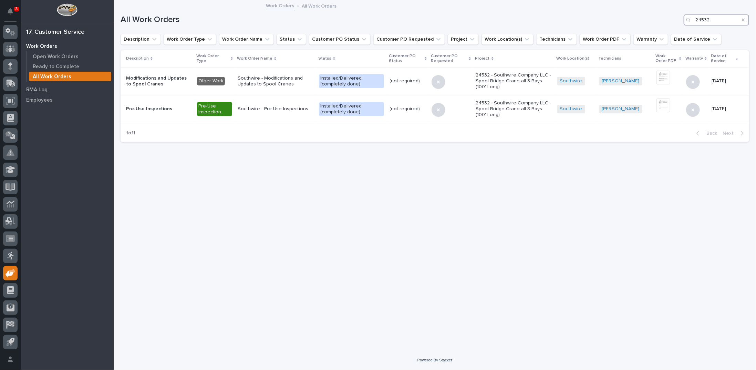
drag, startPoint x: 714, startPoint y: 18, endPoint x: 663, endPoint y: 18, distance: 50.6
click at [674, 18] on div "All Work Orders 24532" at bounding box center [434, 19] width 628 height 11
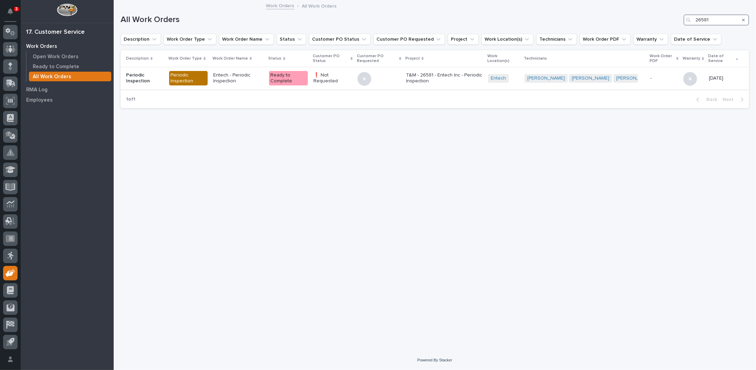
type input "26581"
click at [426, 80] on p "T&M - 26581 - Entech Inc - Periodic Inspection" at bounding box center [444, 78] width 76 height 12
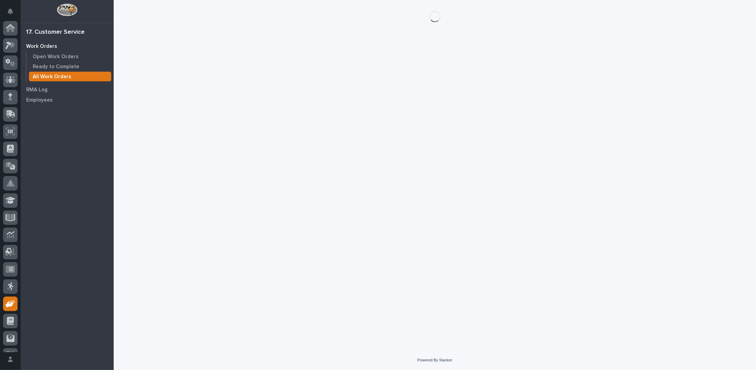
scroll to position [31, 0]
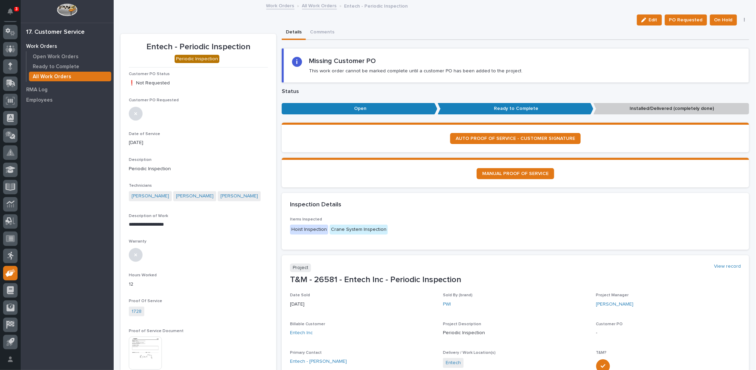
click at [739, 18] on button "button" at bounding box center [744, 20] width 10 height 5
click at [718, 43] on span "Regenerate PDF" at bounding box center [722, 45] width 37 height 8
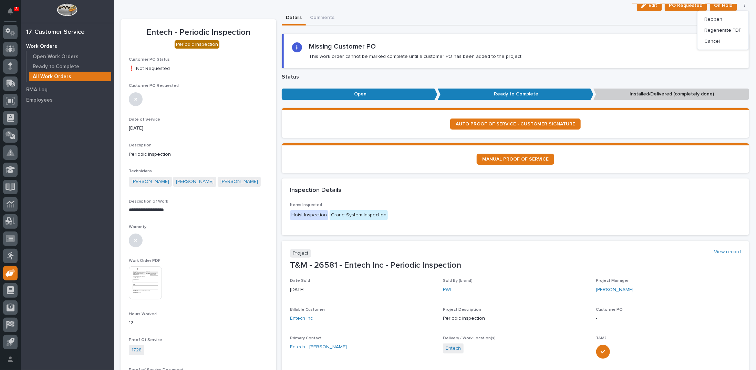
scroll to position [14, 0]
click at [142, 279] on img at bounding box center [145, 282] width 33 height 33
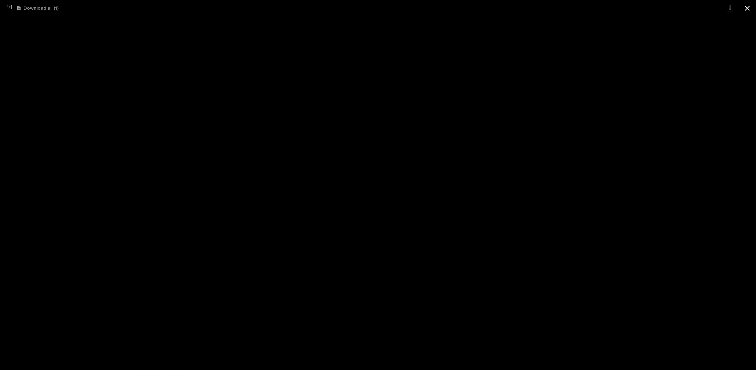
click at [745, 9] on button "Close gallery" at bounding box center [746, 8] width 17 height 16
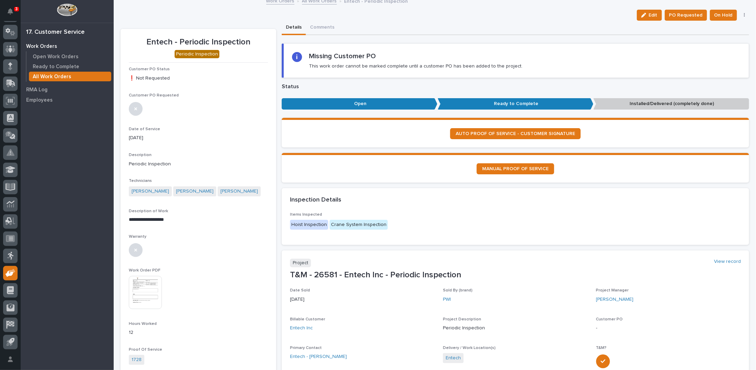
scroll to position [0, 0]
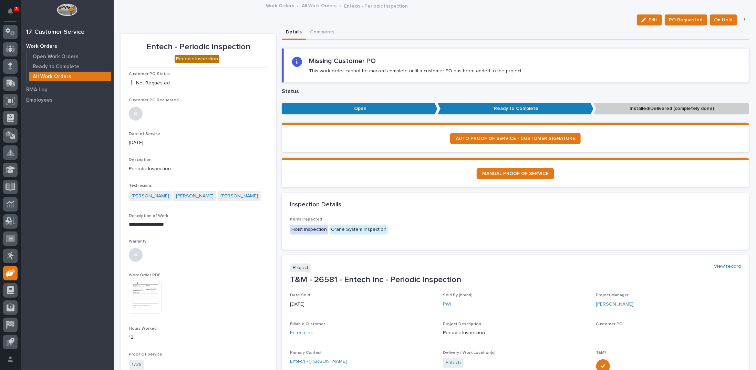
click at [307, 7] on link "All Work Orders" at bounding box center [319, 5] width 35 height 8
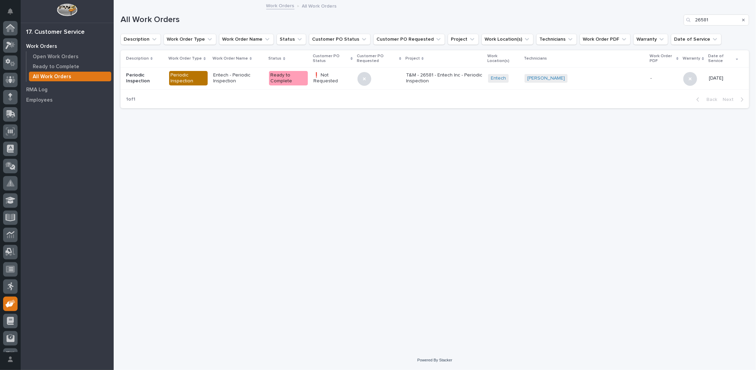
scroll to position [31, 0]
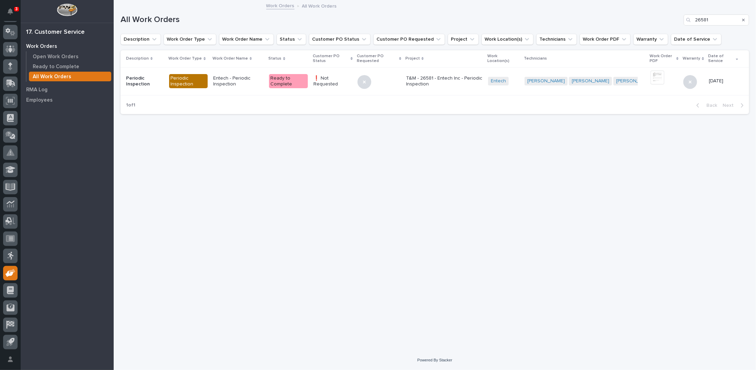
click at [693, 17] on div "Search" at bounding box center [688, 19] width 11 height 11
drag, startPoint x: 694, startPoint y: 19, endPoint x: 755, endPoint y: 0, distance: 63.4
click at [755, 2] on div "3 My Settings Log Out 17. Customer Service Work Orders Open Work Orders Ready t…" at bounding box center [435, 185] width 642 height 370
type input "26620"
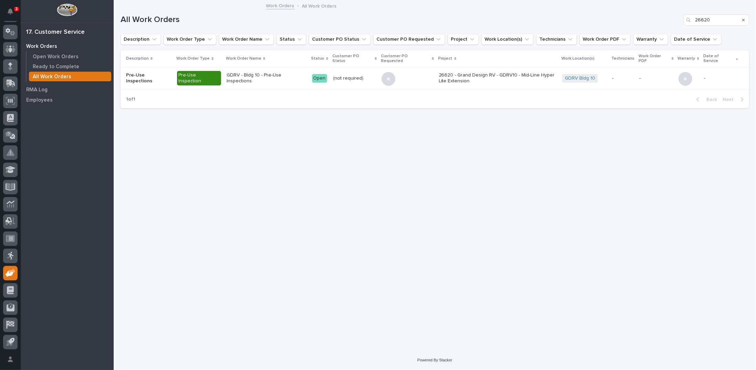
click at [272, 4] on link "Work Orders" at bounding box center [280, 5] width 28 height 8
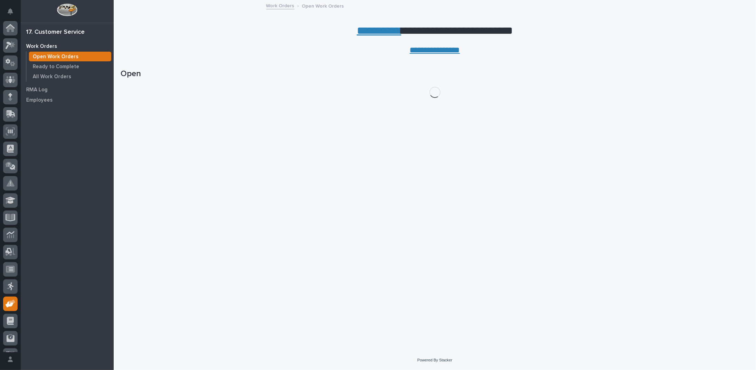
scroll to position [31, 0]
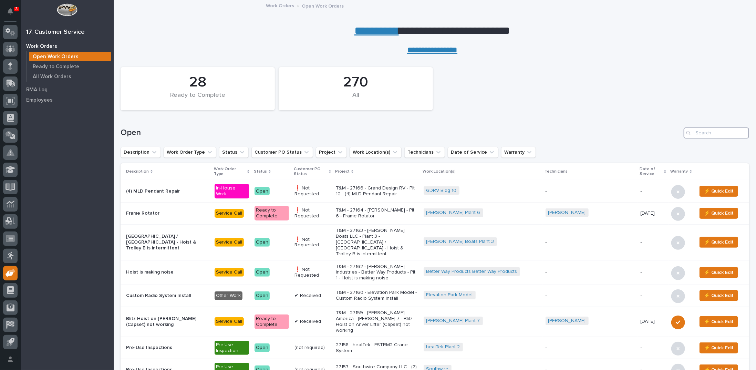
click at [710, 135] on input "Search" at bounding box center [715, 132] width 65 height 11
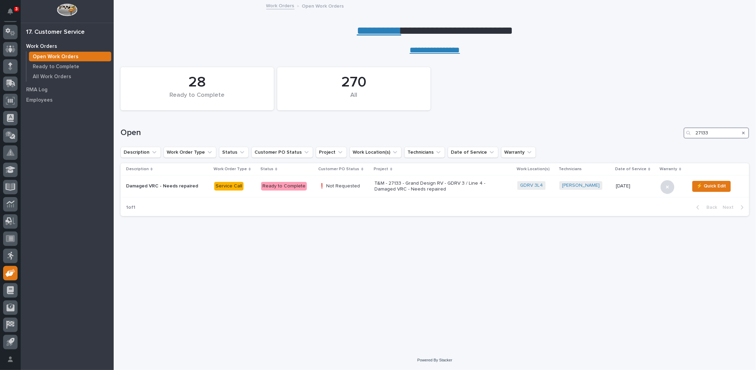
type input "27133"
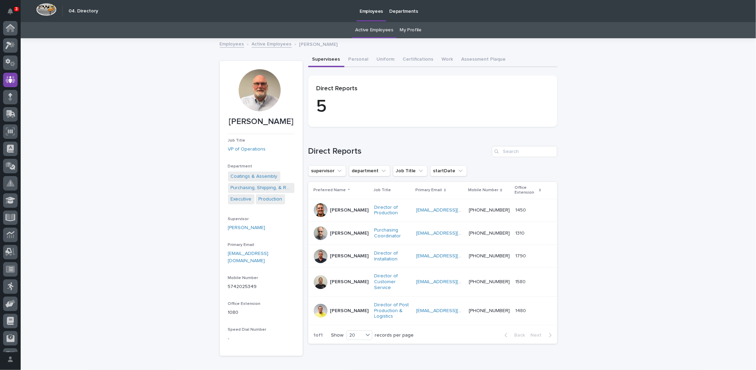
scroll to position [31, 0]
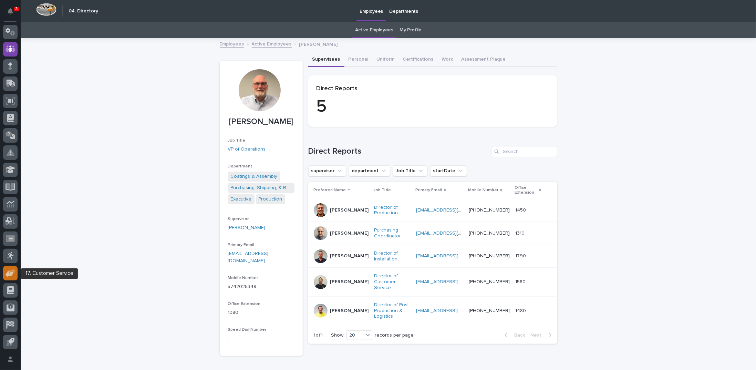
click at [11, 273] on icon at bounding box center [10, 273] width 8 height 7
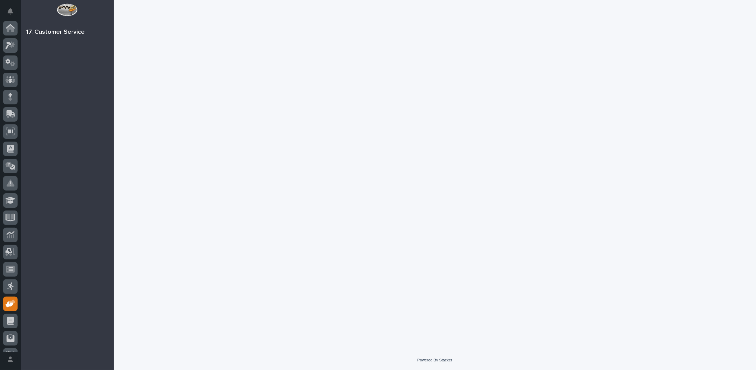
scroll to position [31, 0]
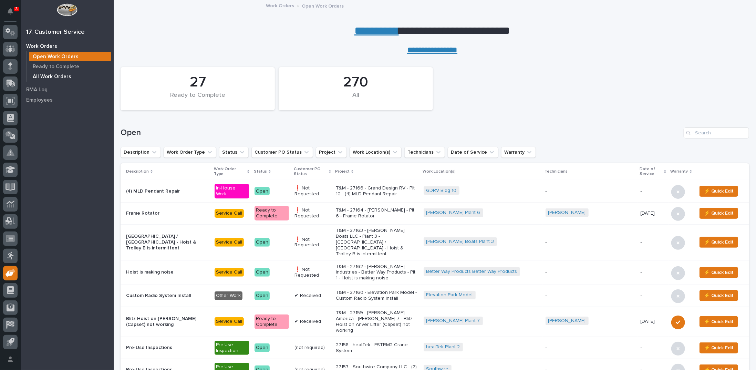
click at [47, 76] on p "All Work Orders" at bounding box center [52, 77] width 39 height 6
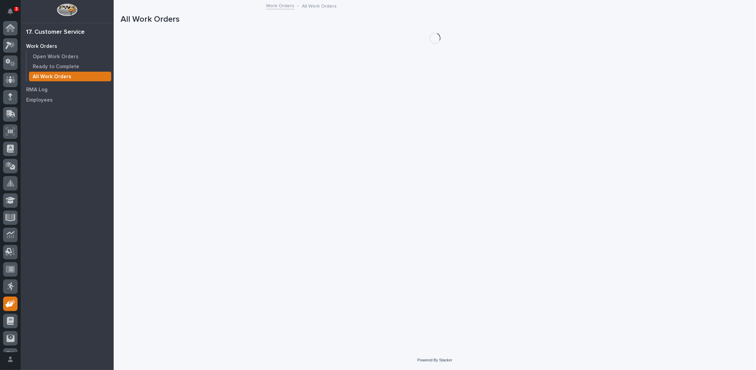
scroll to position [31, 0]
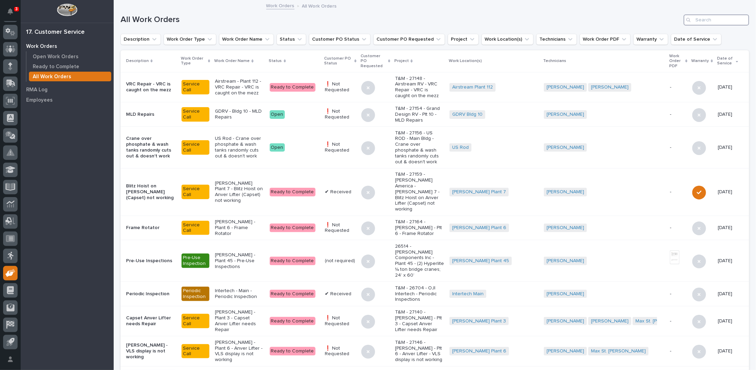
click at [705, 21] on input "Search" at bounding box center [715, 19] width 65 height 11
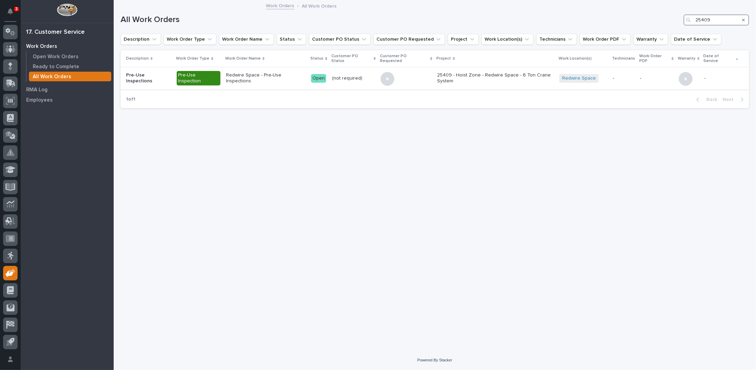
type input "25409"
click at [276, 74] on p "Redwire Space - Pre-Use Inspections" at bounding box center [266, 78] width 80 height 12
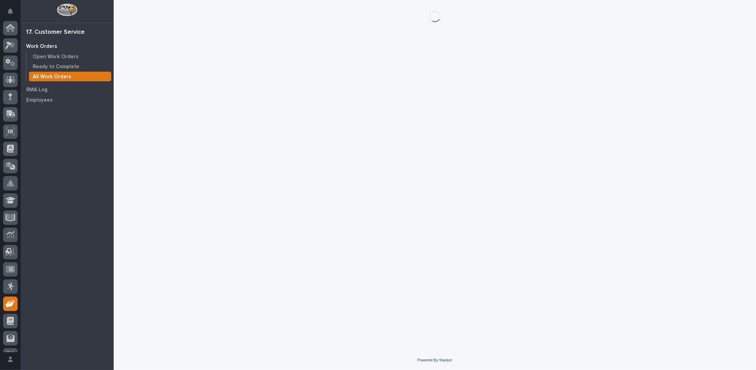
scroll to position [31, 0]
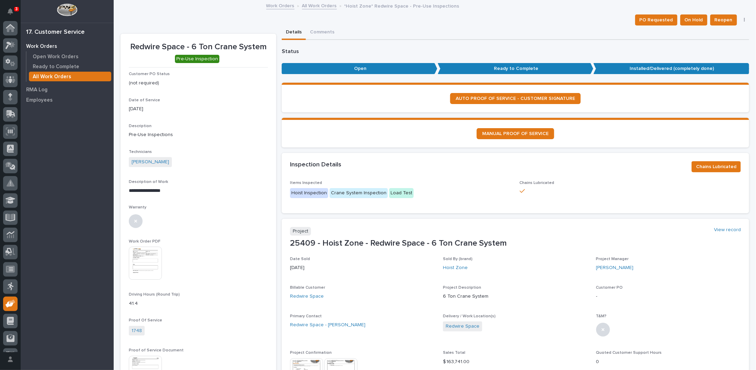
scroll to position [31, 0]
click at [317, 6] on link "All Work Orders" at bounding box center [319, 5] width 35 height 8
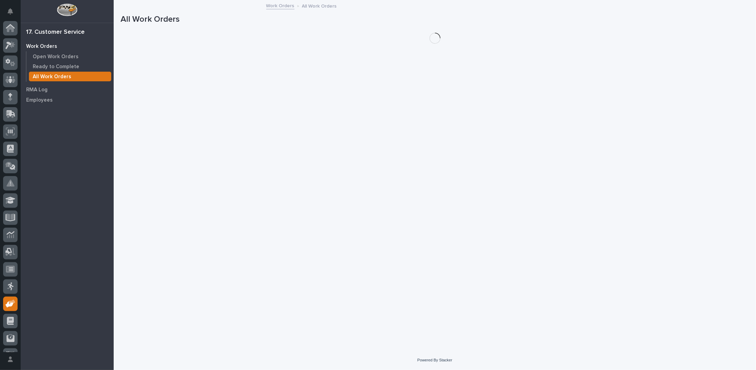
scroll to position [31, 0]
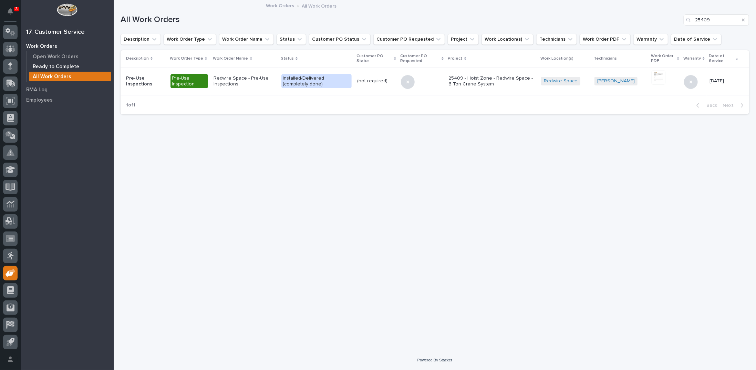
click at [66, 65] on p "Ready to Complete" at bounding box center [56, 67] width 46 height 6
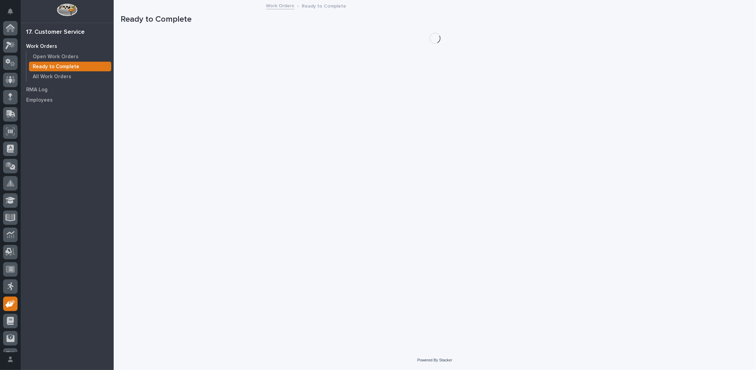
scroll to position [31, 0]
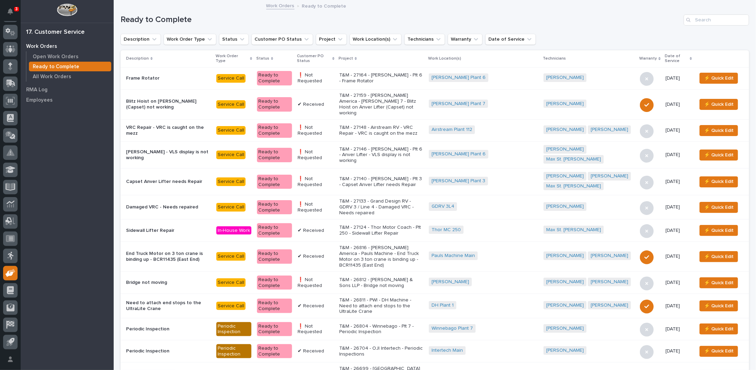
click at [334, 58] on icon at bounding box center [333, 58] width 2 height 3
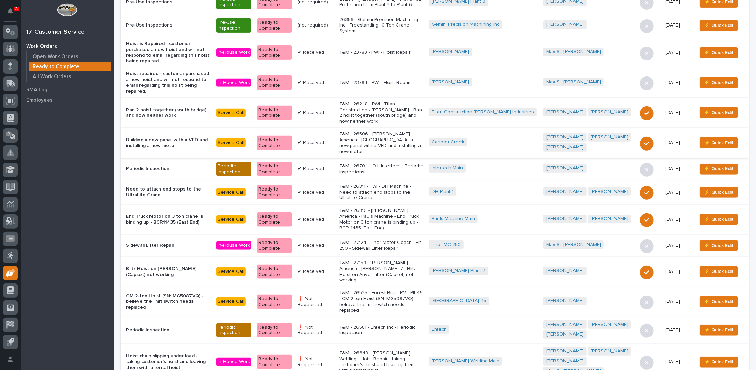
scroll to position [138, 0]
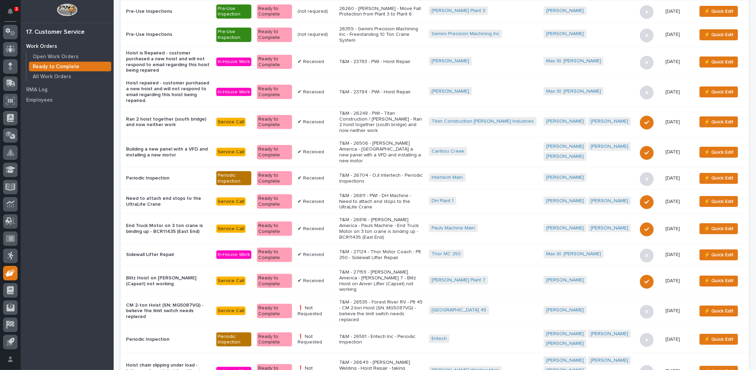
click at [371, 172] on p "T&M - 26704 - OJI Intertech - Periodic Inspections" at bounding box center [381, 178] width 84 height 12
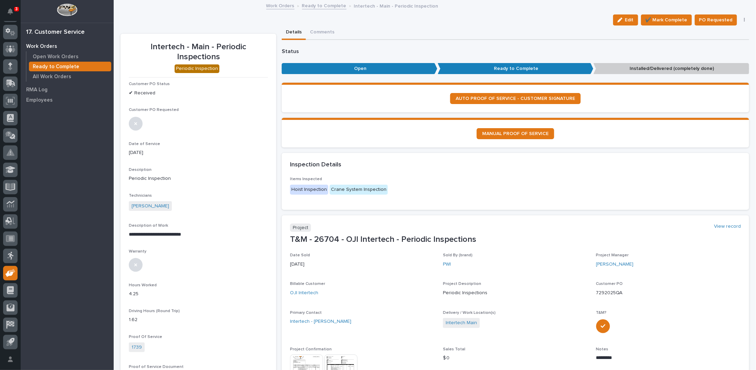
click at [743, 20] on icon "button" at bounding box center [743, 20] width 1 height 5
click at [707, 53] on span "Regenerate PDF" at bounding box center [722, 56] width 37 height 8
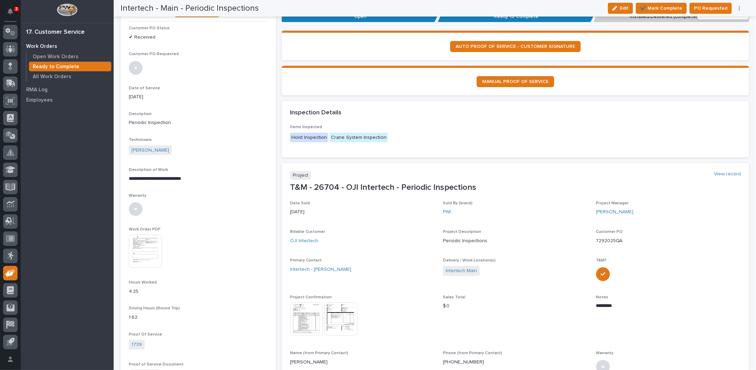
scroll to position [49, 0]
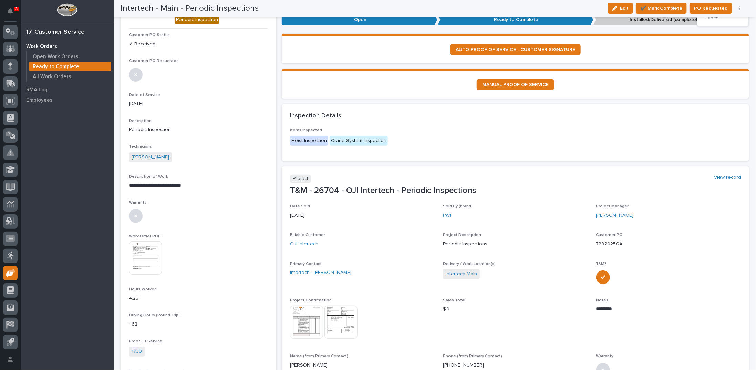
click at [150, 259] on img at bounding box center [145, 257] width 33 height 33
